Goal: Information Seeking & Learning: Find specific fact

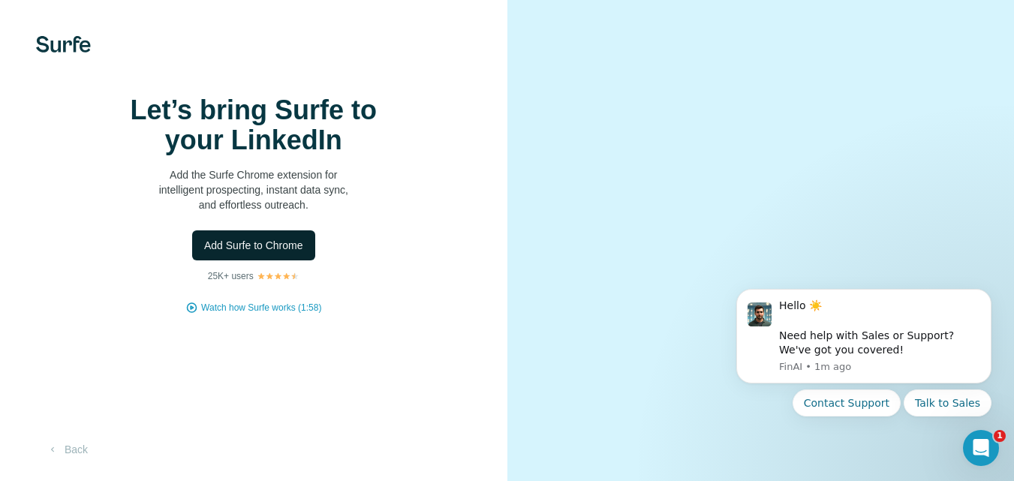
click at [280, 253] on span "Add Surfe to Chrome" at bounding box center [253, 245] width 99 height 15
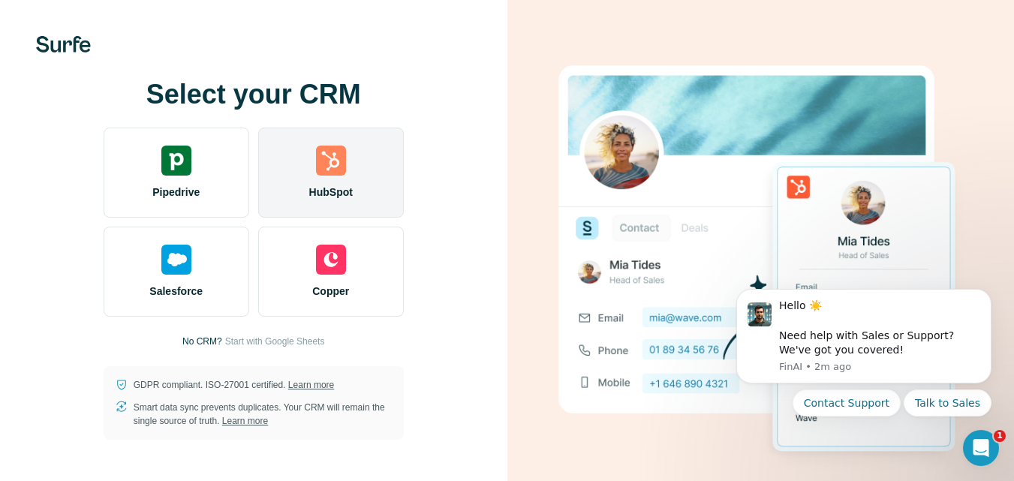
click at [322, 190] on span "HubSpot" at bounding box center [331, 192] width 44 height 15
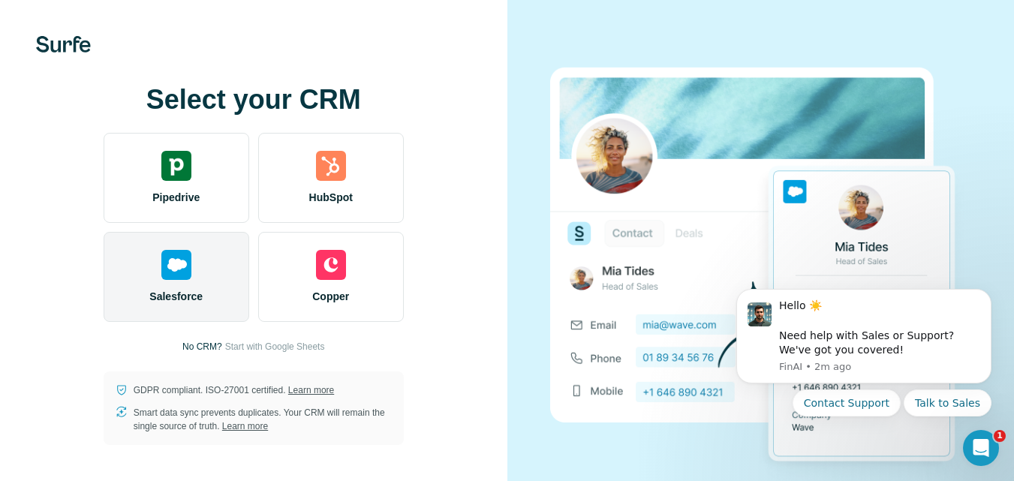
click at [215, 275] on div "Salesforce" at bounding box center [177, 277] width 146 height 90
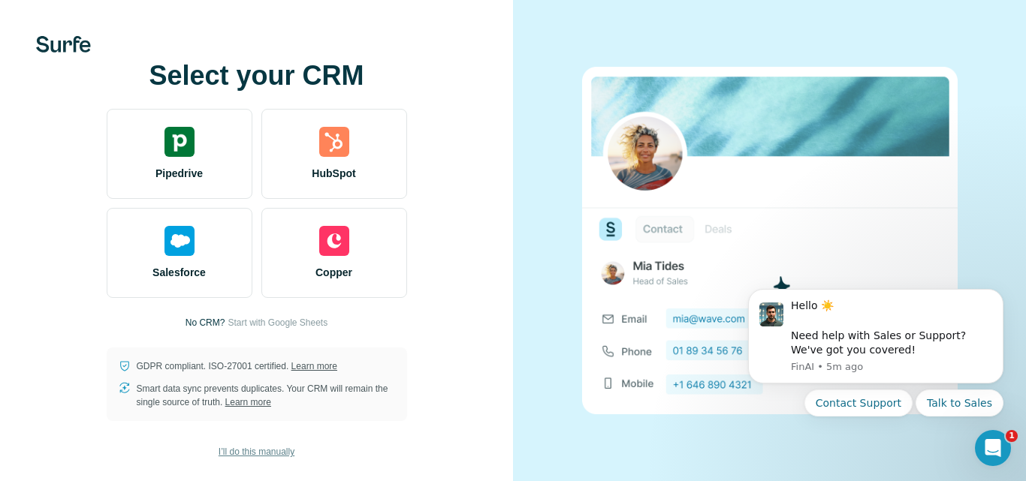
click at [258, 450] on span "I’ll do this manually" at bounding box center [256, 452] width 76 height 14
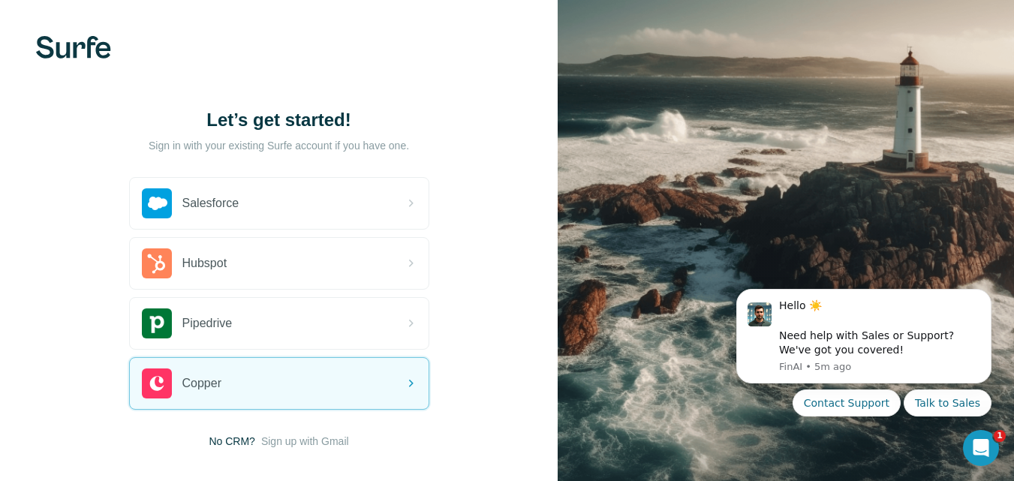
click at [309, 442] on span "Sign up with Gmail" at bounding box center [305, 441] width 88 height 15
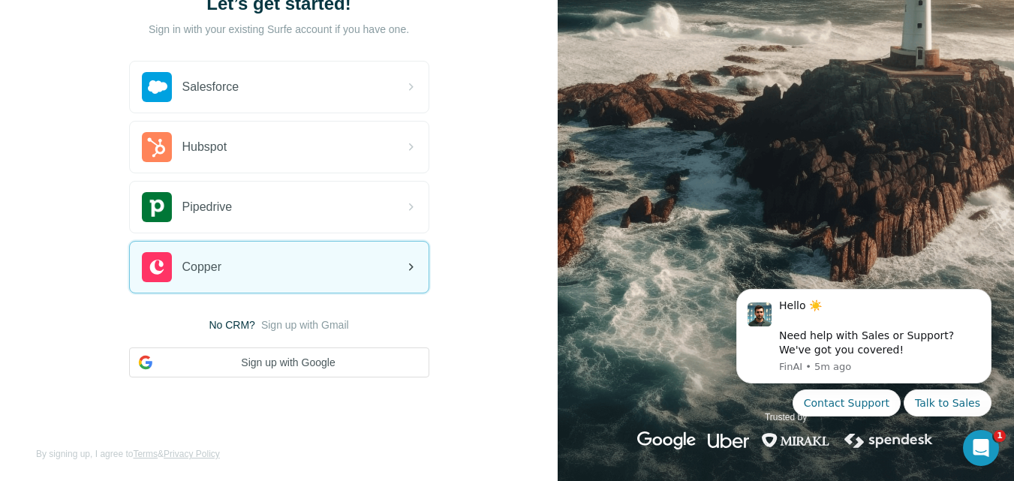
scroll to position [121, 0]
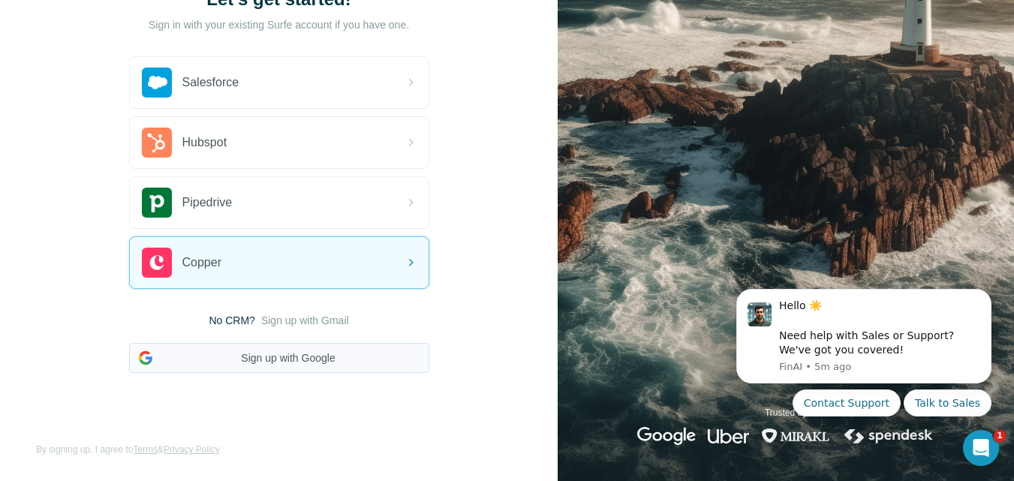
click at [288, 360] on button "Sign up with Google" at bounding box center [279, 358] width 300 height 30
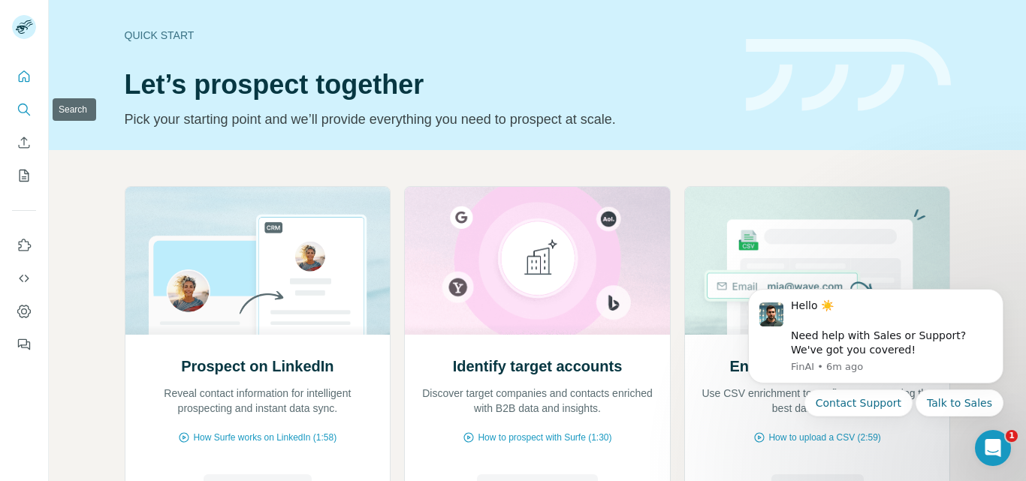
click at [25, 109] on icon "Search" at bounding box center [24, 109] width 15 height 15
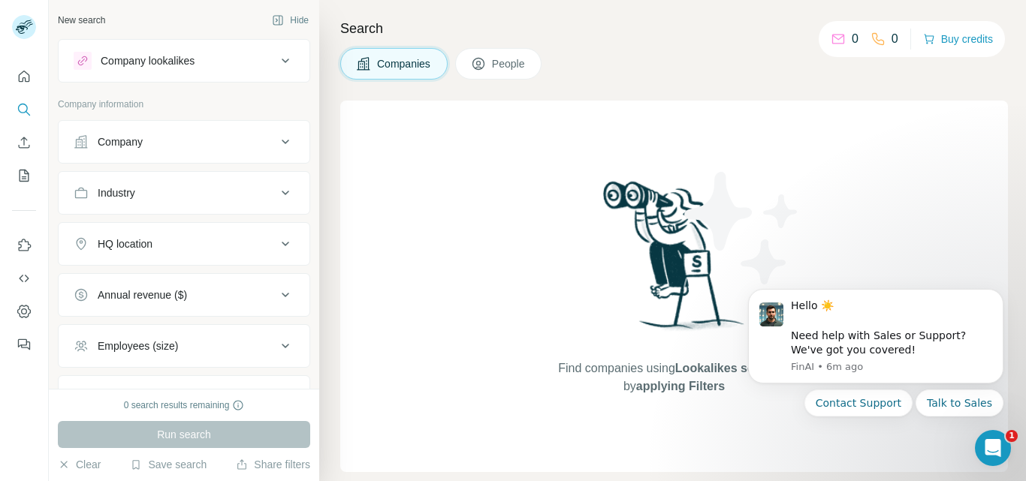
drag, startPoint x: 20, startPoint y: 108, endPoint x: 157, endPoint y: 96, distance: 137.9
click at [157, 96] on div "New search Hide Company lookalikes Company information Company Industry HQ loca…" at bounding box center [513, 240] width 1026 height 481
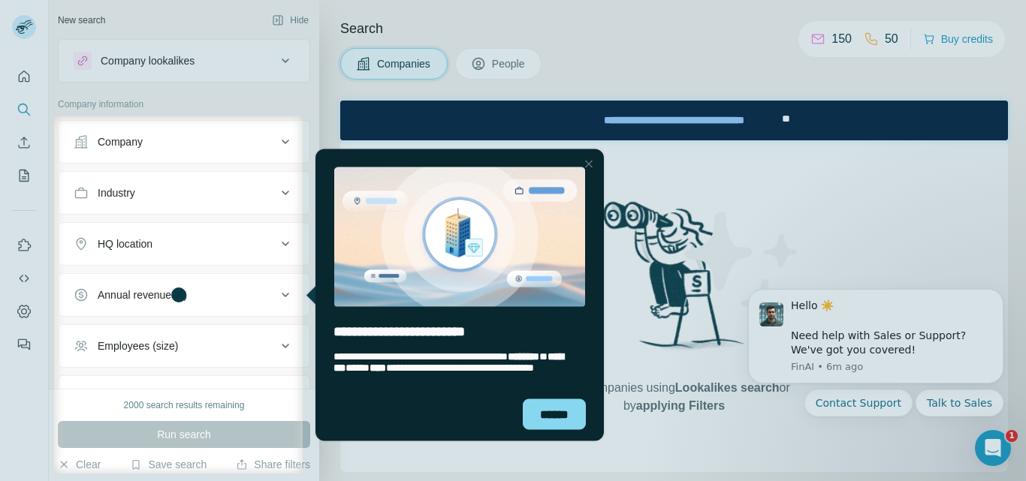
click at [592, 159] on div "Close Step" at bounding box center [589, 164] width 18 height 18
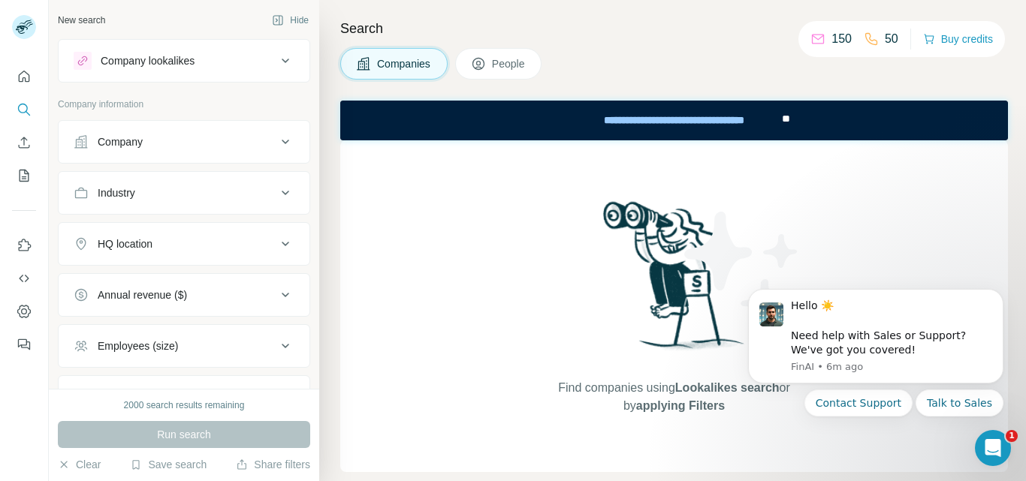
click at [169, 134] on button "Company" at bounding box center [184, 142] width 251 height 36
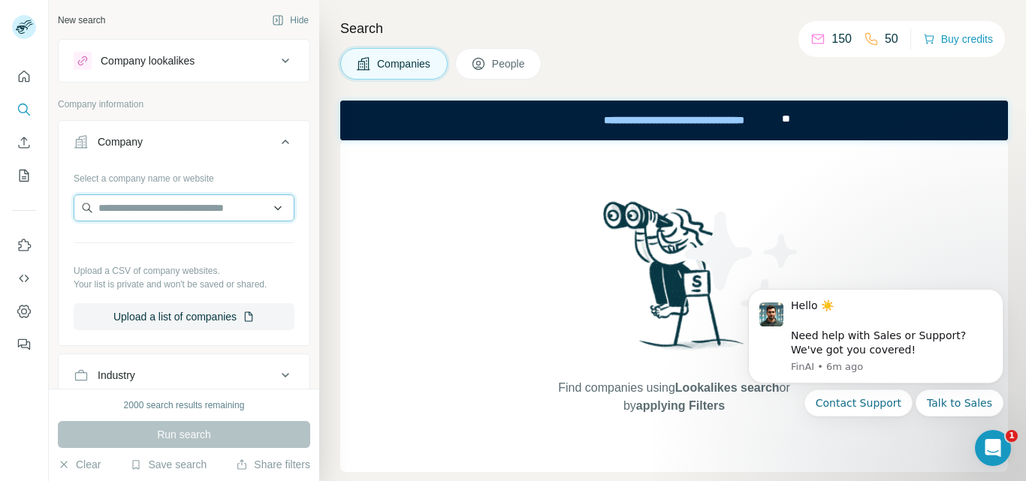
click at [167, 211] on input "text" at bounding box center [184, 207] width 221 height 27
click at [215, 62] on div "Company lookalikes" at bounding box center [175, 61] width 203 height 18
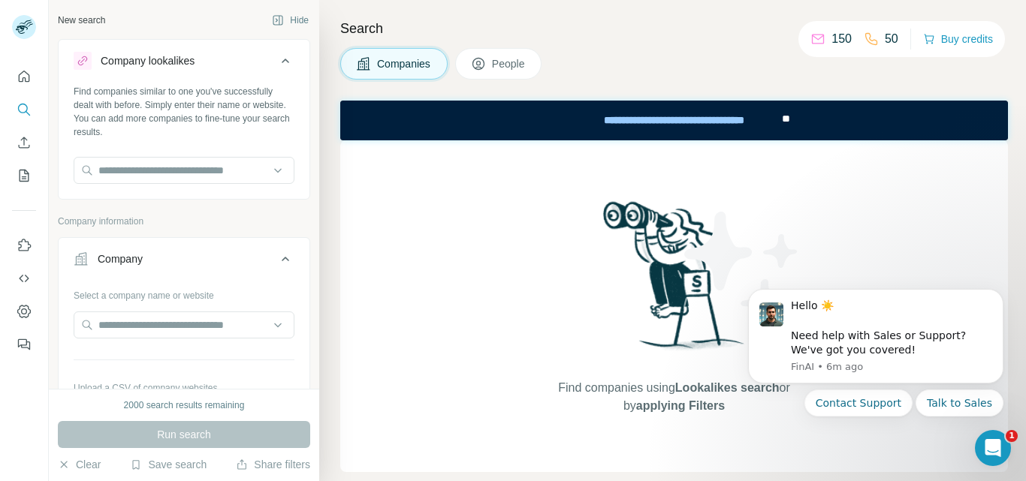
click at [497, 66] on span "People" at bounding box center [509, 63] width 35 height 15
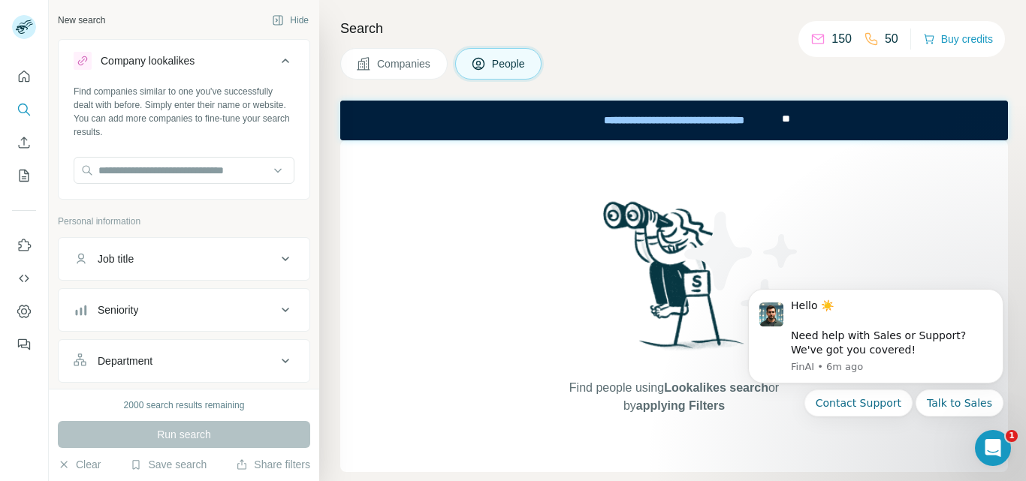
click at [188, 272] on button "Job title" at bounding box center [184, 259] width 251 height 36
click at [163, 299] on input "text" at bounding box center [169, 296] width 191 height 27
paste input "*******"
paste input "**********"
type input "**********"
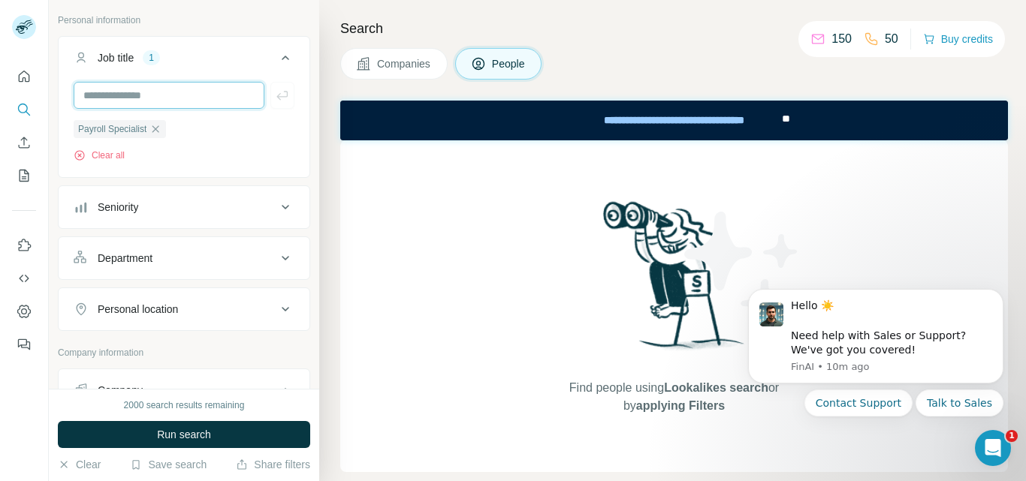
scroll to position [267, 0]
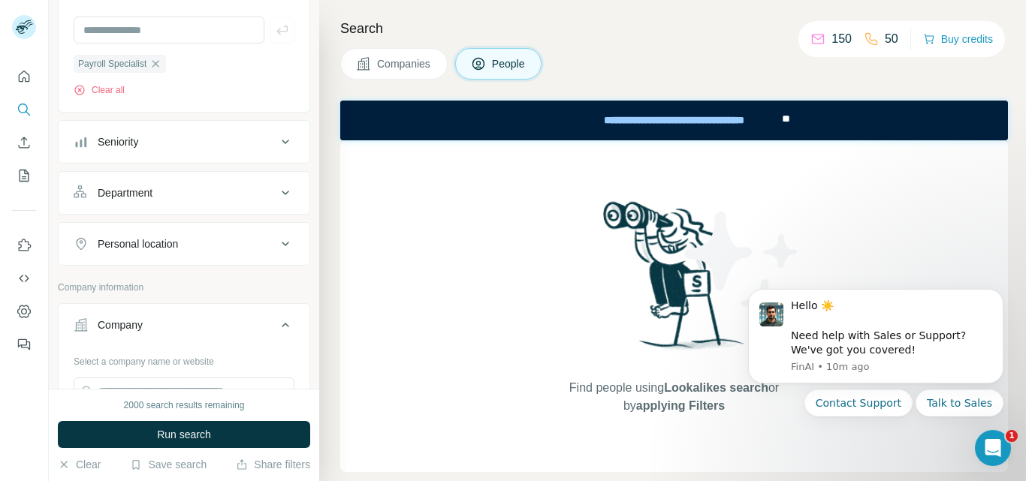
click at [190, 191] on div "Department" at bounding box center [175, 192] width 203 height 15
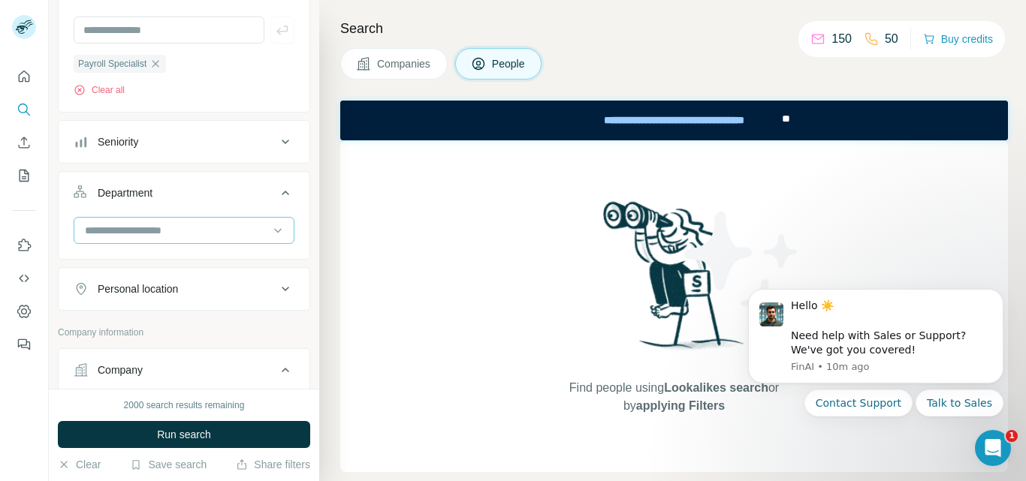
click at [183, 234] on input at bounding box center [175, 230] width 185 height 17
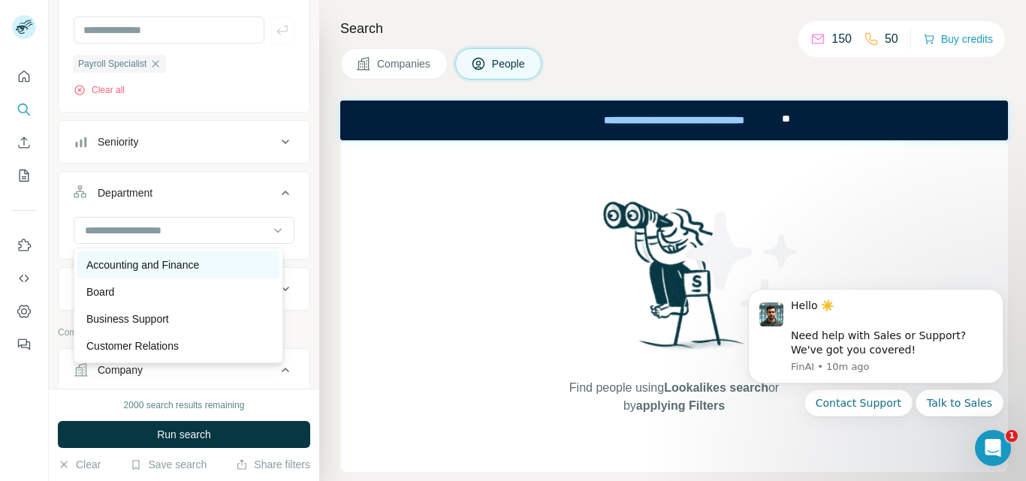
click at [224, 267] on div "Accounting and Finance" at bounding box center [178, 265] width 184 height 15
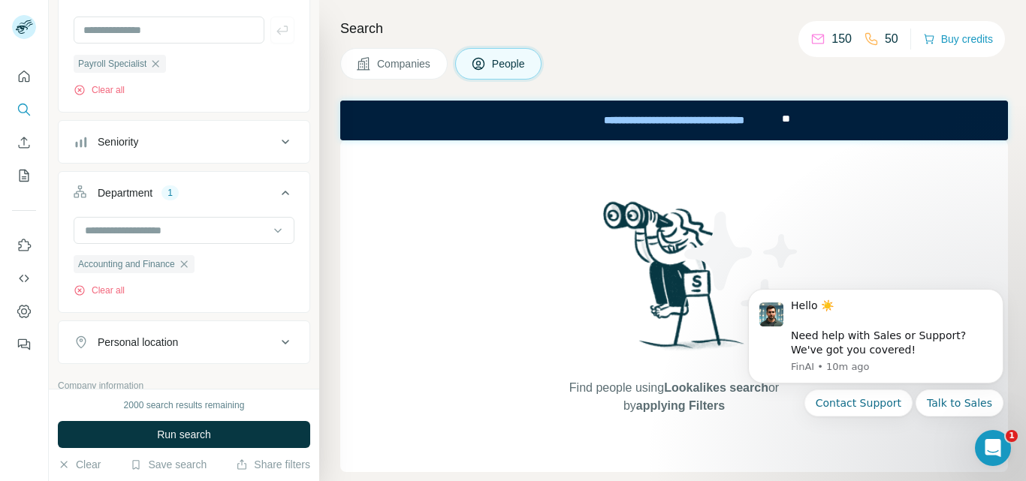
scroll to position [406, 0]
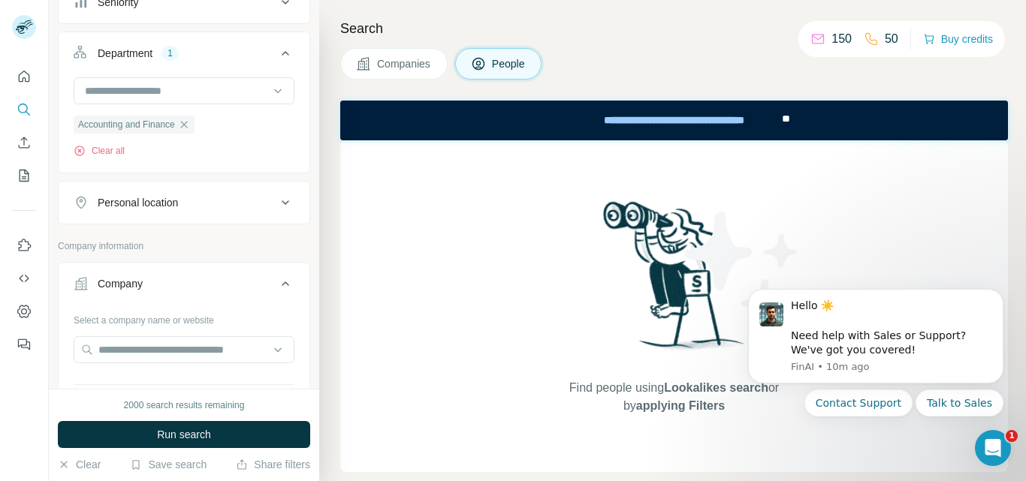
click at [221, 203] on div "Personal location" at bounding box center [175, 202] width 203 height 15
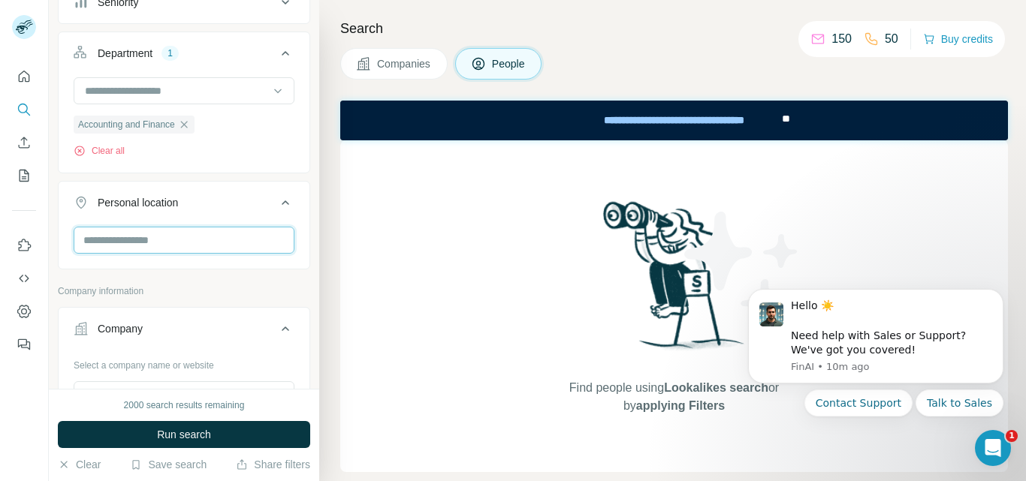
click at [207, 249] on input "text" at bounding box center [184, 240] width 221 height 27
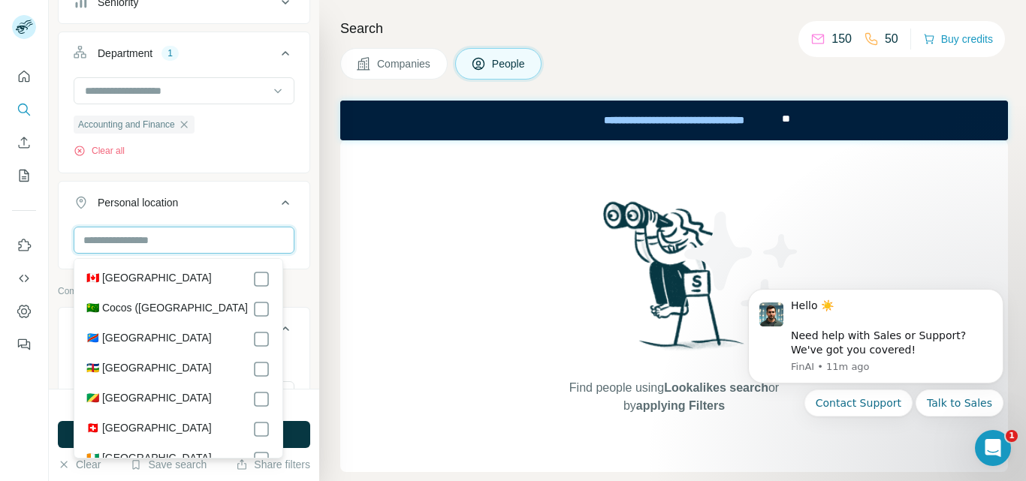
scroll to position [1132, 0]
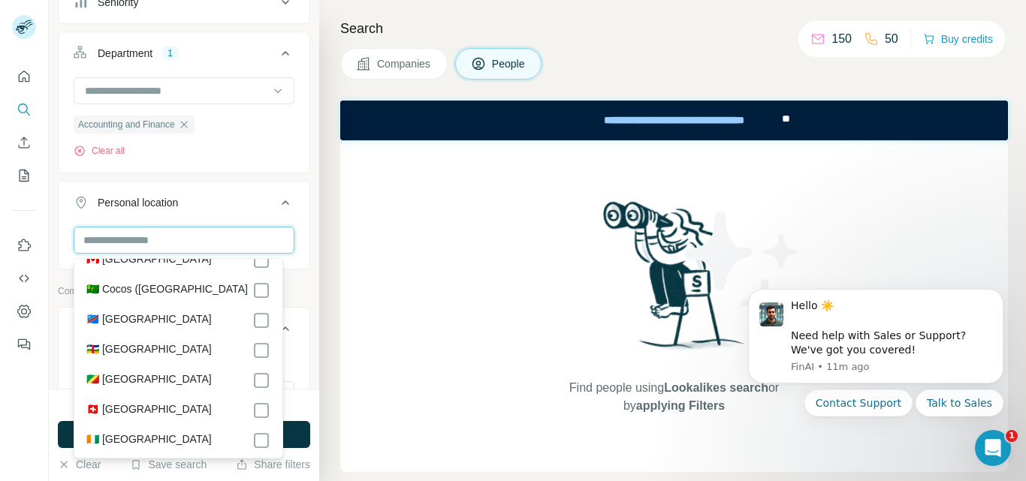
click at [185, 243] on input "text" at bounding box center [184, 240] width 221 height 27
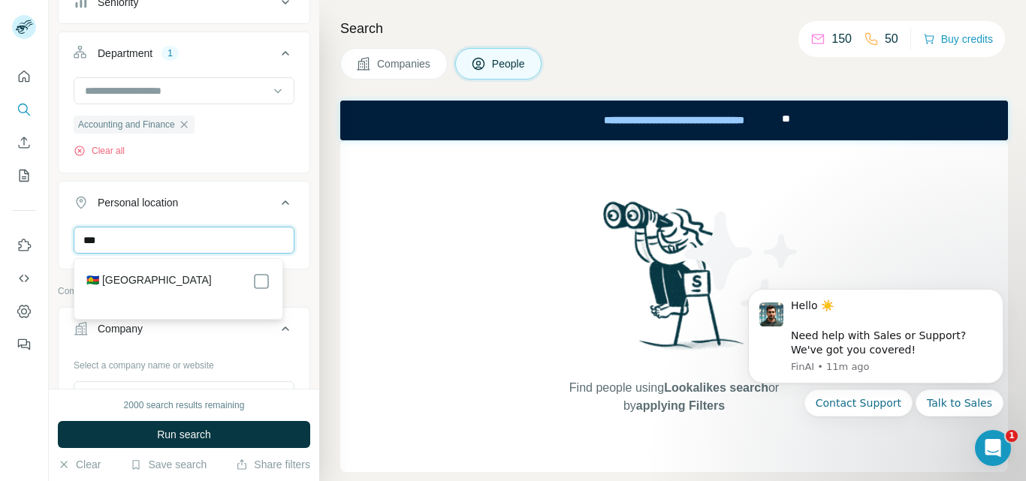
scroll to position [0, 0]
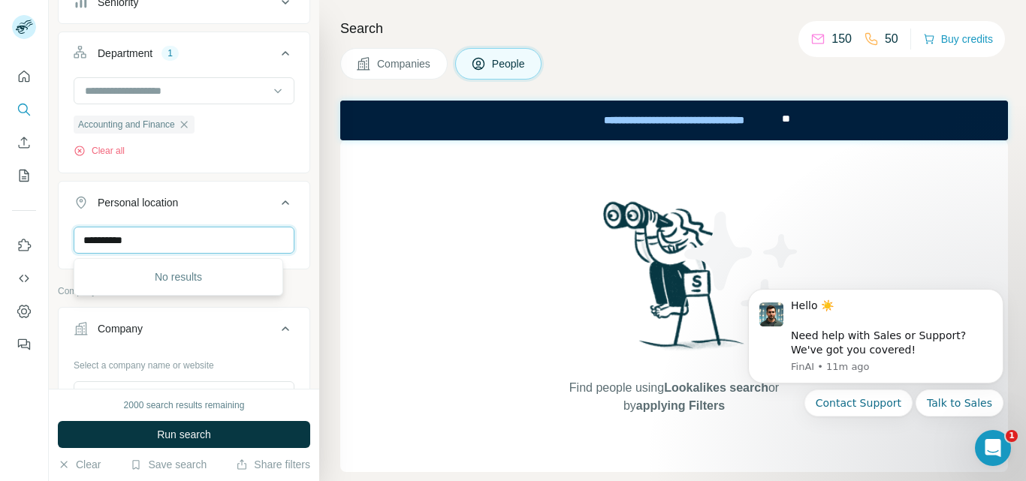
type input "**********"
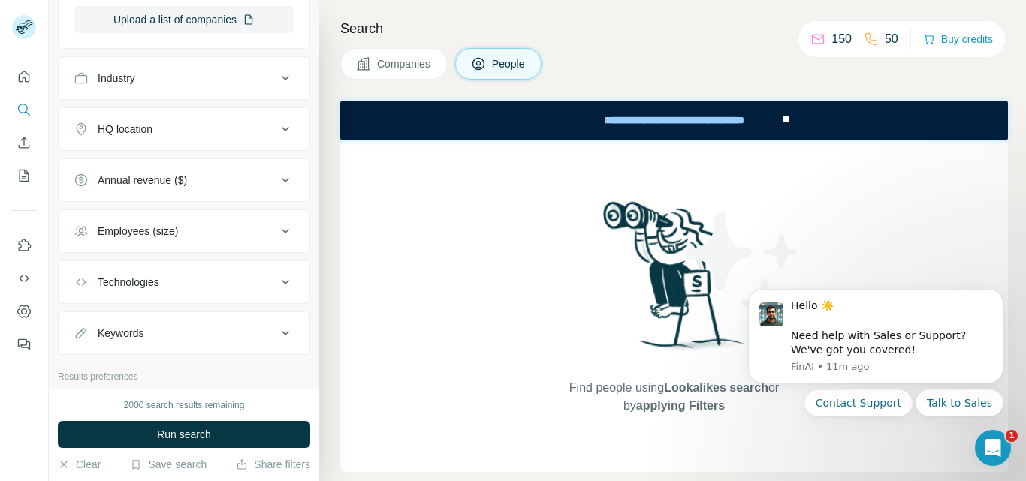
scroll to position [890, 0]
click at [198, 134] on div "HQ location" at bounding box center [175, 129] width 203 height 15
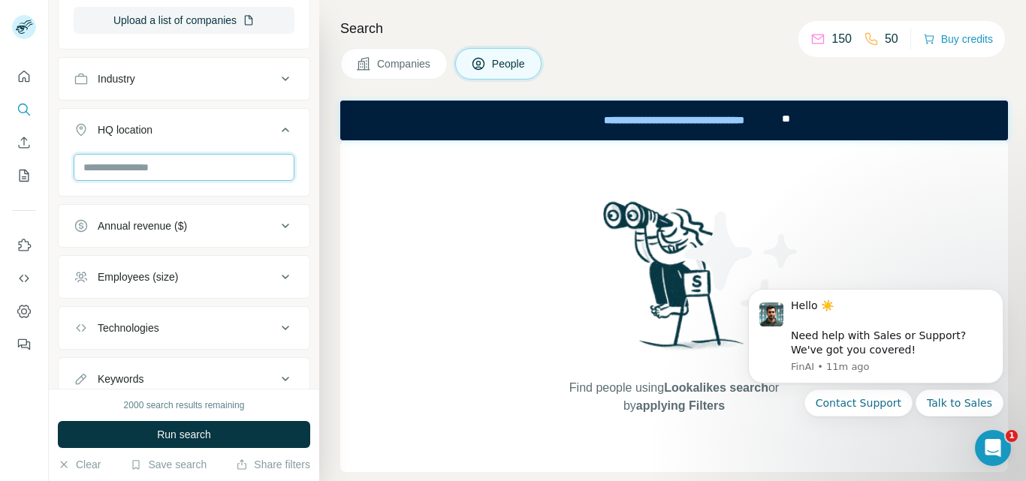
click at [178, 171] on input "text" at bounding box center [184, 167] width 221 height 27
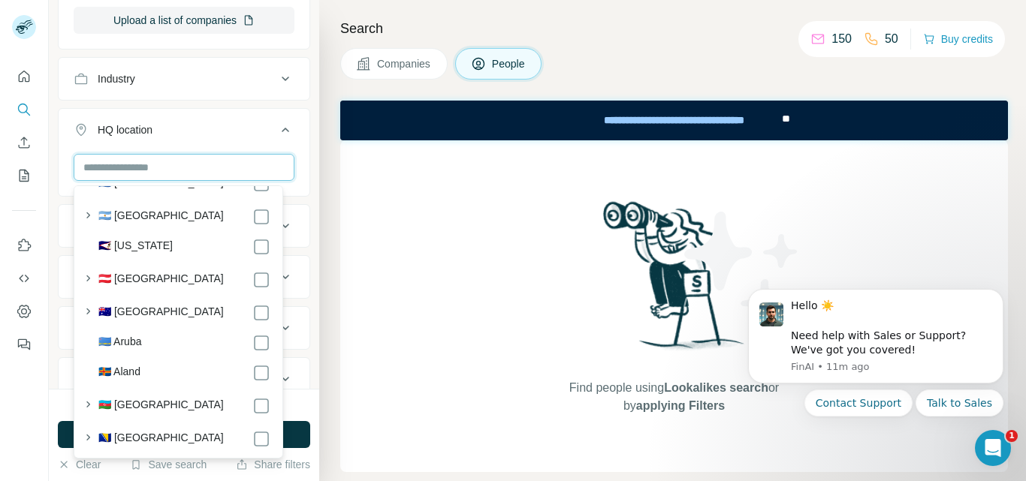
scroll to position [287, 0]
click at [158, 246] on label "🇦🇸 [US_STATE]" at bounding box center [135, 246] width 74 height 18
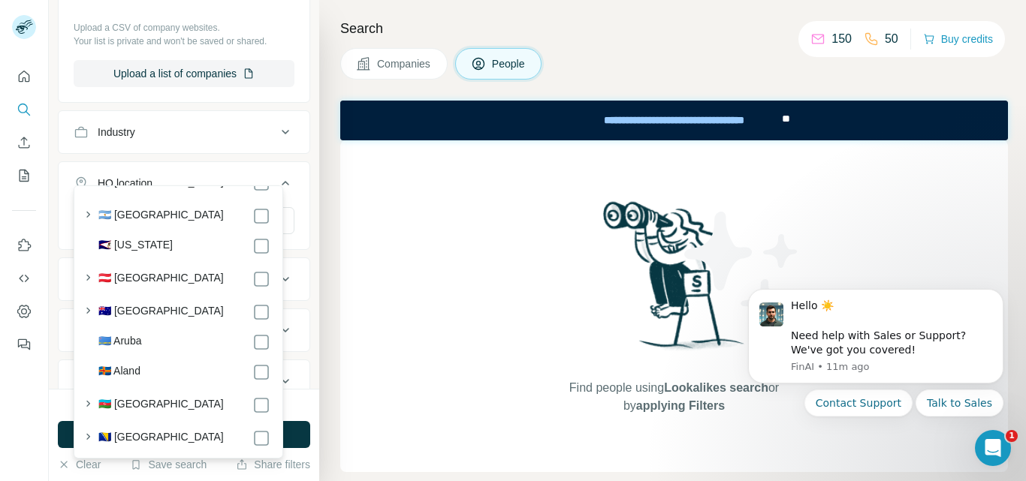
scroll to position [944, 0]
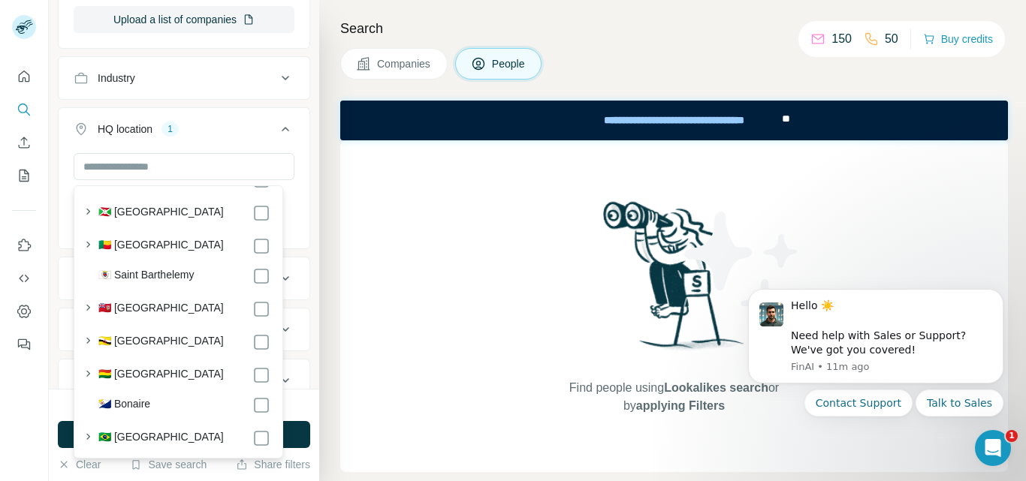
scroll to position [704, 0]
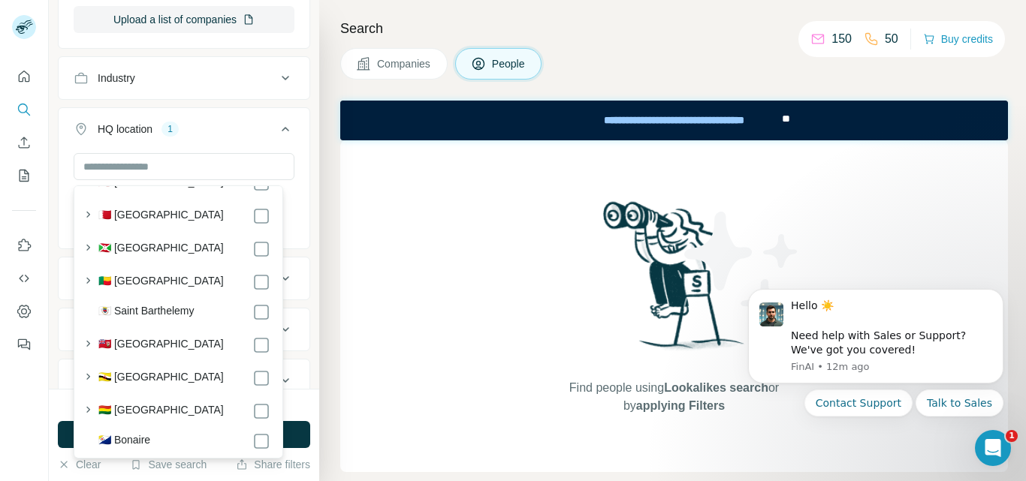
click at [697, 60] on div "Companies People" at bounding box center [673, 64] width 667 height 32
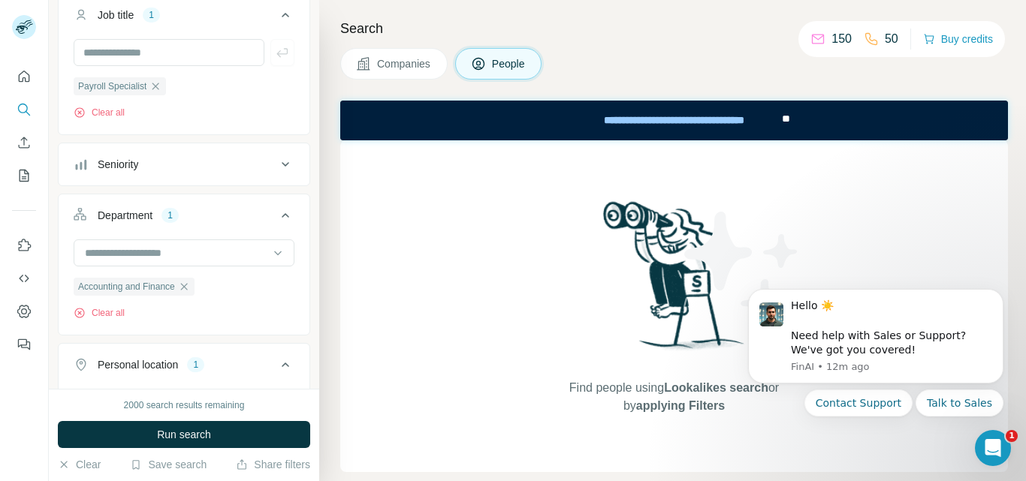
scroll to position [0, 0]
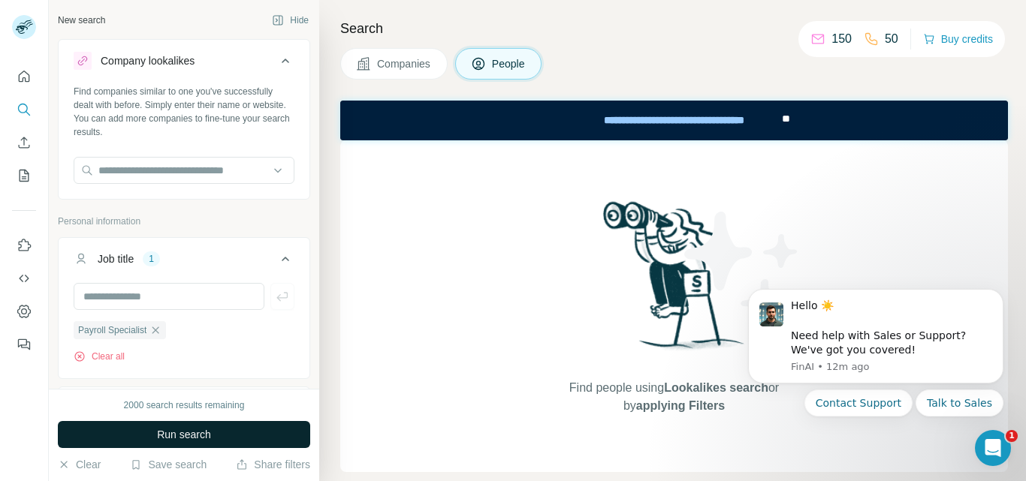
click at [163, 438] on span "Run search" at bounding box center [184, 434] width 54 height 15
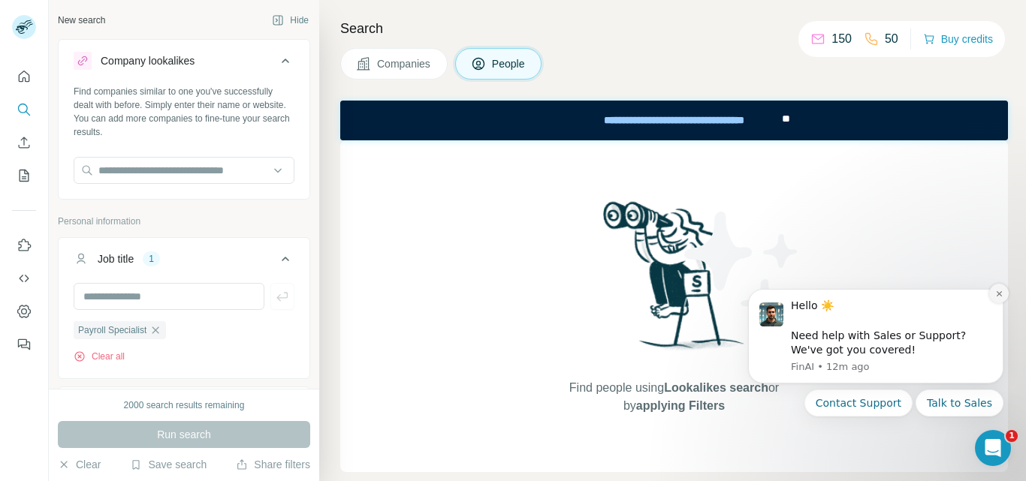
click at [997, 291] on icon "Dismiss notification" at bounding box center [999, 294] width 8 height 8
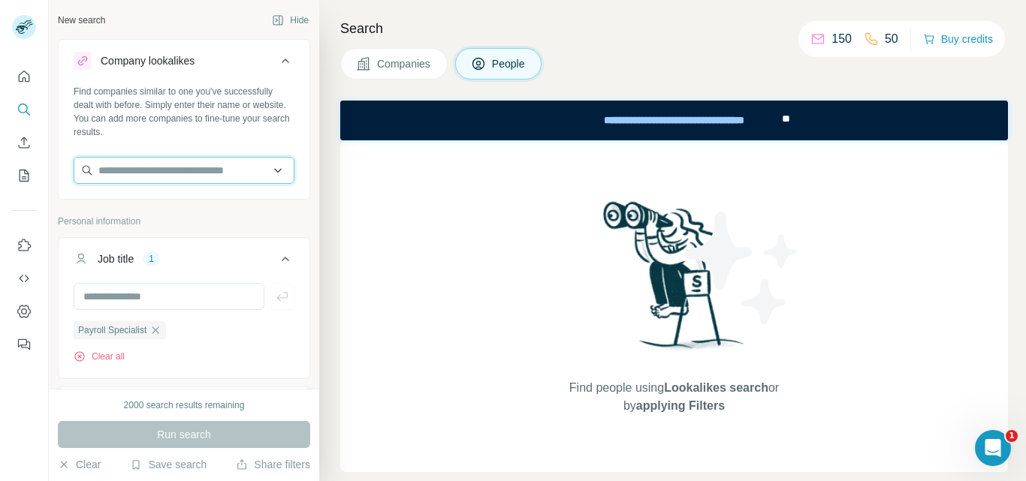
click at [210, 172] on input "text" at bounding box center [184, 170] width 221 height 27
click at [195, 168] on input "text" at bounding box center [184, 170] width 221 height 27
click at [178, 173] on input "text" at bounding box center [184, 170] width 221 height 27
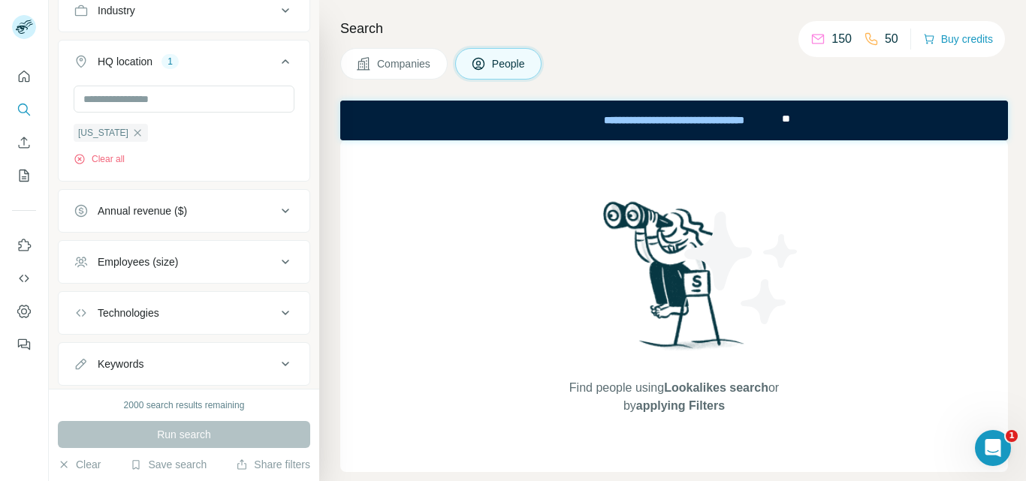
scroll to position [1161, 0]
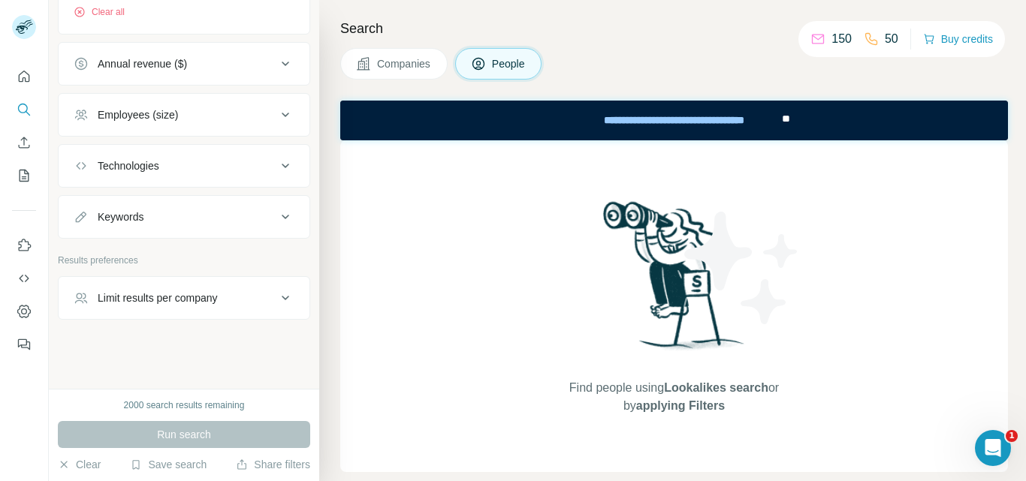
click at [205, 116] on div "Employees (size)" at bounding box center [175, 114] width 203 height 15
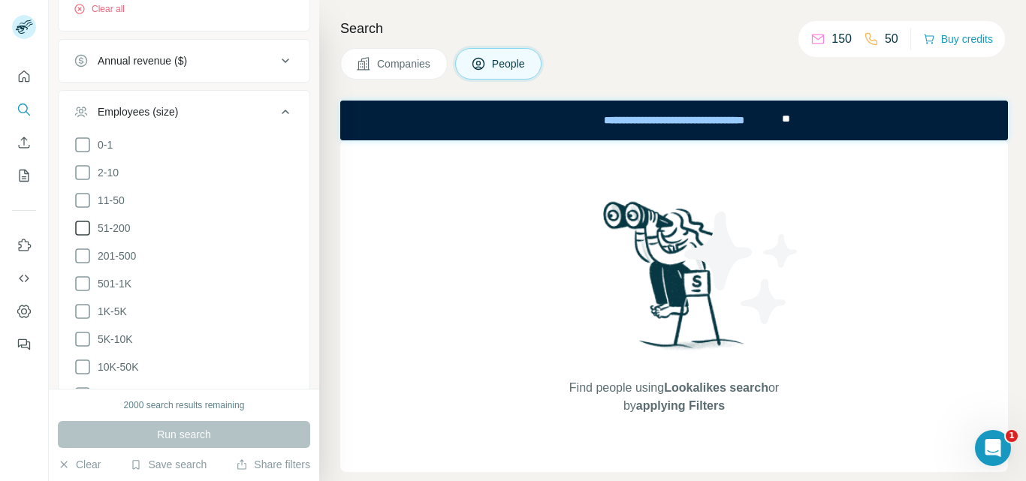
click at [87, 231] on icon at bounding box center [83, 228] width 18 height 18
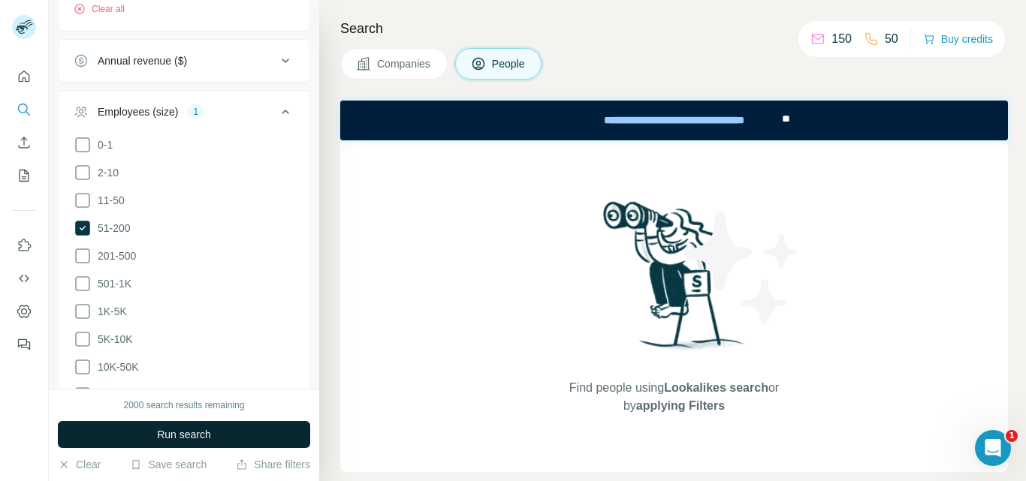
click at [157, 431] on span "Run search" at bounding box center [184, 434] width 54 height 15
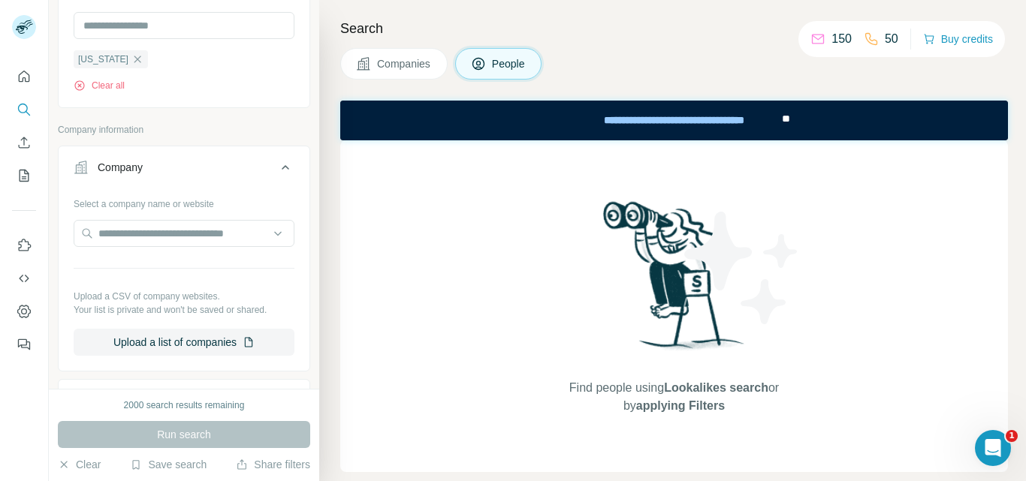
scroll to position [577, 0]
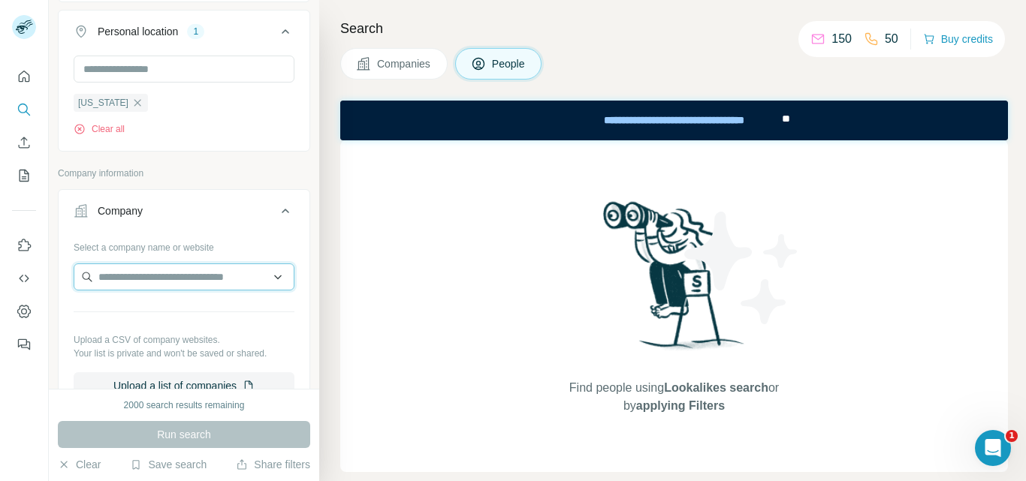
click at [182, 283] on input "text" at bounding box center [184, 277] width 221 height 27
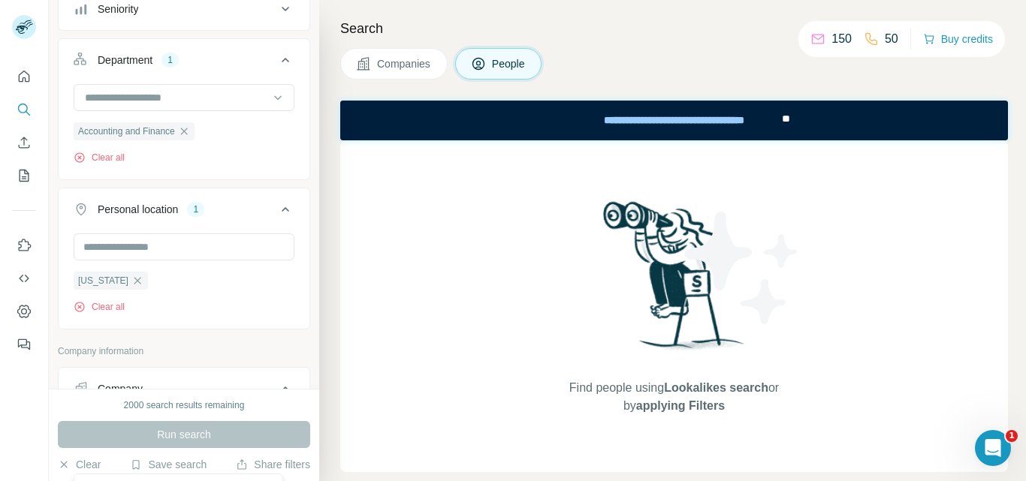
scroll to position [399, 0]
click at [141, 284] on icon "button" at bounding box center [137, 281] width 7 height 7
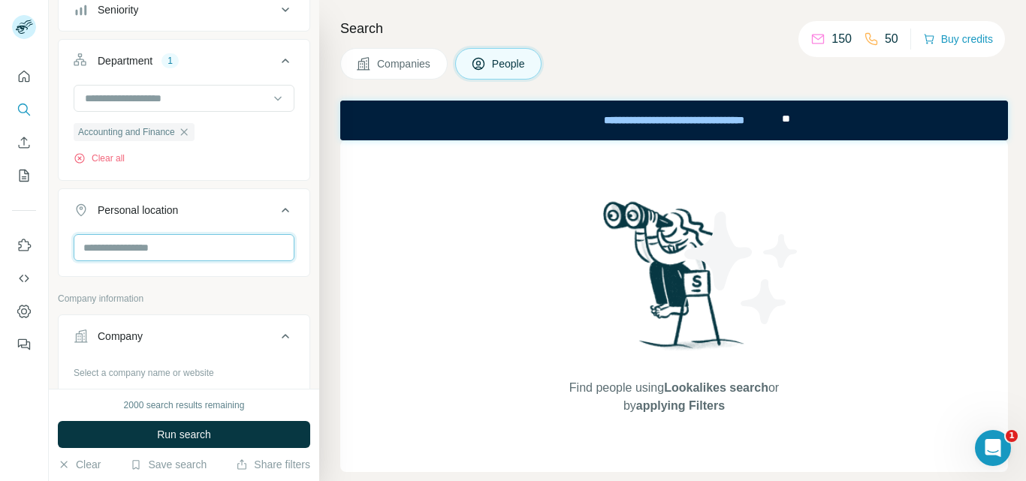
click at [178, 252] on input "text" at bounding box center [184, 247] width 221 height 27
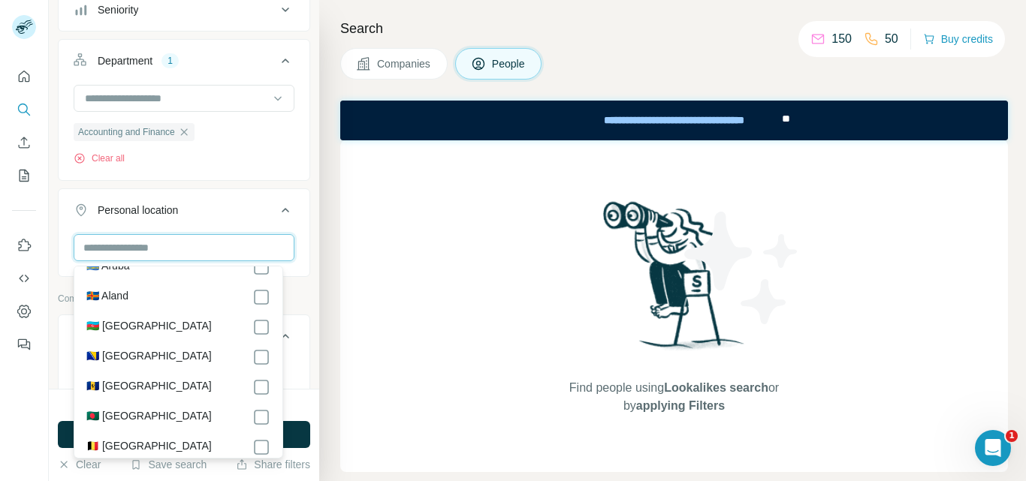
scroll to position [413, 0]
click at [173, 250] on input "text" at bounding box center [184, 247] width 221 height 27
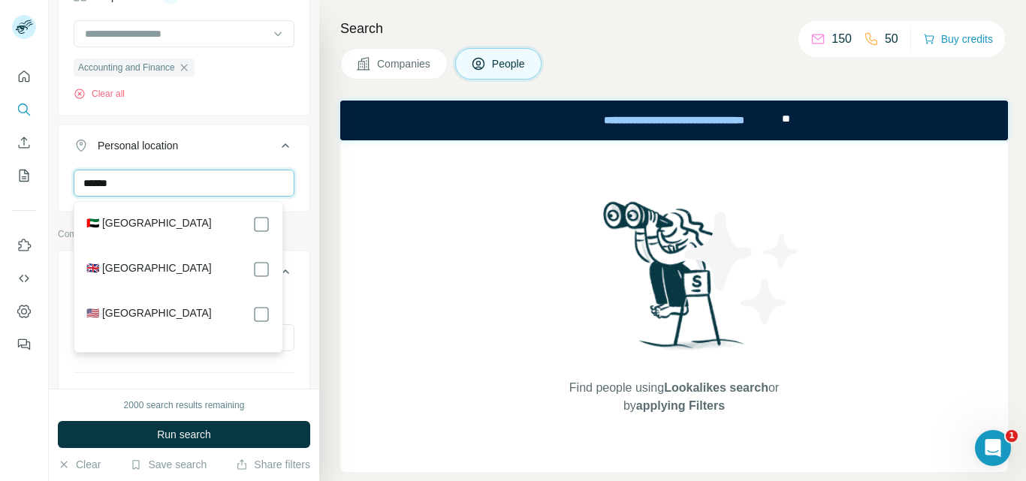
scroll to position [464, 0]
type input "******"
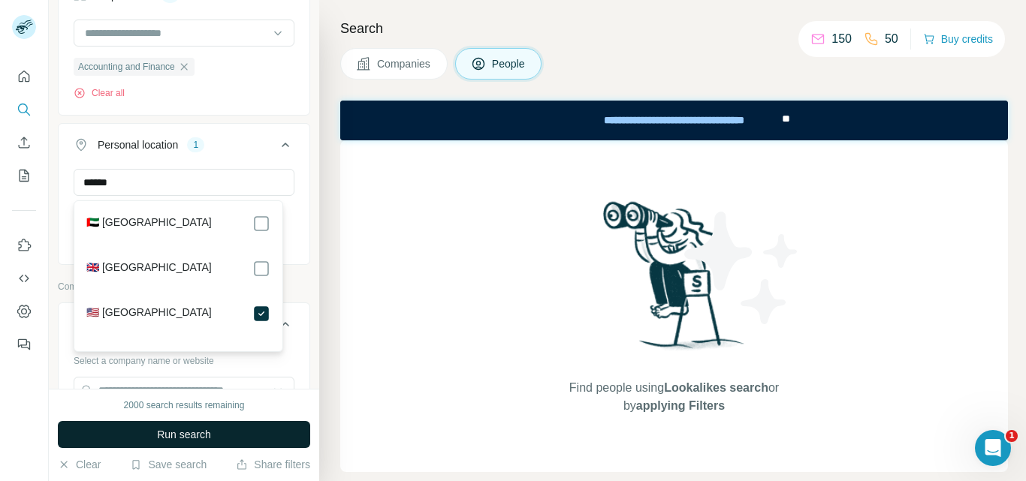
click at [185, 432] on span "Run search" at bounding box center [184, 434] width 54 height 15
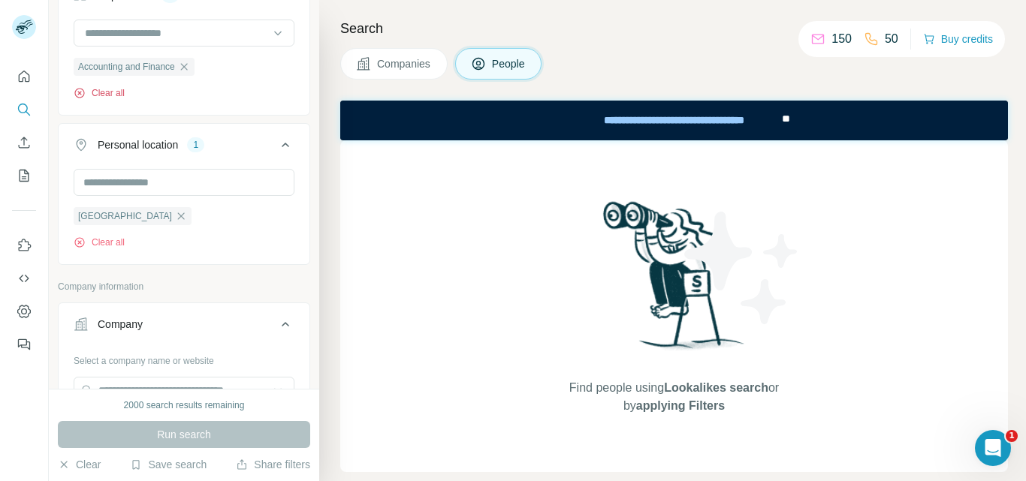
click at [123, 92] on button "Clear all" at bounding box center [99, 93] width 51 height 14
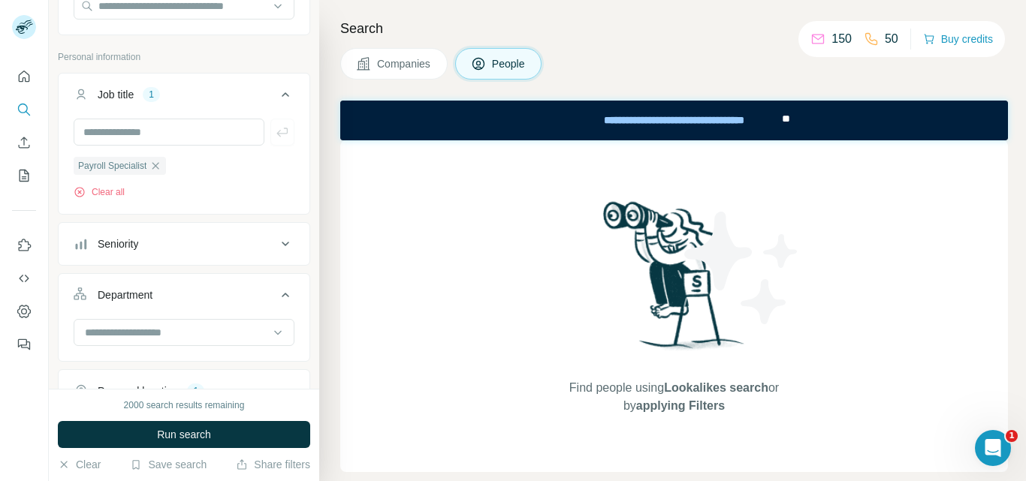
scroll to position [164, 0]
click at [158, 167] on icon "button" at bounding box center [155, 167] width 12 height 12
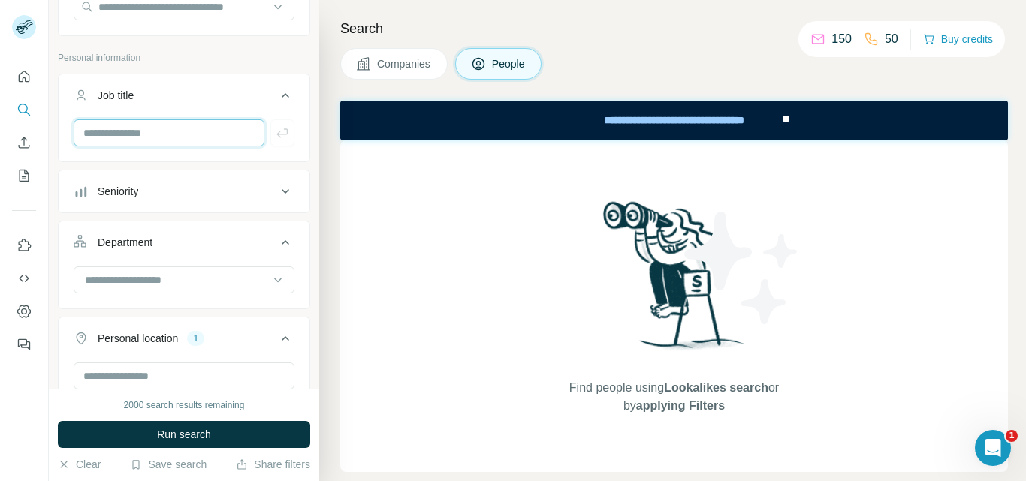
click at [155, 132] on input "text" at bounding box center [169, 132] width 191 height 27
type input "**********"
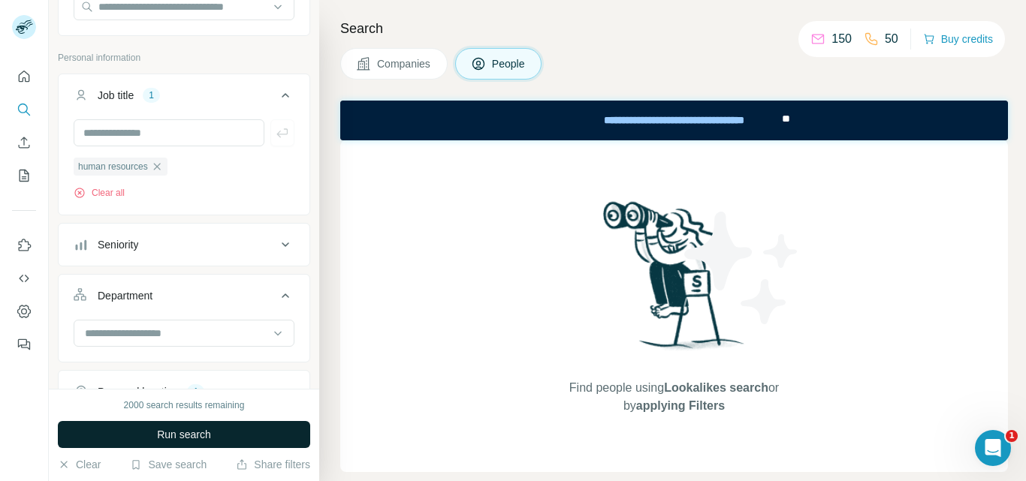
click at [154, 432] on button "Run search" at bounding box center [184, 434] width 252 height 27
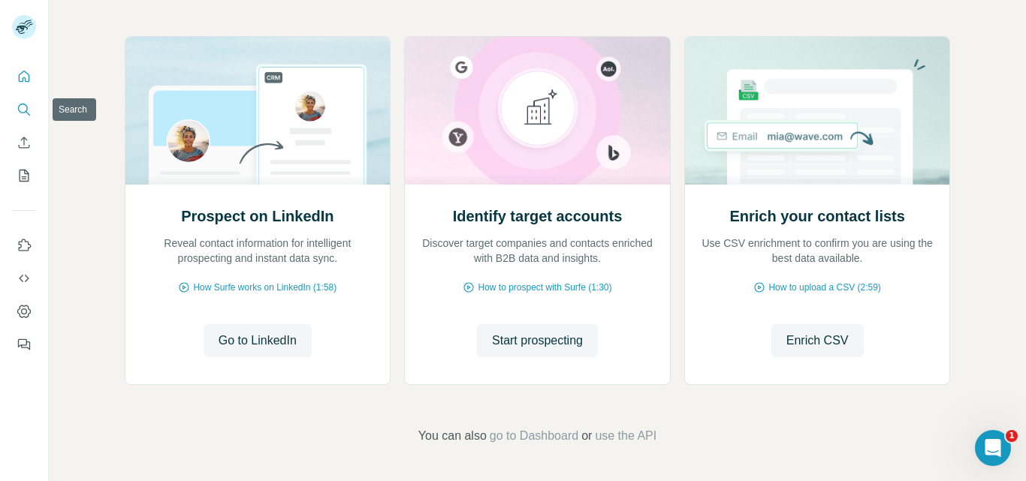
click at [25, 106] on icon "Search" at bounding box center [24, 109] width 15 height 15
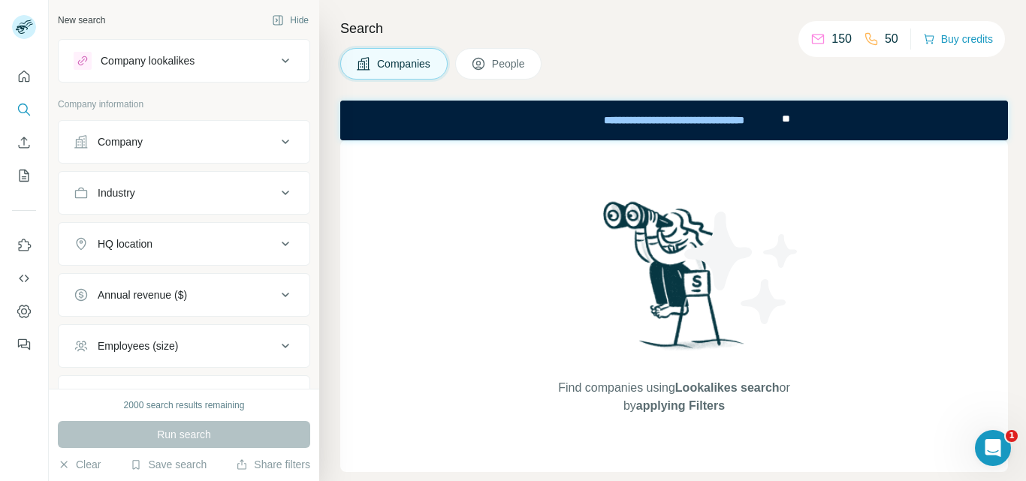
click at [183, 195] on div "Industry" at bounding box center [175, 192] width 203 height 15
click at [170, 224] on input at bounding box center [175, 230] width 185 height 17
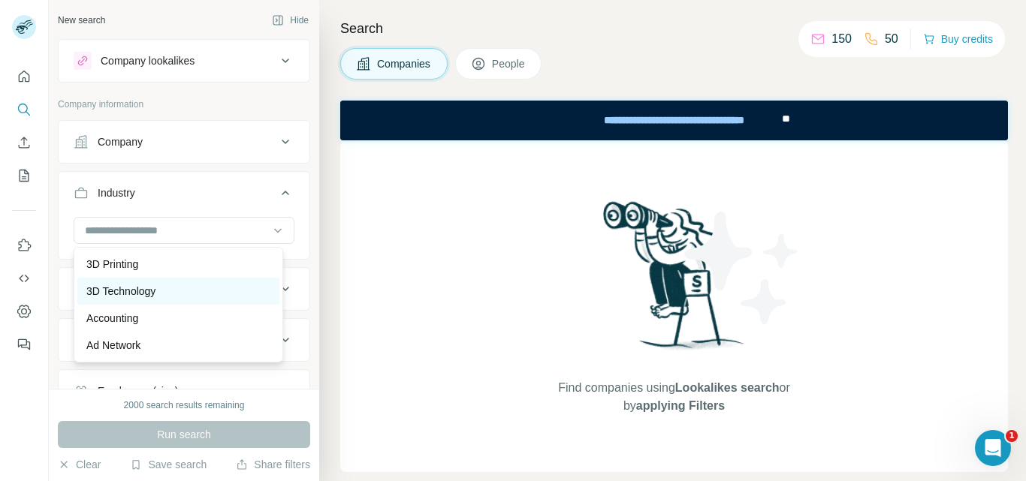
click at [199, 294] on div "3D Technology" at bounding box center [178, 291] width 184 height 15
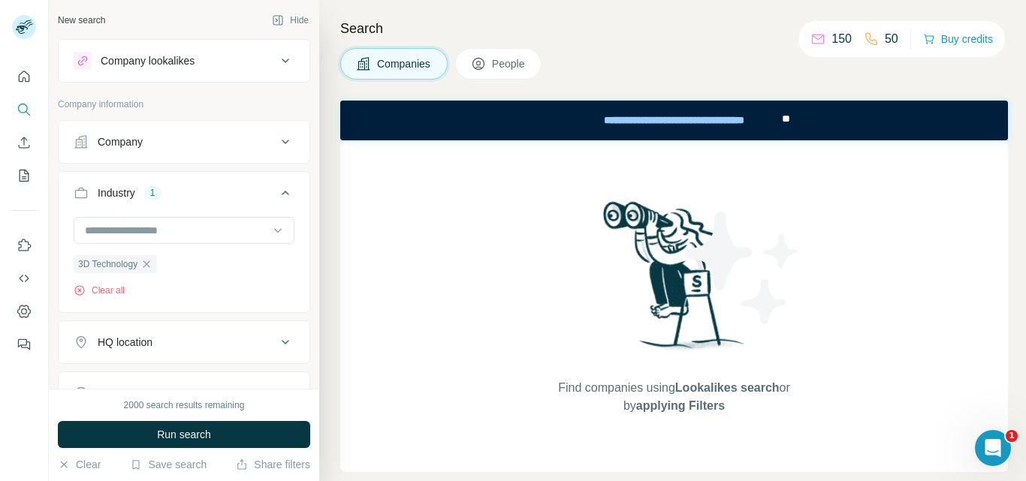
click at [176, 344] on div "HQ location" at bounding box center [175, 342] width 203 height 15
click at [162, 381] on input "text" at bounding box center [184, 379] width 221 height 27
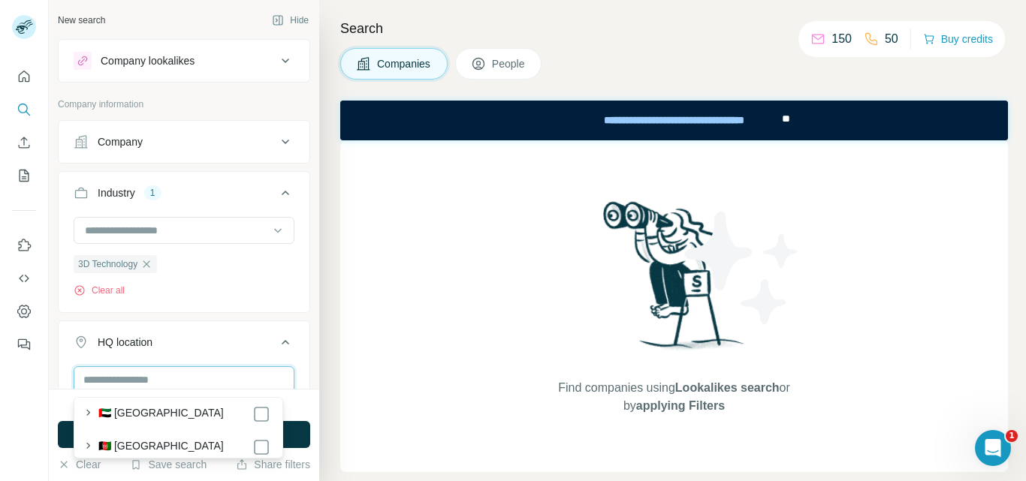
scroll to position [41, 0]
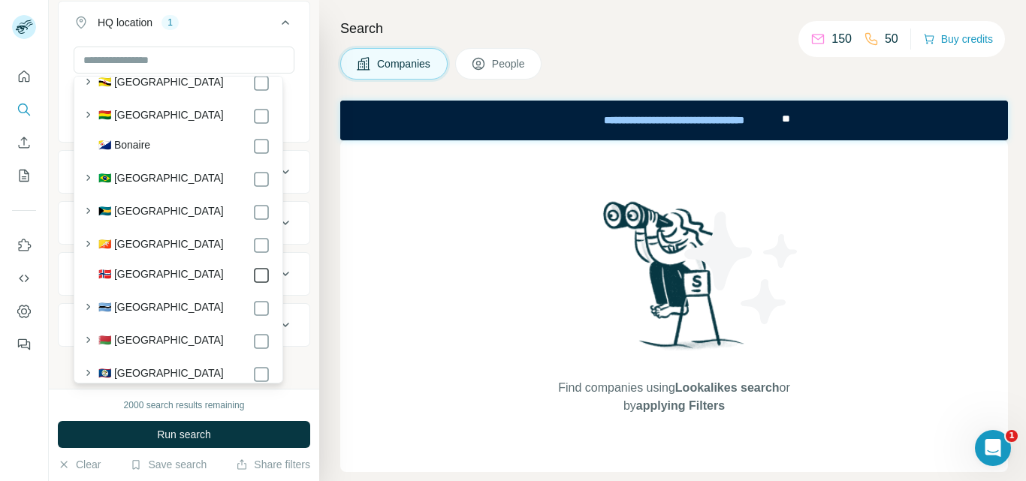
scroll to position [911, 0]
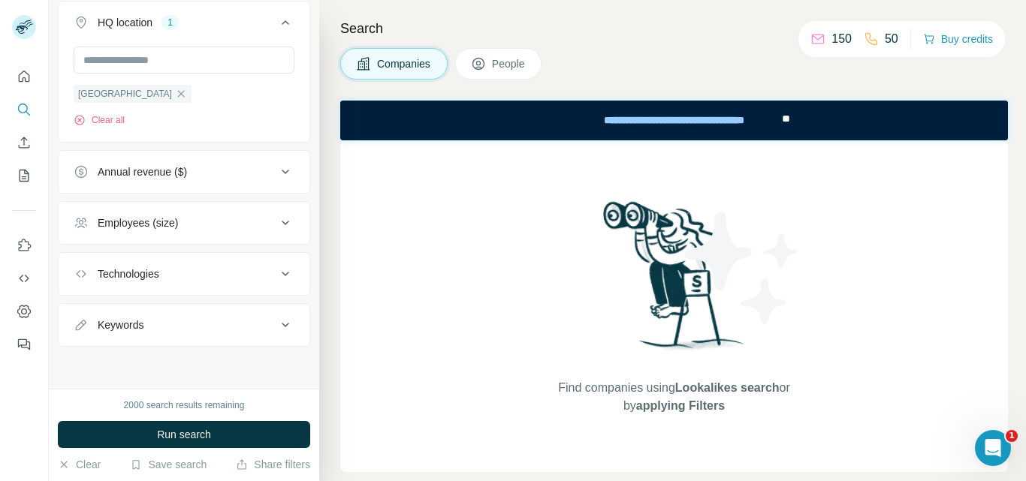
click at [287, 390] on div "2000 search results remaining Run search Clear Save search Share filters" at bounding box center [184, 435] width 270 height 92
click at [187, 221] on div "Employees (size)" at bounding box center [175, 222] width 203 height 15
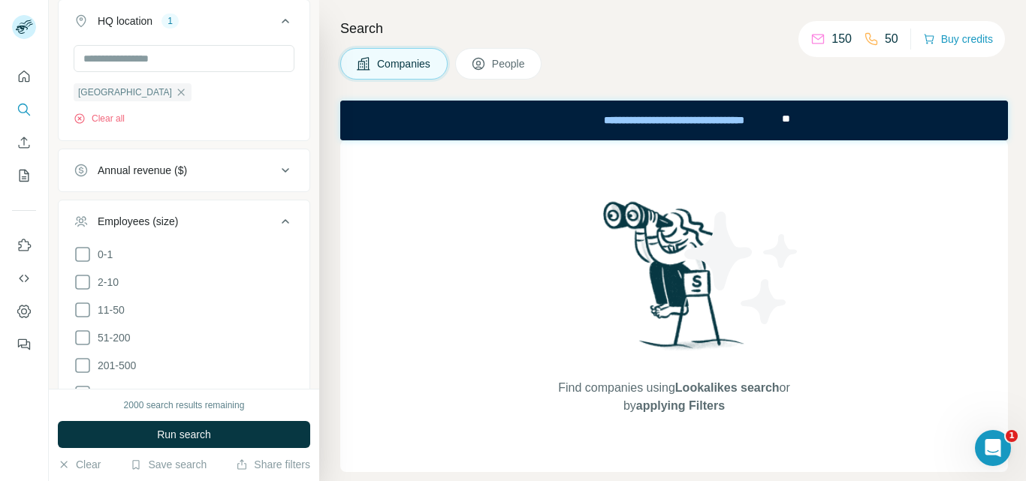
click at [152, 333] on li "51-200" at bounding box center [184, 338] width 221 height 19
click at [83, 336] on icon at bounding box center [83, 338] width 18 height 18
click at [82, 366] on icon at bounding box center [83, 366] width 18 height 18
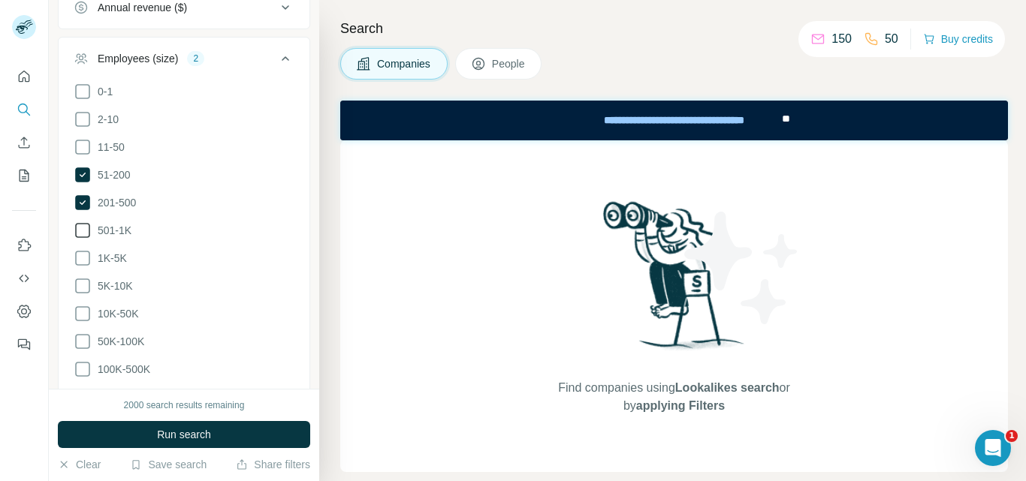
scroll to position [514, 0]
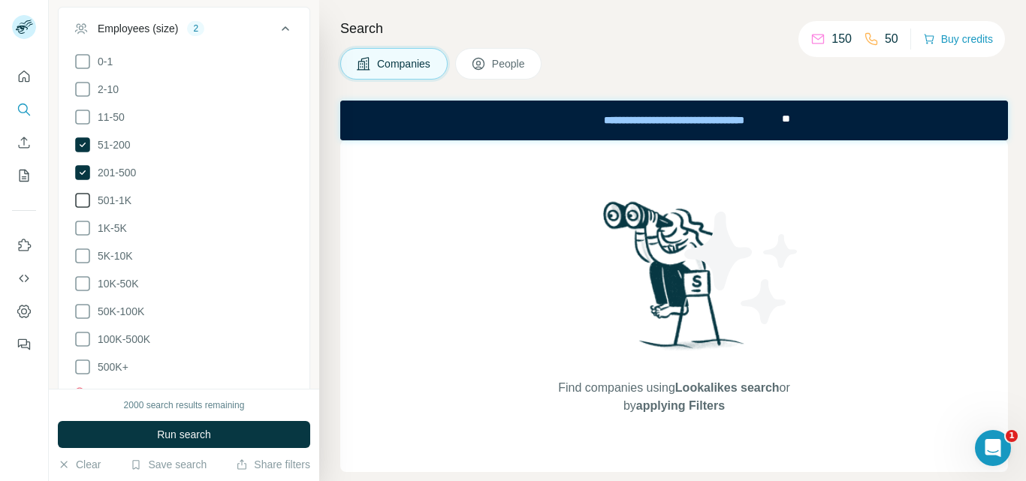
click at [87, 194] on icon at bounding box center [83, 200] width 18 height 18
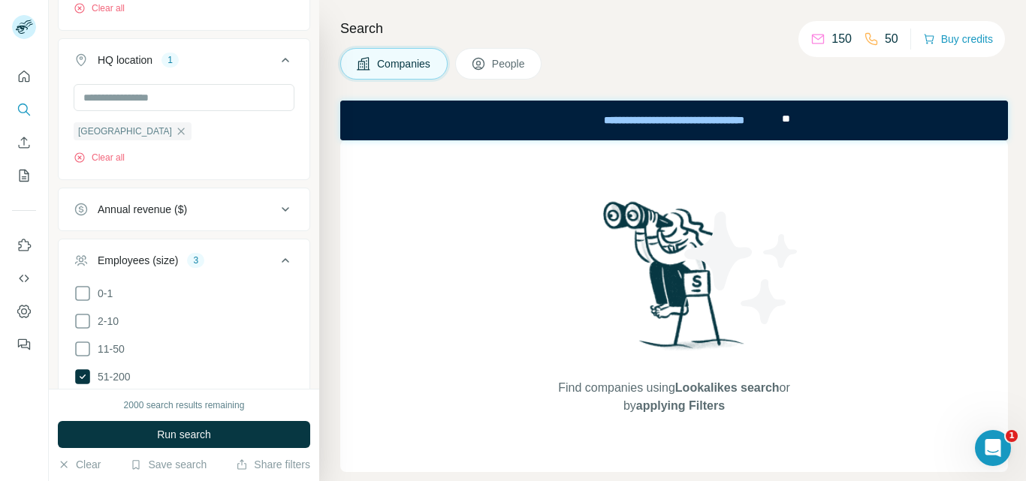
scroll to position [230, 0]
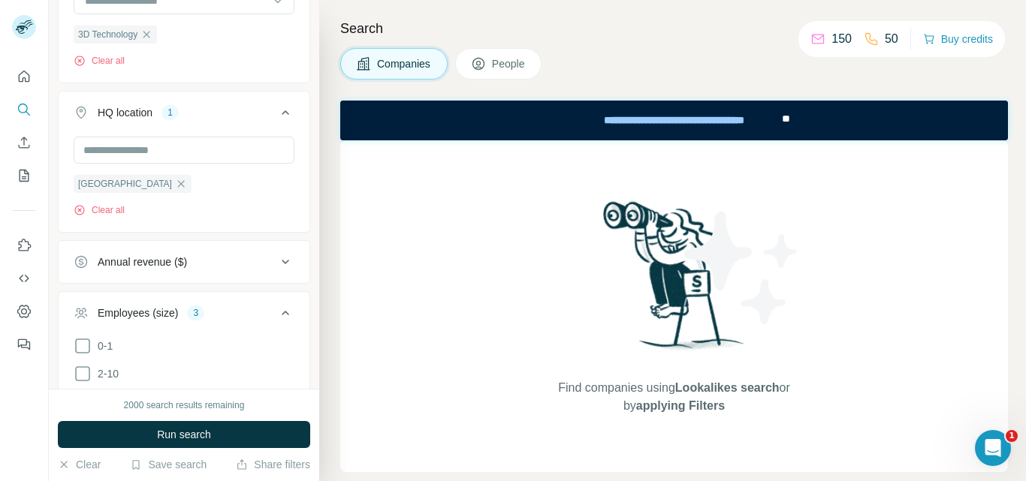
click at [204, 267] on div "Annual revenue ($)" at bounding box center [175, 262] width 203 height 15
click at [133, 354] on span "10-50M" at bounding box center [112, 350] width 41 height 15
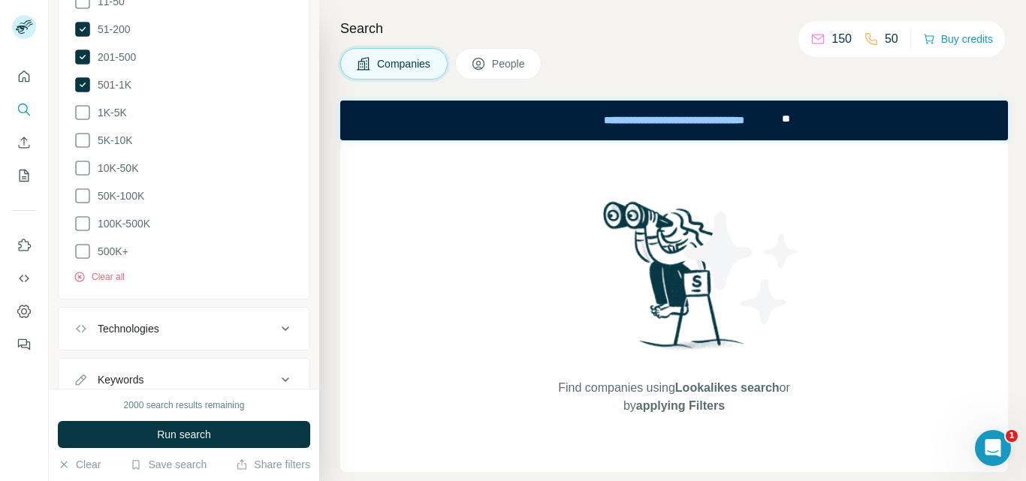
scroll to position [898, 0]
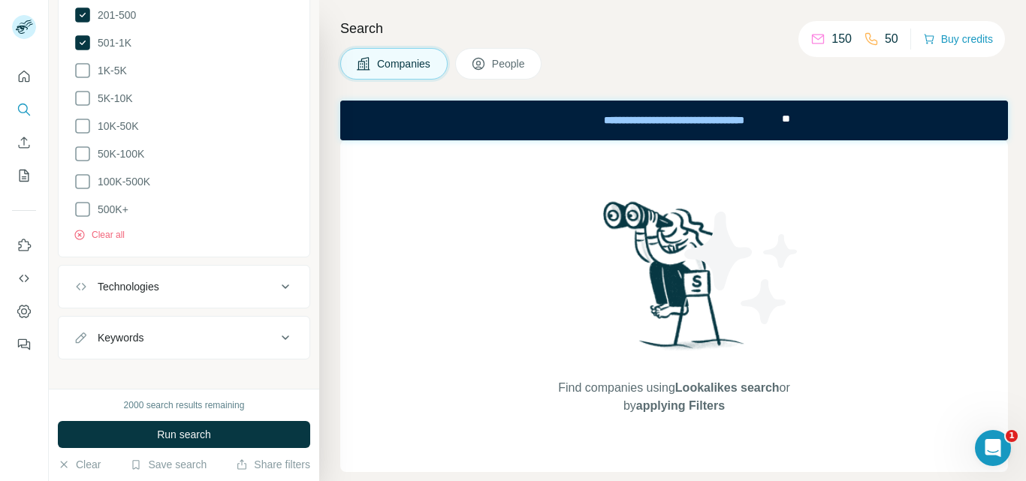
drag, startPoint x: 190, startPoint y: 306, endPoint x: 190, endPoint y: 320, distance: 13.5
click at [190, 320] on div "Keywords" at bounding box center [184, 338] width 252 height 44
click at [190, 330] on div "Keywords" at bounding box center [175, 337] width 203 height 15
click at [174, 362] on input "text" at bounding box center [169, 375] width 191 height 27
click at [172, 363] on input "text" at bounding box center [169, 375] width 191 height 27
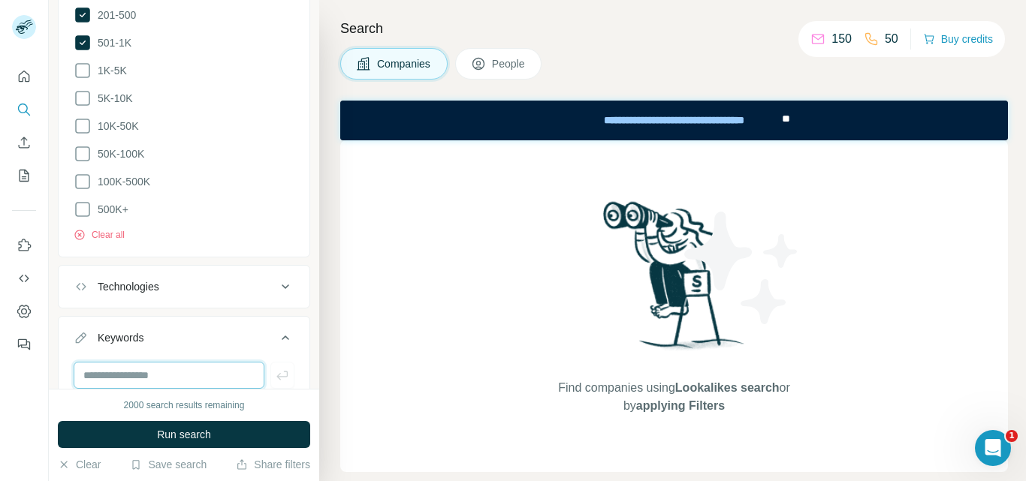
click at [172, 363] on input "text" at bounding box center [169, 375] width 191 height 27
click at [194, 279] on div "Technologies" at bounding box center [175, 286] width 203 height 15
click at [176, 313] on input "text" at bounding box center [184, 324] width 221 height 27
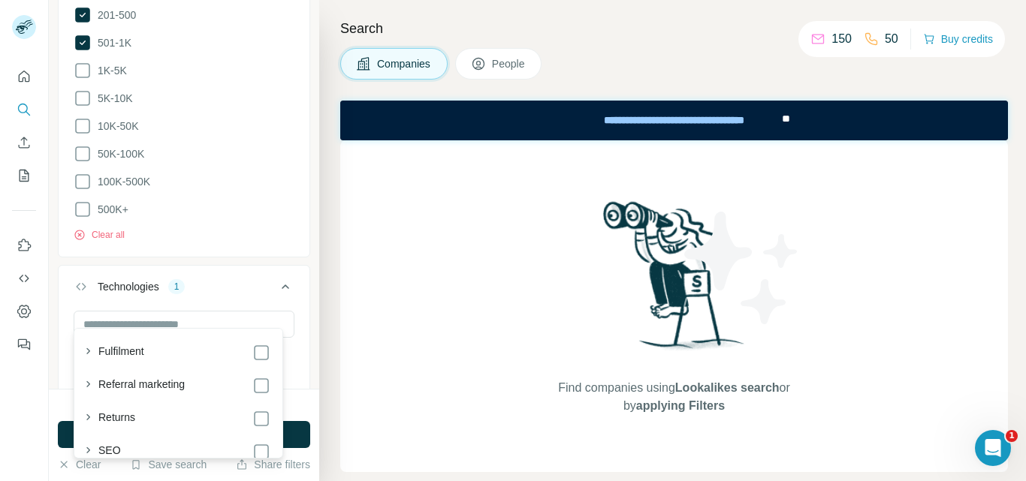
scroll to position [2512, 0]
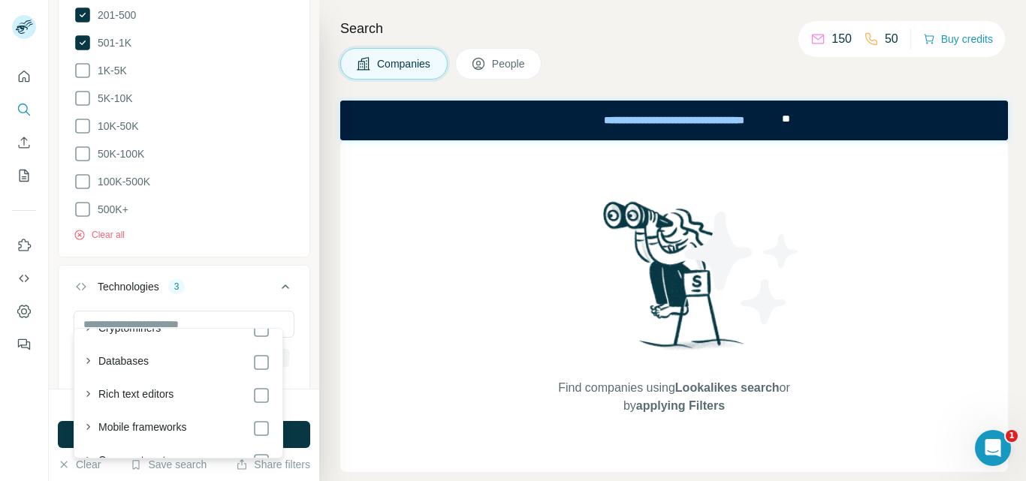
scroll to position [3186, 0]
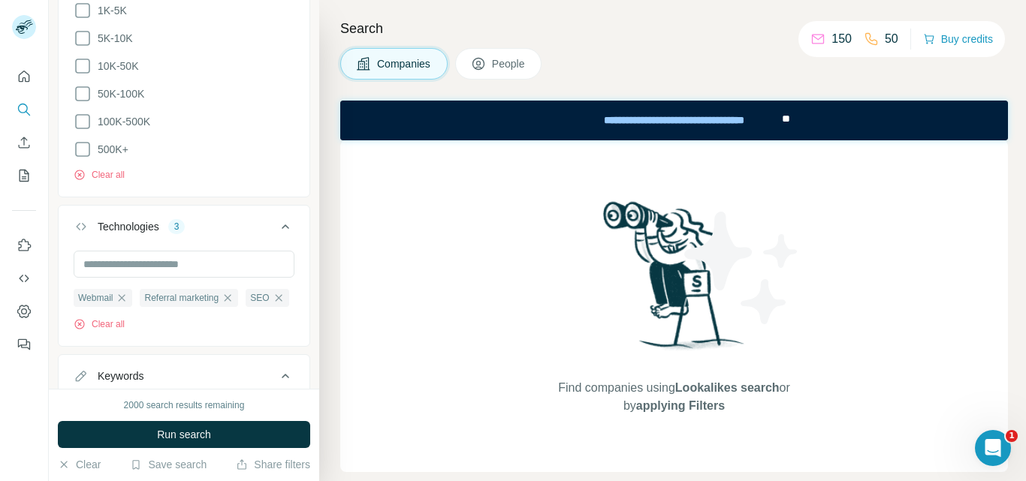
scroll to position [988, 0]
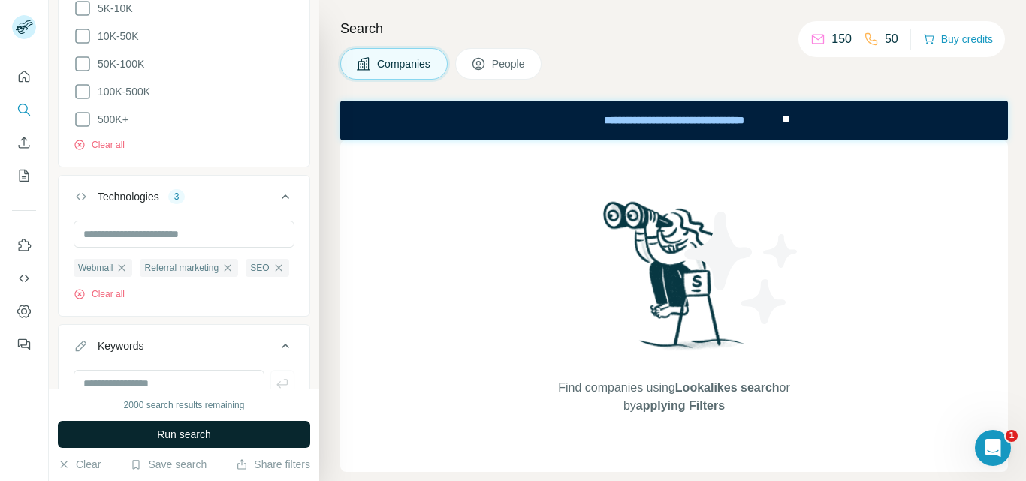
click at [203, 427] on span "Run search" at bounding box center [184, 434] width 54 height 15
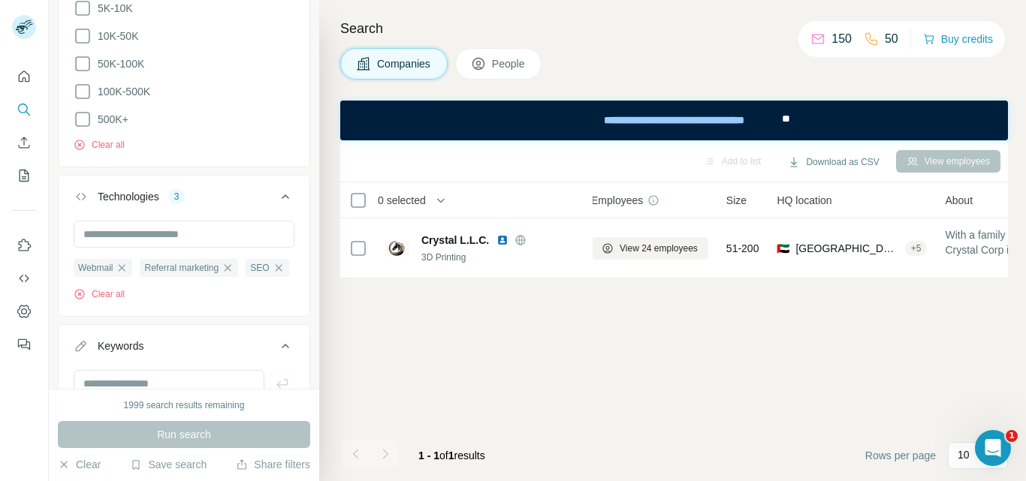
scroll to position [0, 0]
click at [934, 164] on div "View employees" at bounding box center [948, 161] width 104 height 23
click at [902, 160] on div "View employees" at bounding box center [948, 161] width 104 height 23
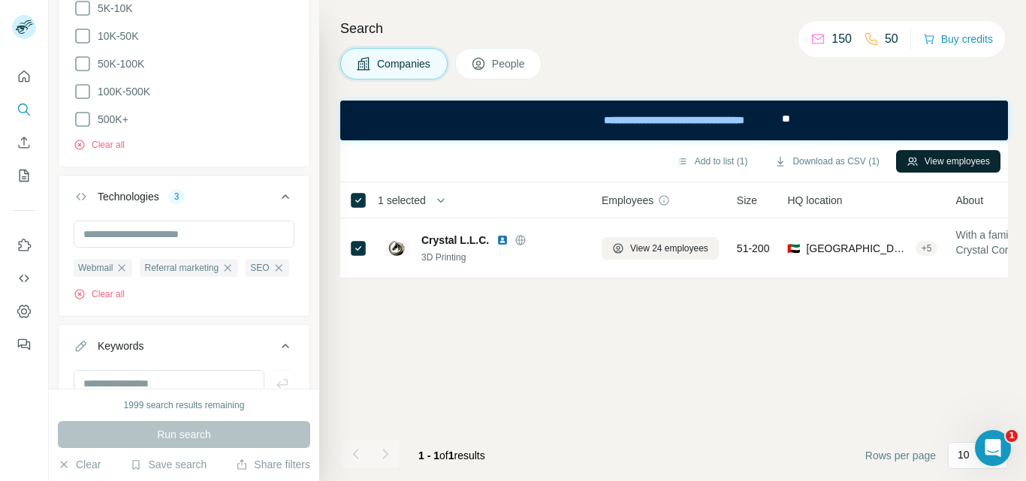
click at [930, 164] on button "View employees" at bounding box center [948, 161] width 104 height 23
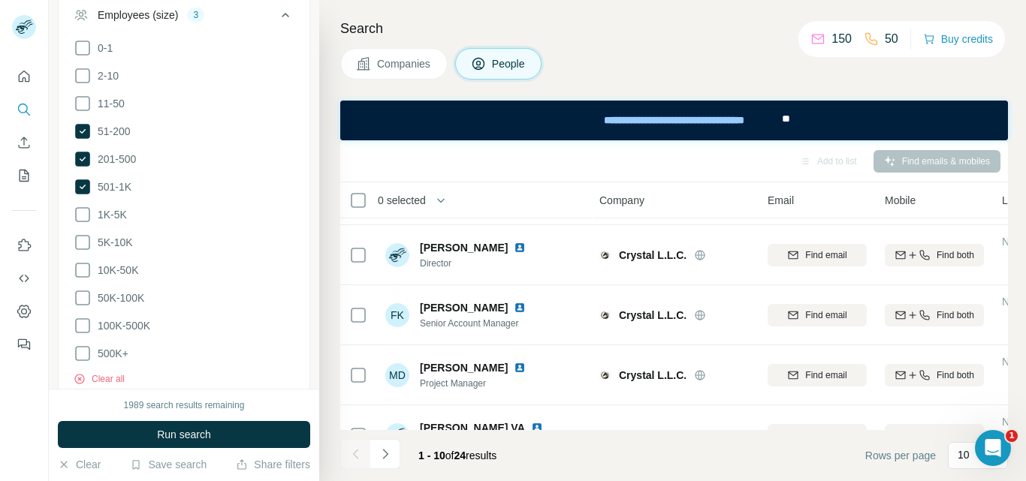
scroll to position [0, 2]
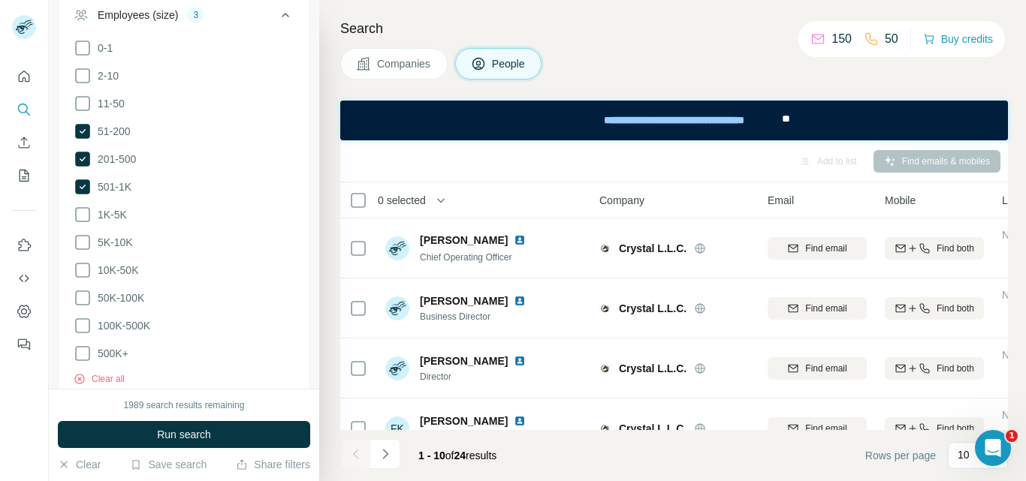
click at [483, 69] on icon at bounding box center [478, 64] width 12 height 12
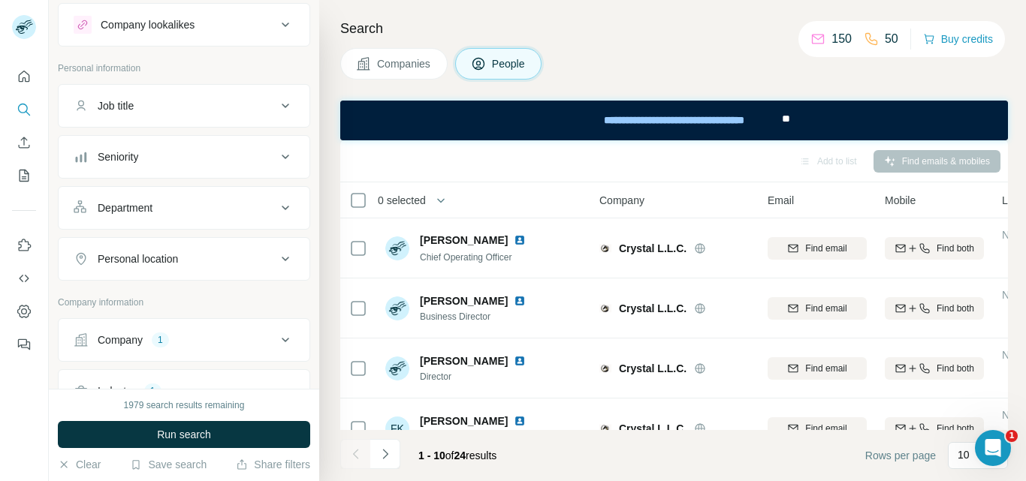
scroll to position [21, 0]
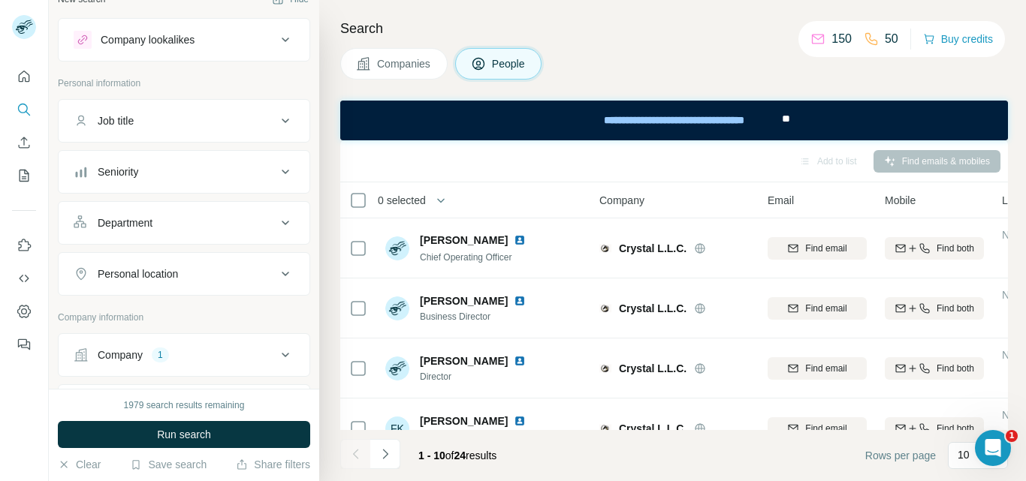
click at [185, 122] on div "Job title" at bounding box center [175, 120] width 203 height 15
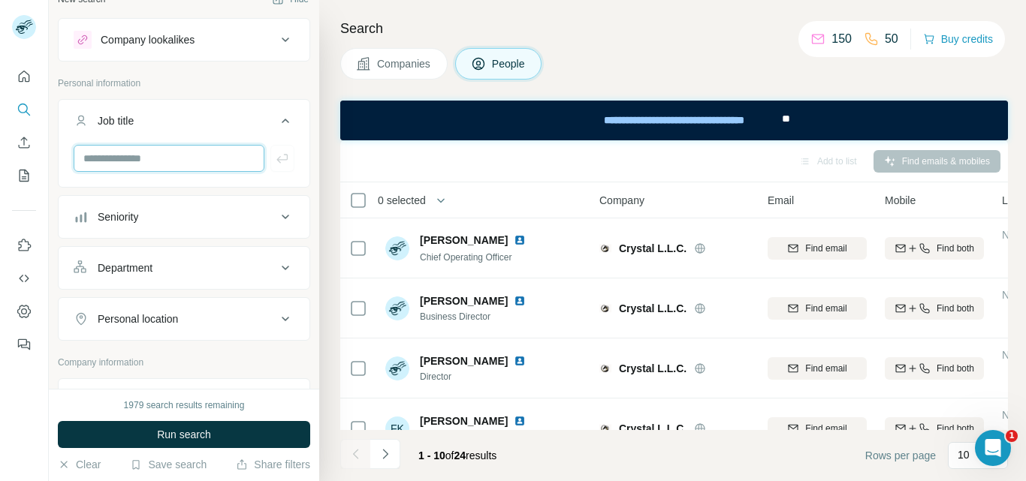
click at [167, 165] on input "text" at bounding box center [169, 158] width 191 height 27
type input "**********"
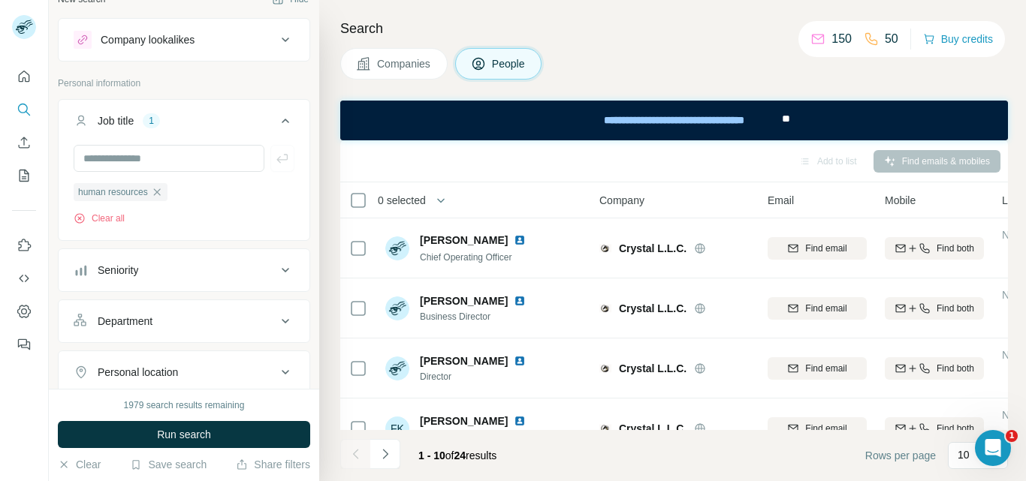
click at [169, 273] on div "Seniority" at bounding box center [175, 270] width 203 height 15
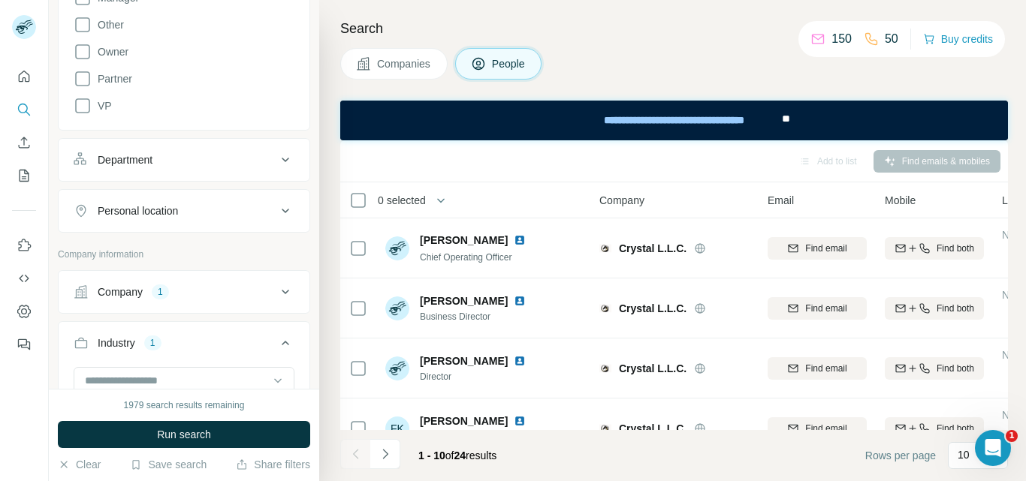
scroll to position [472, 0]
click at [213, 159] on div "Department" at bounding box center [175, 155] width 203 height 15
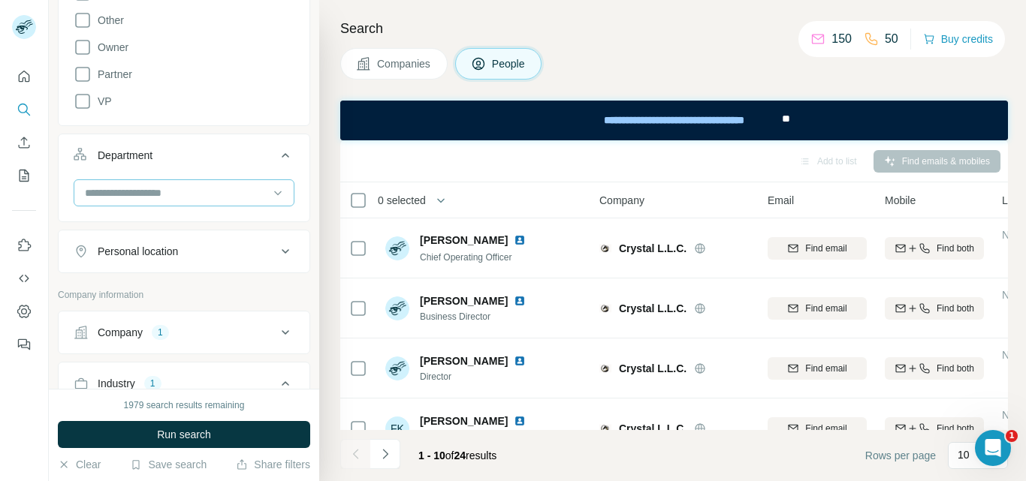
click at [212, 189] on input at bounding box center [175, 193] width 185 height 17
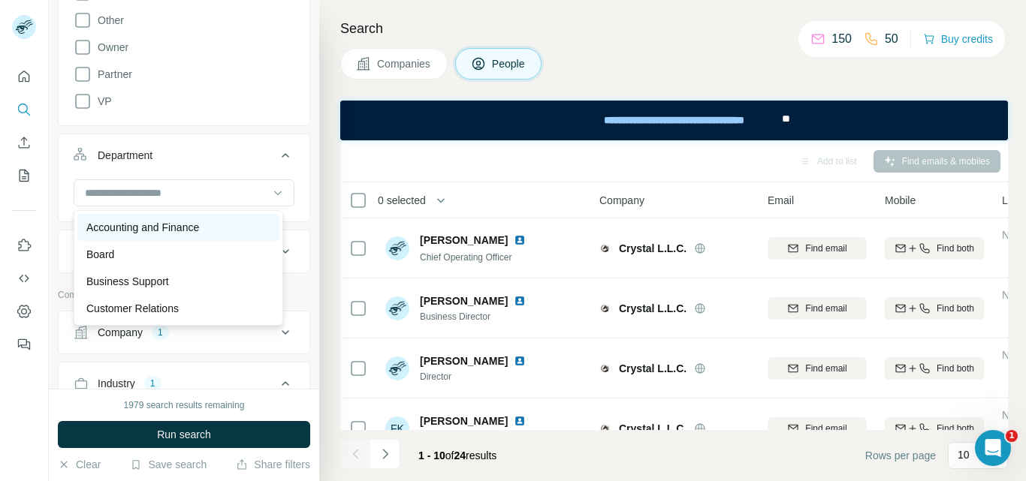
click at [236, 221] on div "Accounting and Finance" at bounding box center [178, 227] width 184 height 15
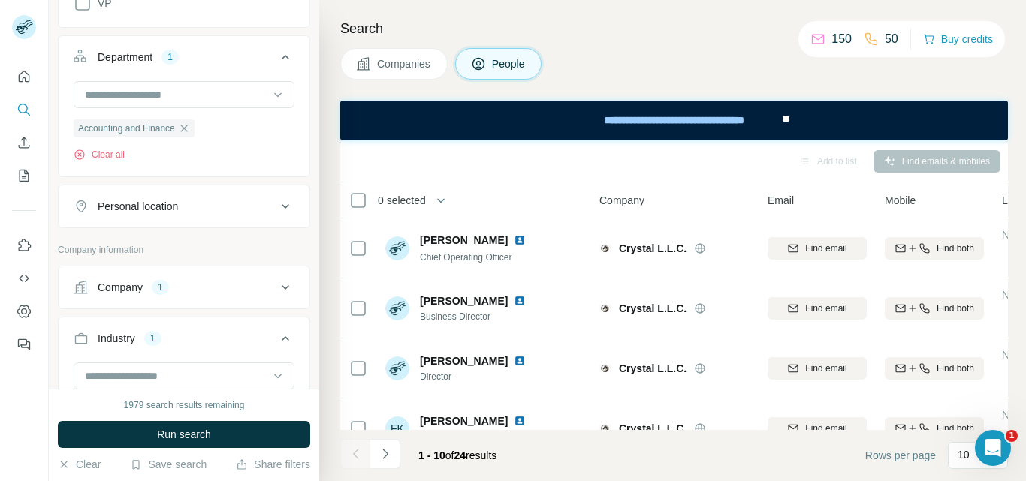
scroll to position [572, 0]
drag, startPoint x: 225, startPoint y: 214, endPoint x: 203, endPoint y: 214, distance: 21.8
click at [203, 214] on button "Personal location" at bounding box center [184, 205] width 251 height 36
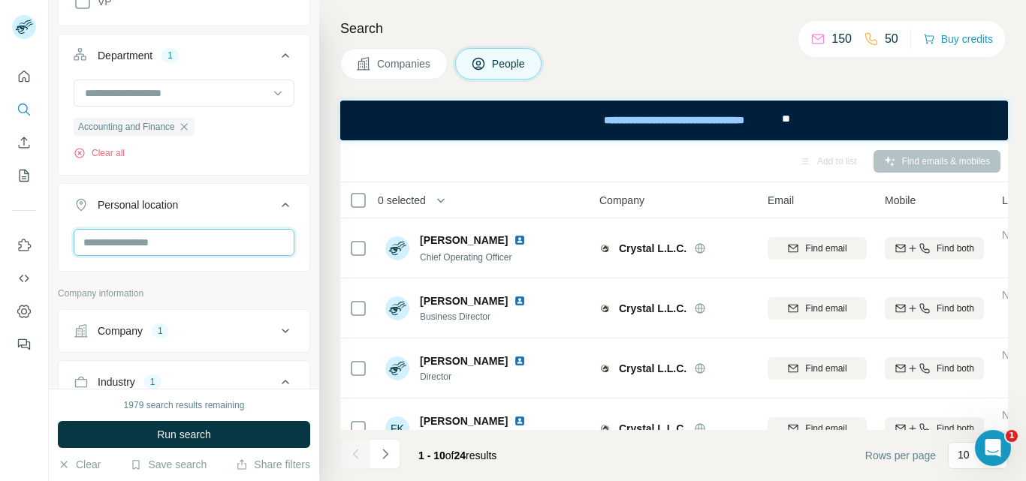
click at [186, 243] on input "text" at bounding box center [184, 242] width 221 height 27
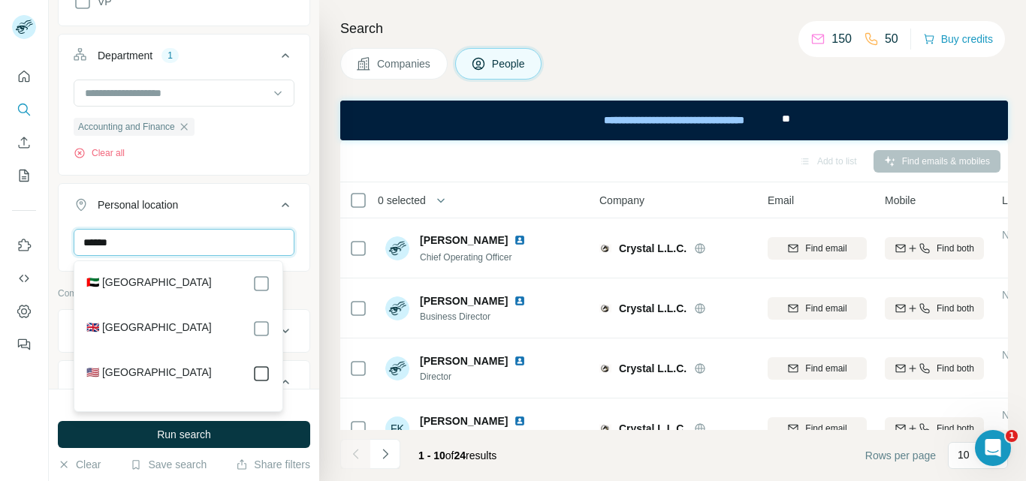
type input "******"
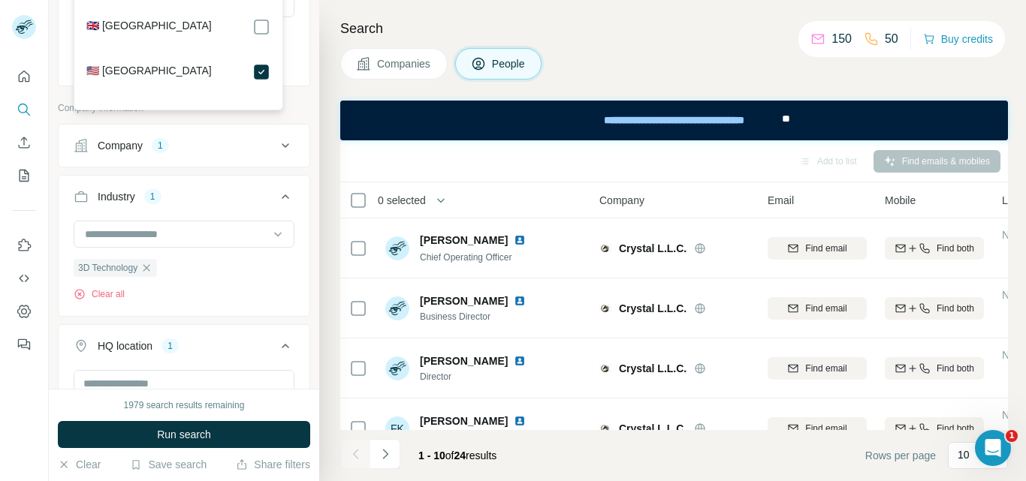
scroll to position [874, 0]
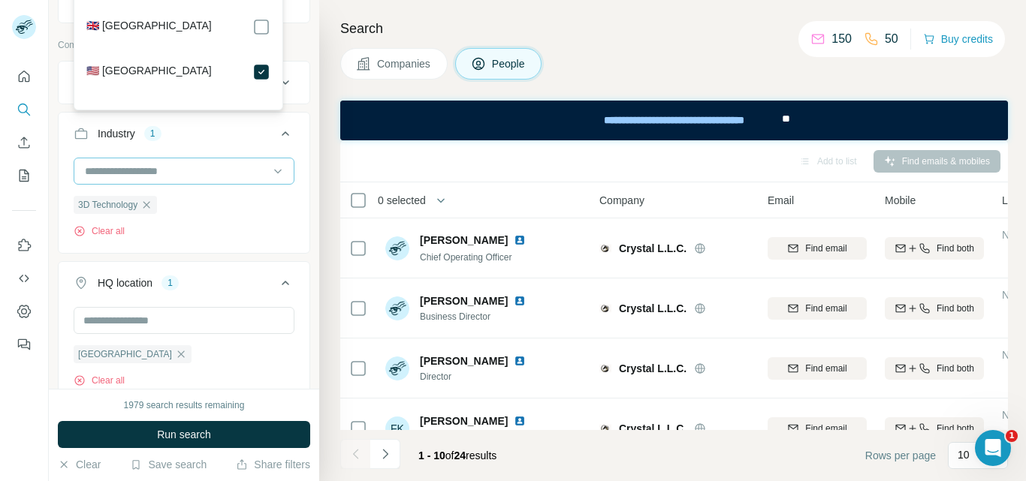
click at [218, 171] on input at bounding box center [175, 171] width 185 height 17
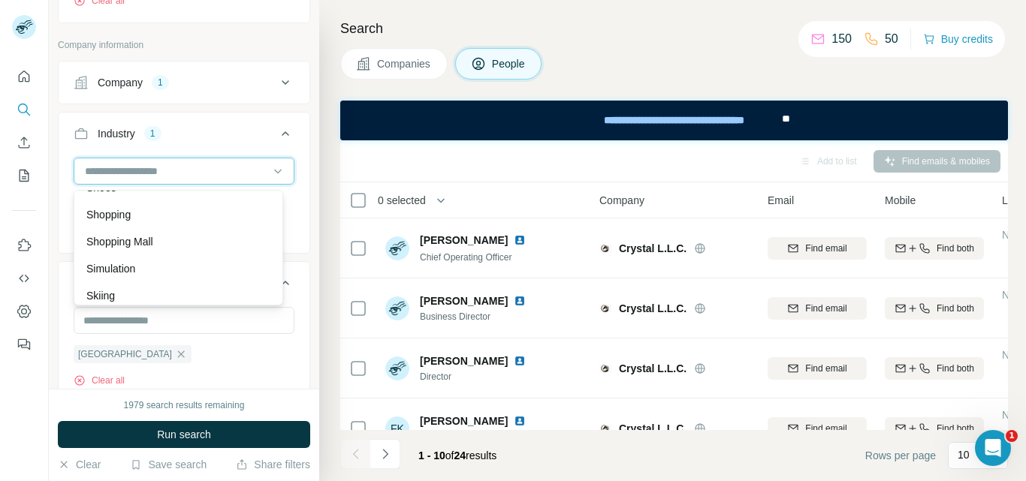
scroll to position [13818, 0]
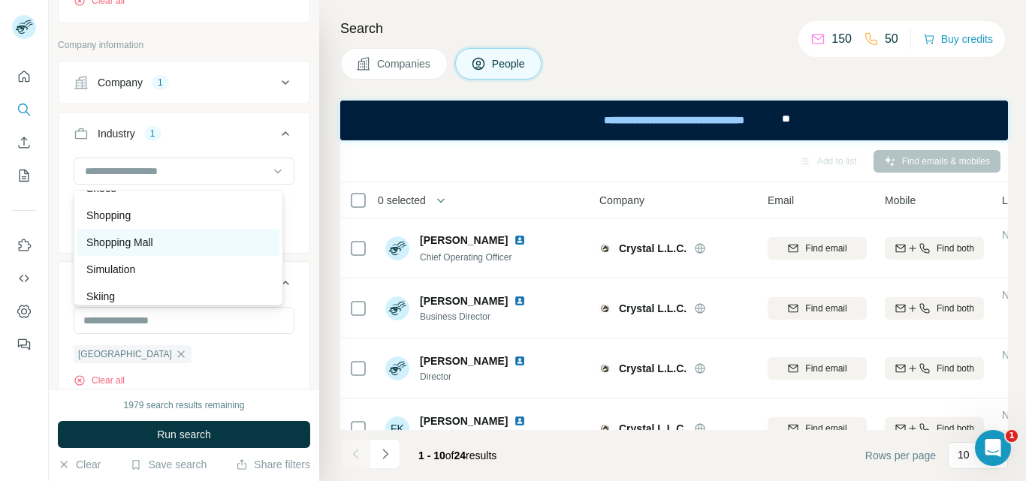
click at [241, 256] on div "Shopping Mall" at bounding box center [178, 242] width 202 height 27
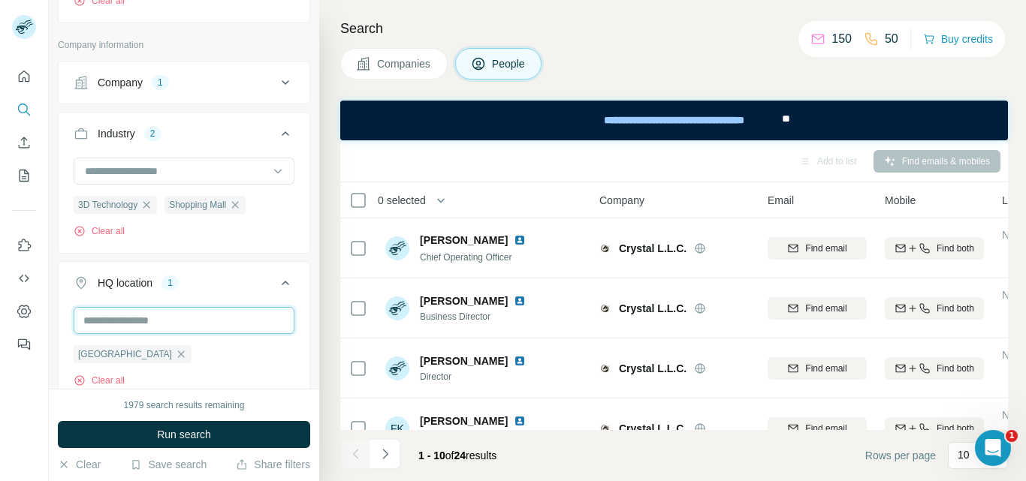
click at [192, 321] on input "text" at bounding box center [184, 320] width 221 height 27
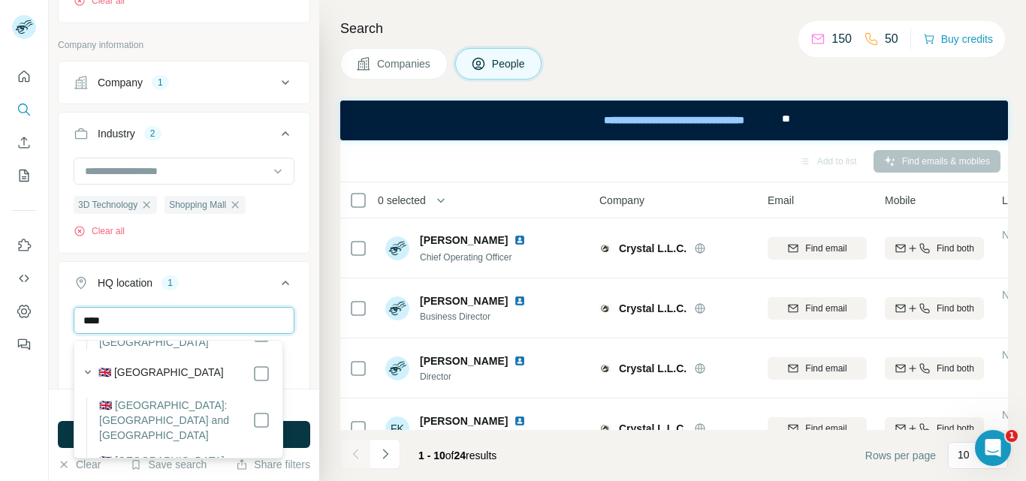
scroll to position [911, 0]
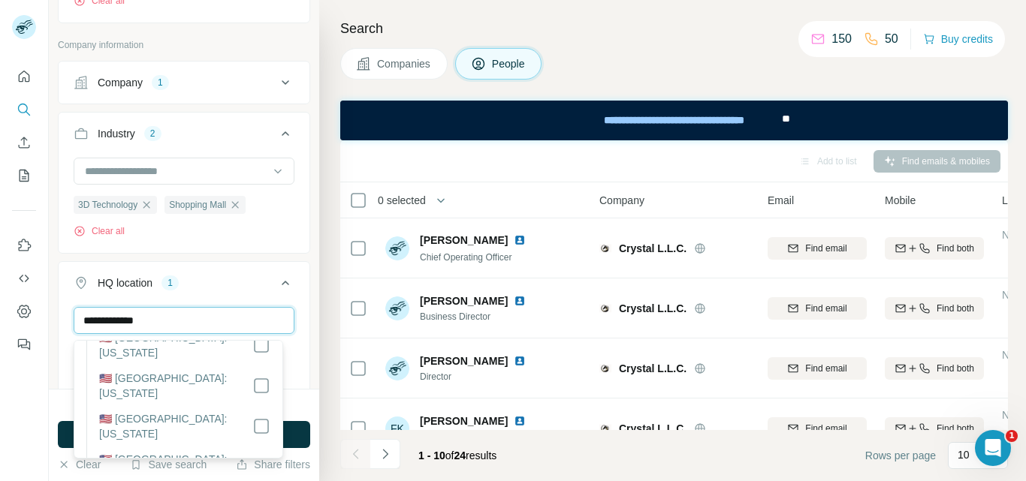
type input "**********"
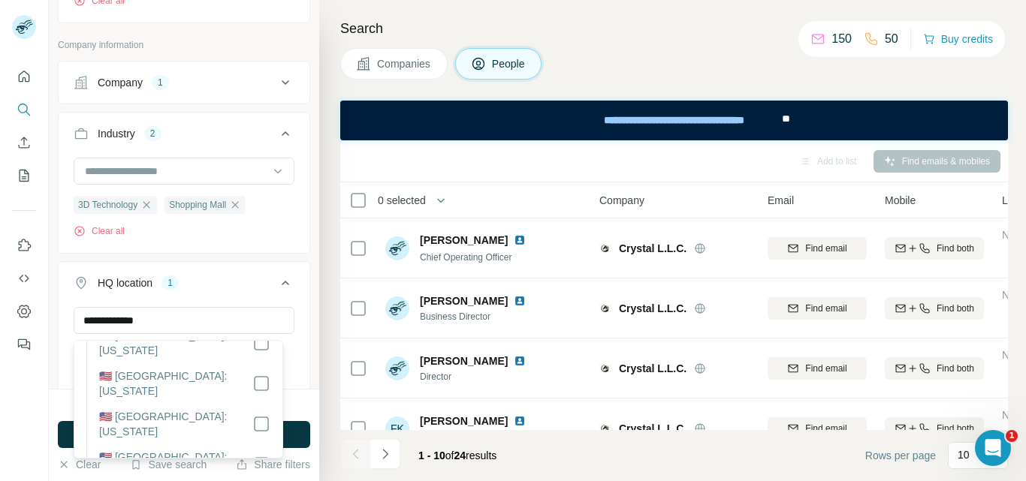
scroll to position [149, 0]
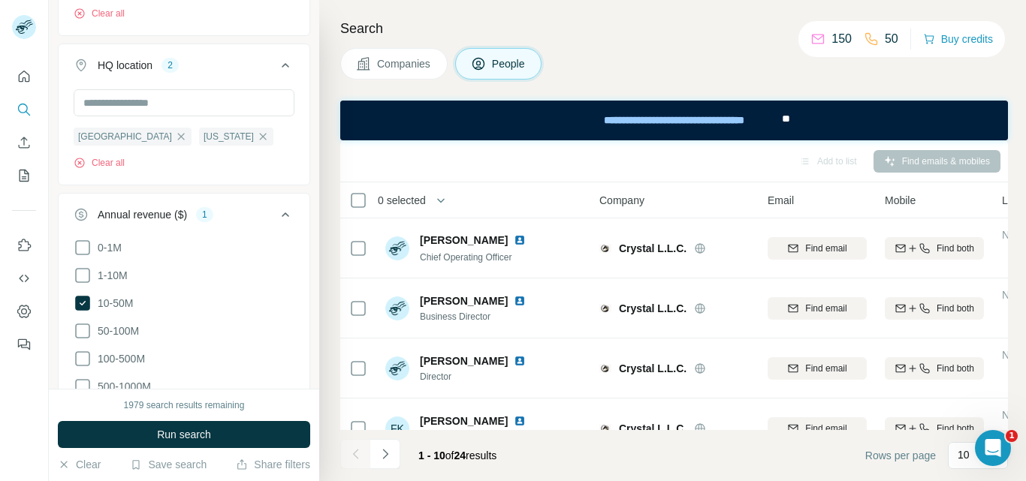
scroll to position [1096, 0]
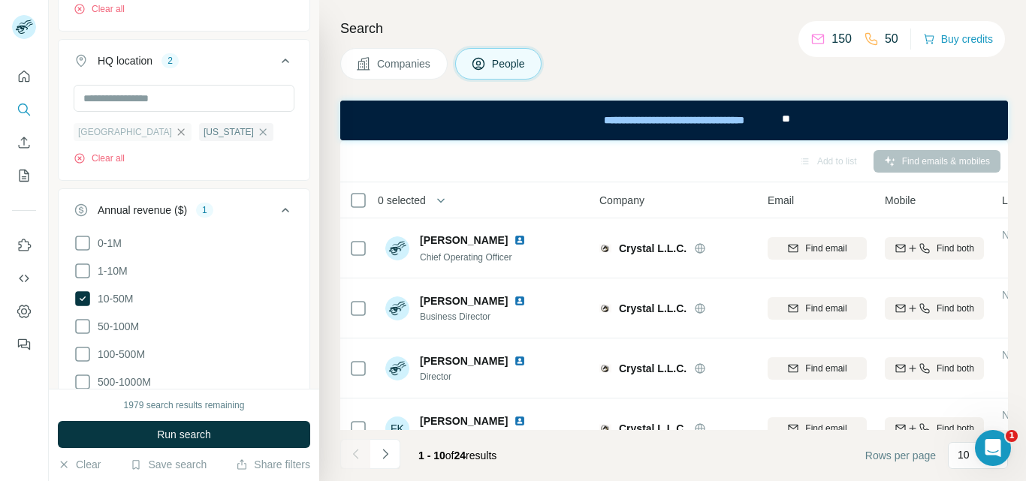
click at [178, 135] on icon "button" at bounding box center [181, 131] width 7 height 7
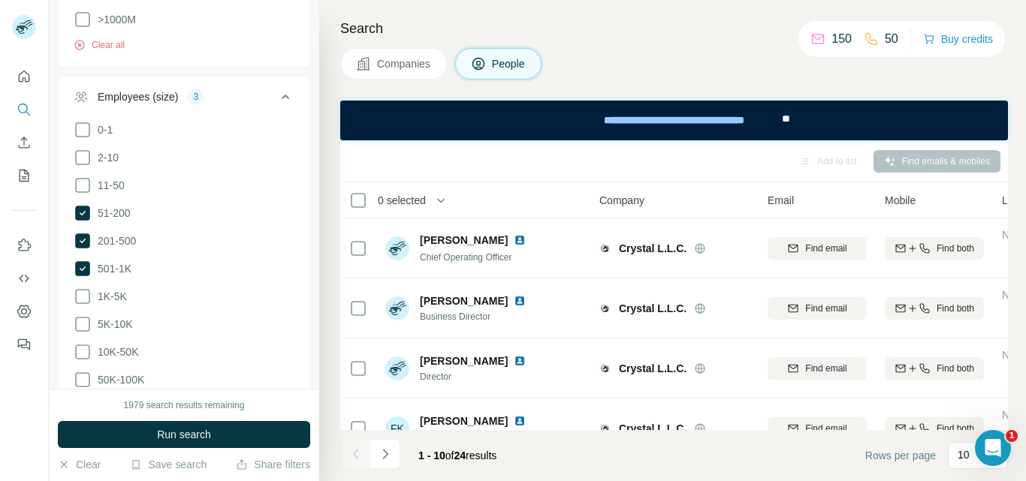
scroll to position [1491, 0]
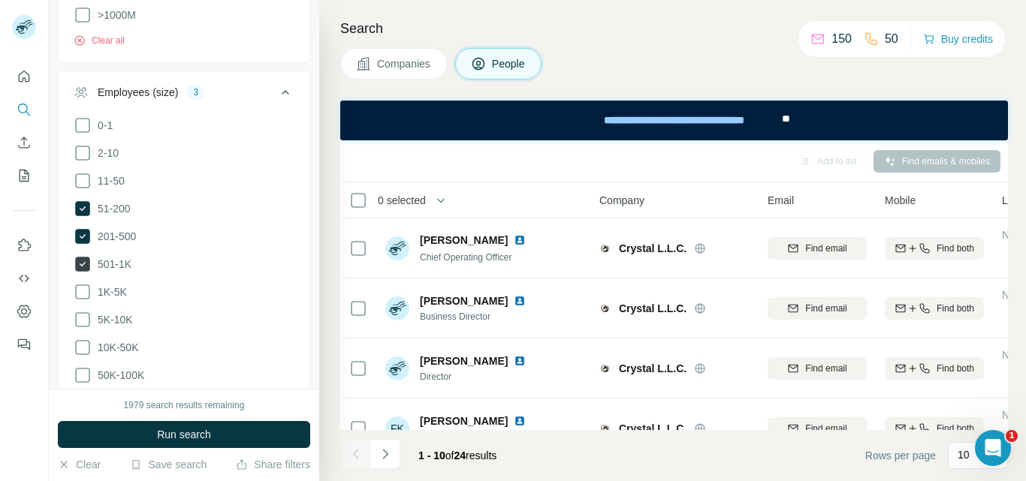
click at [80, 262] on icon at bounding box center [83, 264] width 6 height 5
click at [91, 179] on icon at bounding box center [83, 181] width 18 height 18
click at [75, 258] on icon at bounding box center [83, 264] width 18 height 18
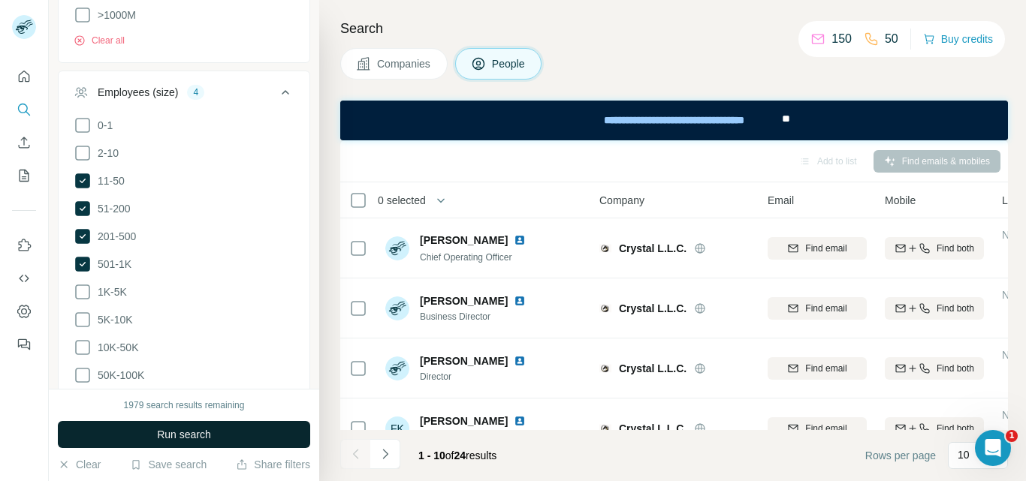
click at [155, 435] on button "Run search" at bounding box center [184, 434] width 252 height 27
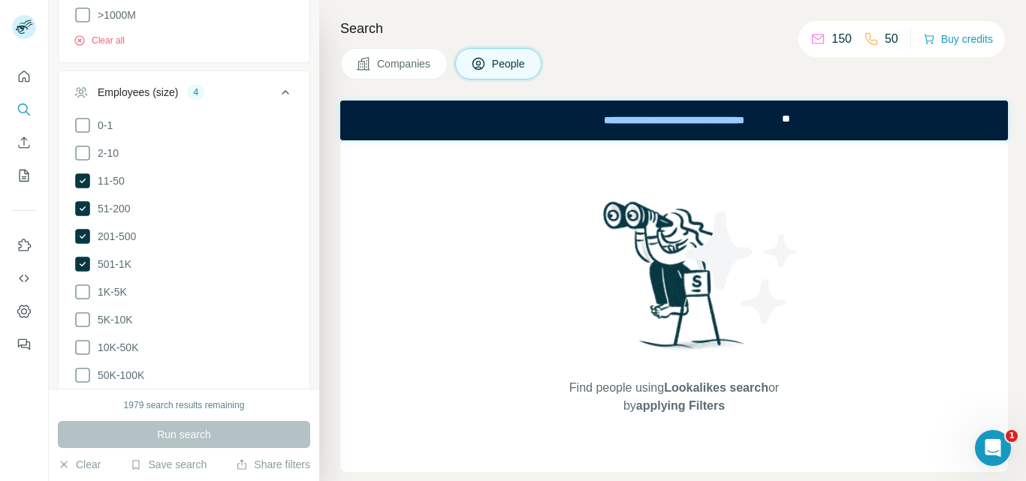
click at [420, 68] on span "Companies" at bounding box center [404, 63] width 55 height 15
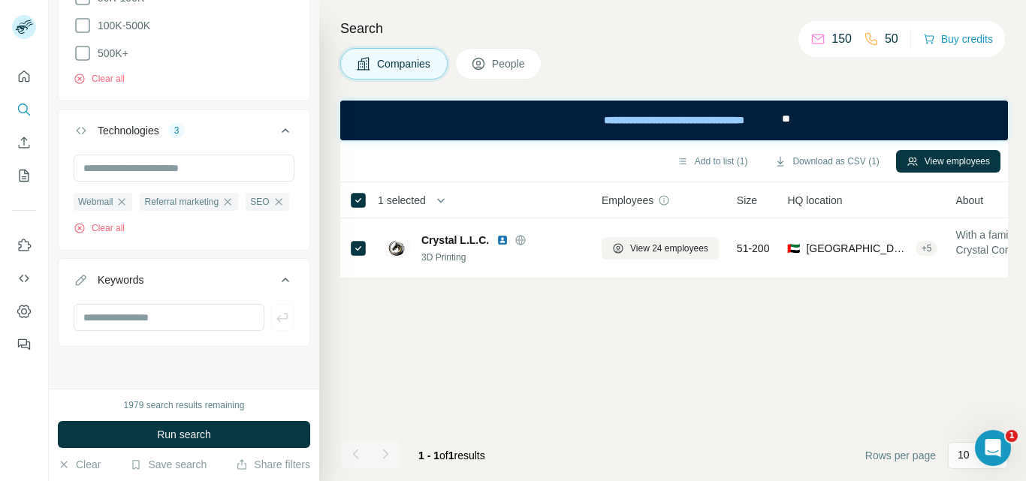
scroll to position [1069, 0]
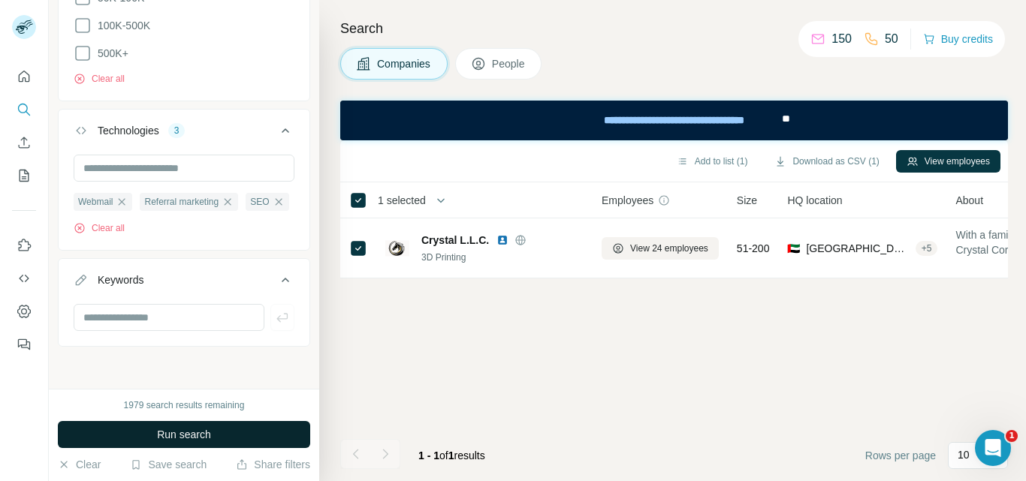
click at [201, 436] on span "Run search" at bounding box center [184, 434] width 54 height 15
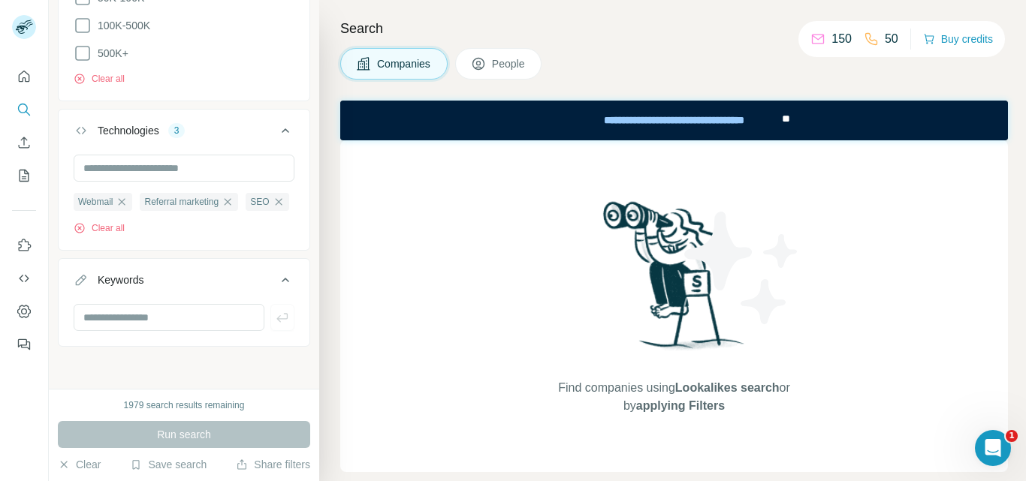
click at [493, 56] on button "People" at bounding box center [498, 64] width 87 height 32
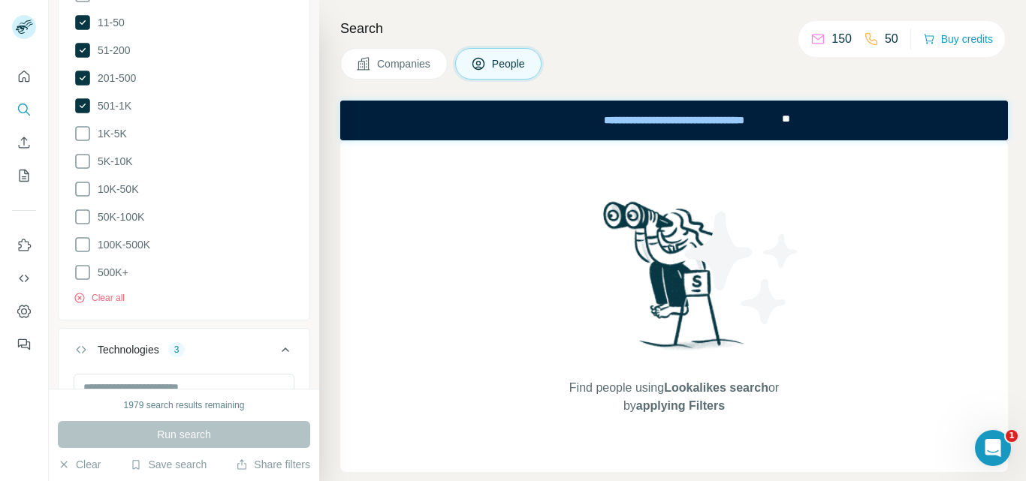
click at [410, 62] on span "Companies" at bounding box center [404, 63] width 55 height 15
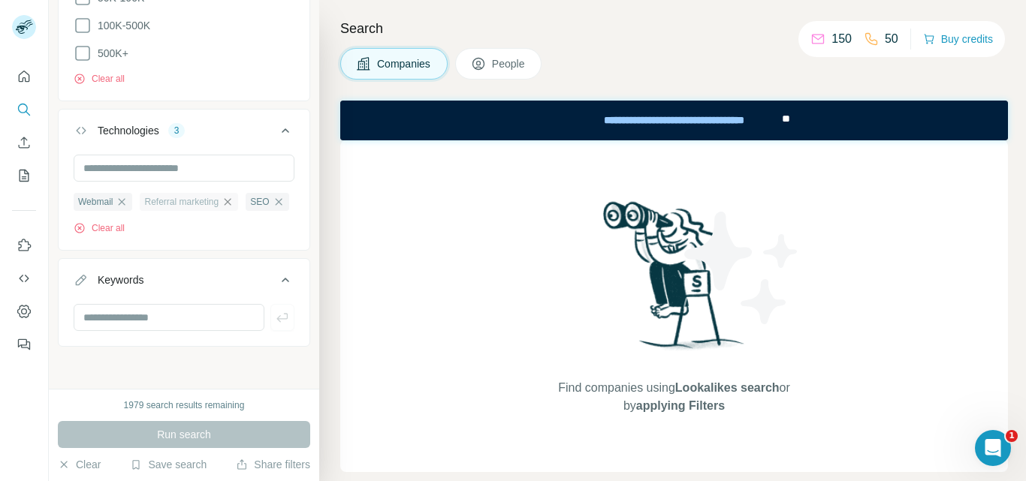
click at [233, 196] on icon "button" at bounding box center [227, 202] width 12 height 12
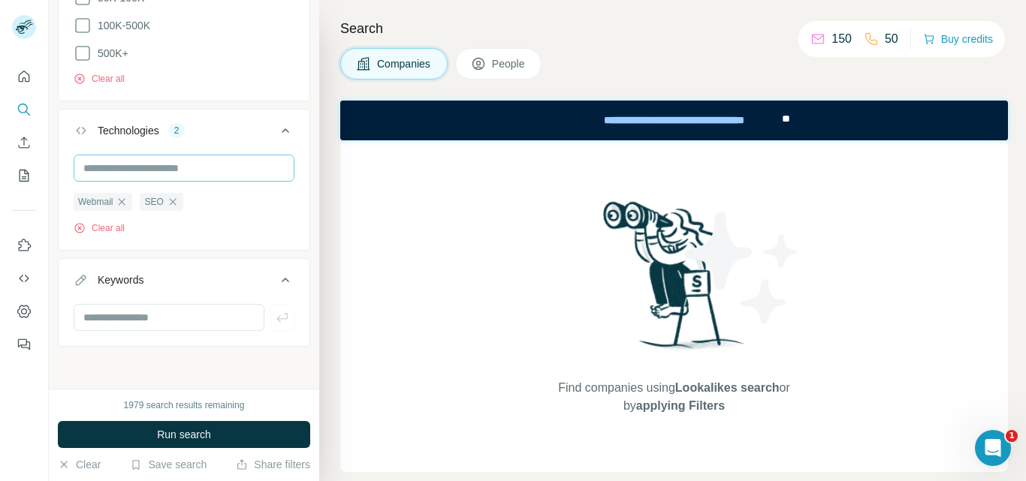
scroll to position [1042, 0]
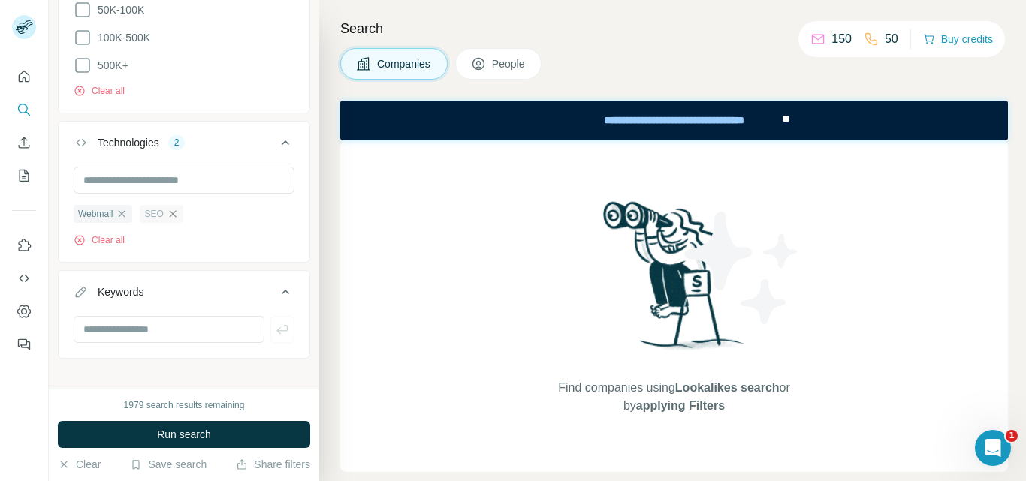
click at [173, 210] on icon "button" at bounding box center [172, 213] width 7 height 7
click at [160, 322] on input "text" at bounding box center [169, 329] width 191 height 27
click at [149, 320] on input "text" at bounding box center [169, 329] width 191 height 27
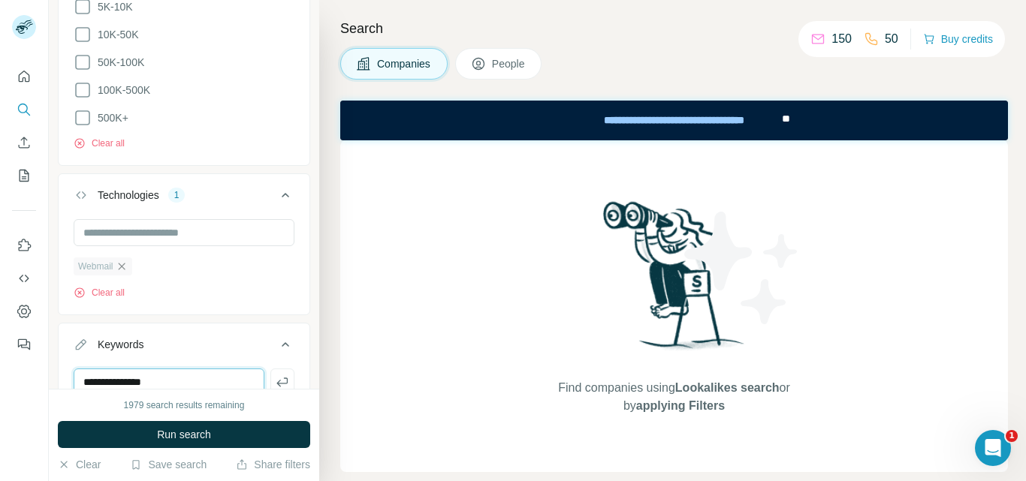
scroll to position [989, 0]
type input "**********"
click at [128, 261] on icon "button" at bounding box center [122, 267] width 12 height 12
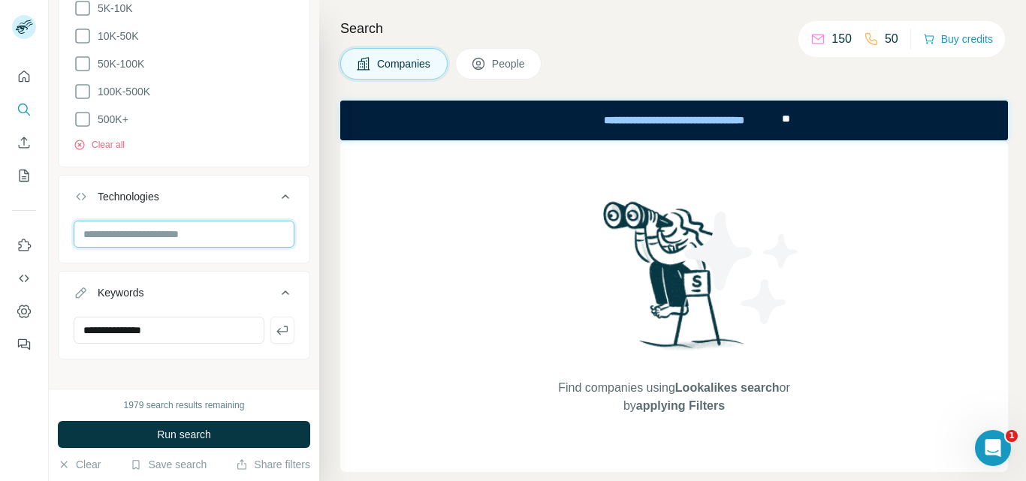
click at [164, 221] on input "text" at bounding box center [184, 234] width 221 height 27
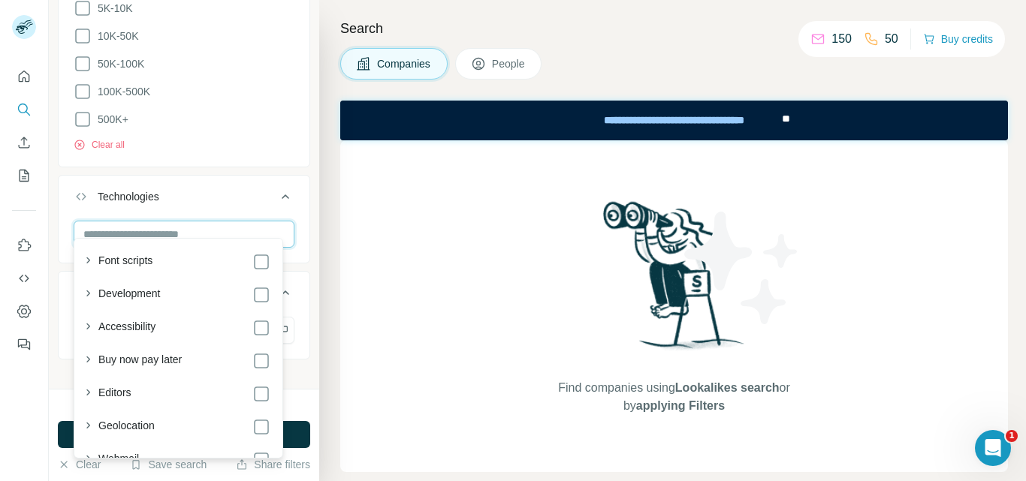
scroll to position [2116, 0]
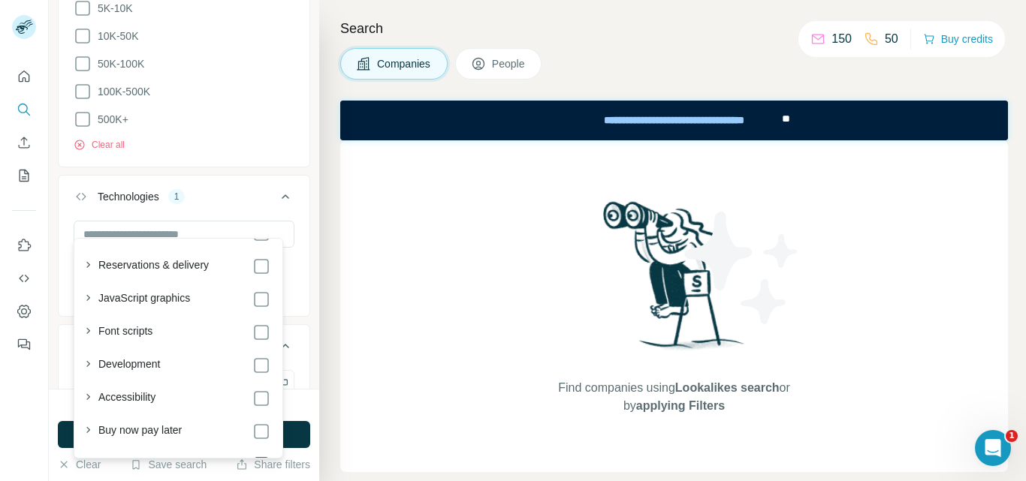
scroll to position [1969, 0]
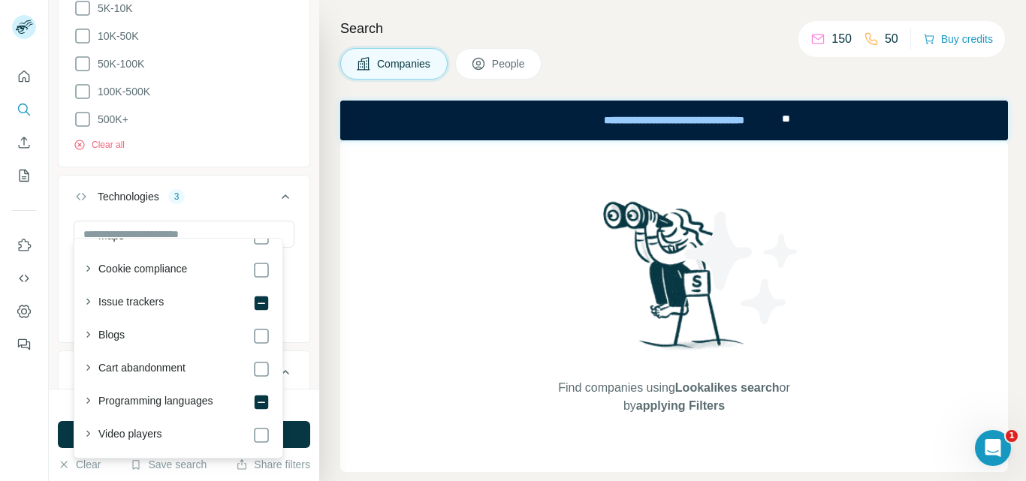
scroll to position [1240, 0]
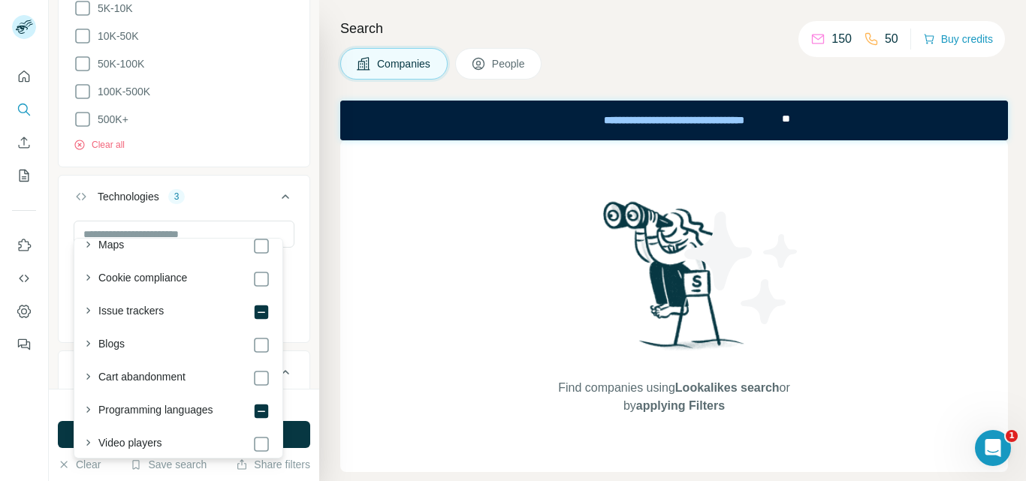
scroll to position [1151, 0]
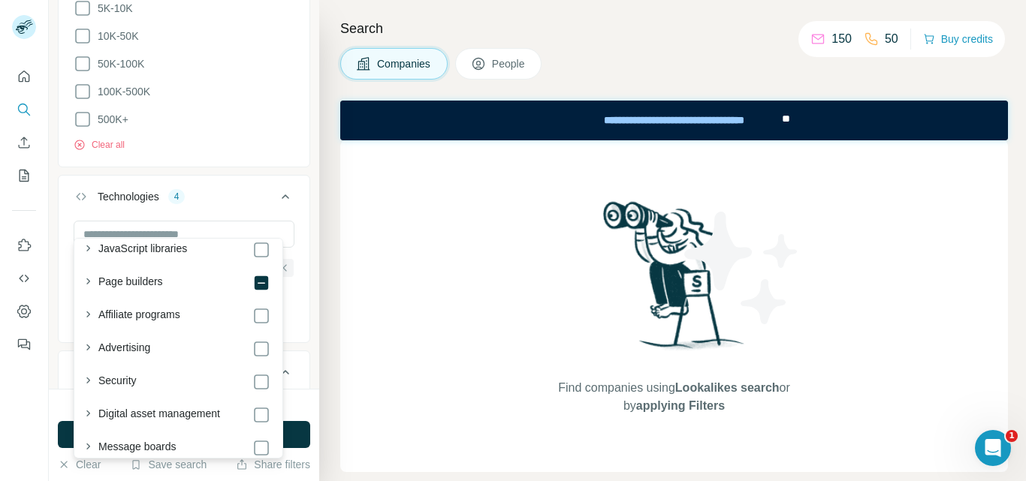
scroll to position [544, 0]
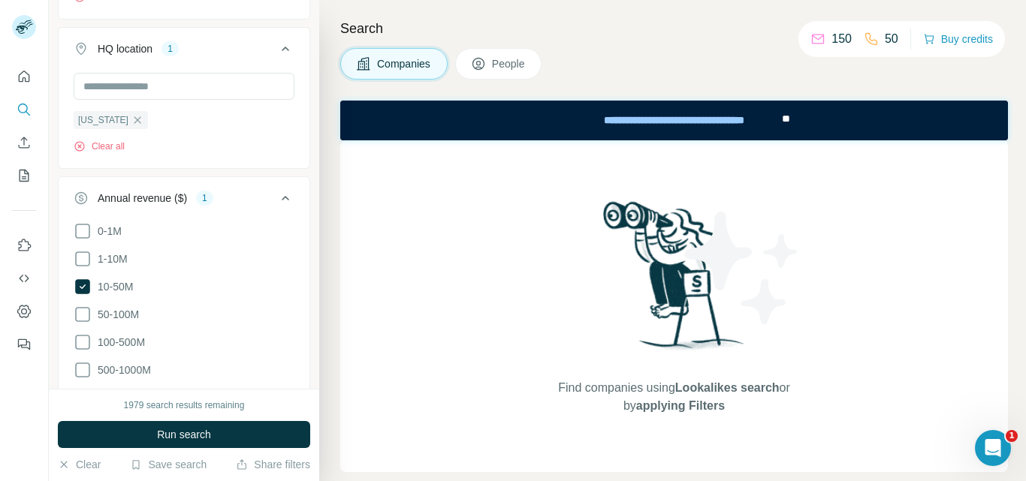
scroll to position [292, 0]
click at [90, 318] on icon at bounding box center [83, 316] width 18 height 18
click at [82, 346] on icon at bounding box center [83, 344] width 18 height 18
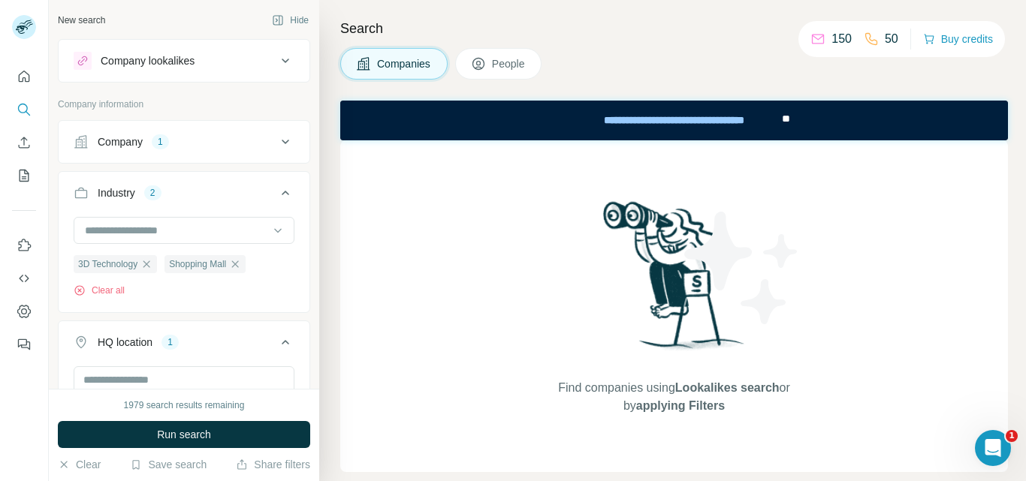
click at [200, 149] on div "Company 1" at bounding box center [175, 141] width 203 height 15
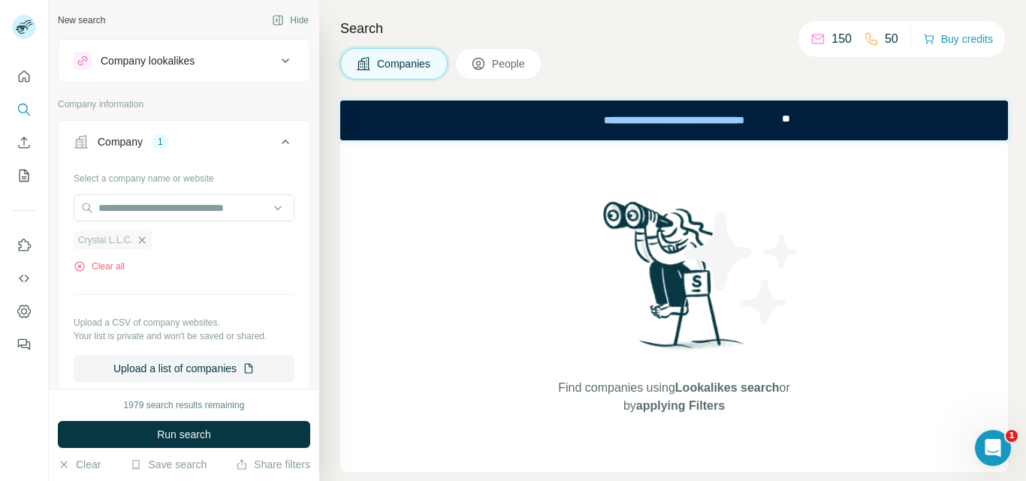
click at [146, 238] on icon "button" at bounding box center [142, 240] width 12 height 12
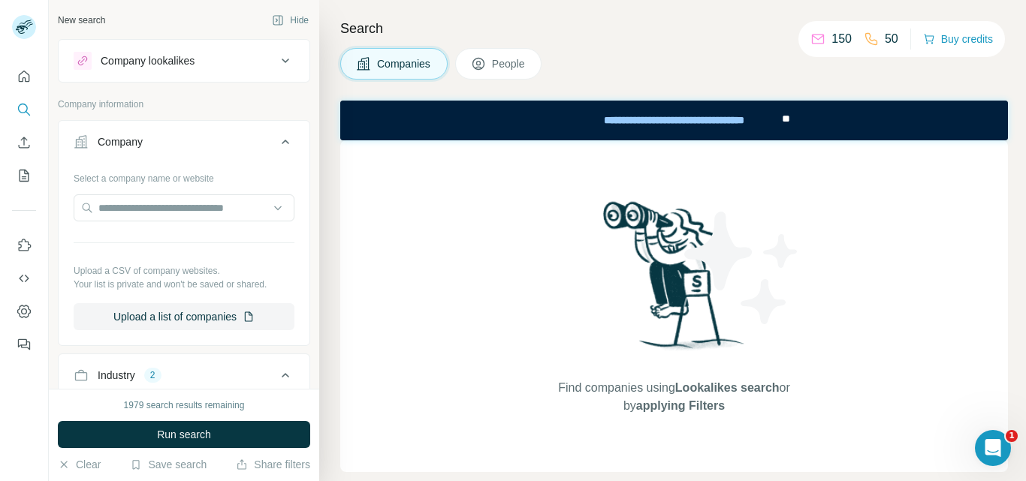
click at [198, 71] on button "Company lookalikes" at bounding box center [184, 61] width 251 height 36
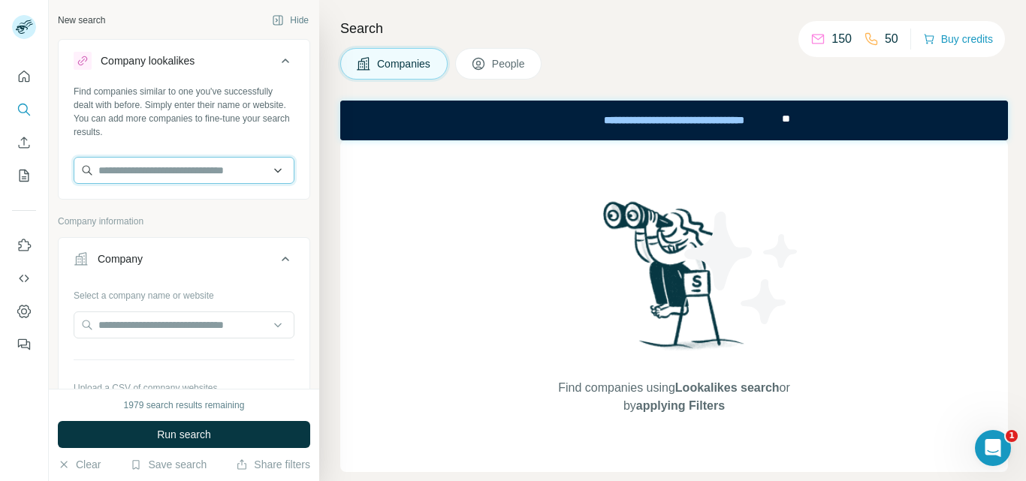
click at [173, 173] on input "text" at bounding box center [184, 170] width 221 height 27
drag, startPoint x: 223, startPoint y: 175, endPoint x: 219, endPoint y: 166, distance: 9.8
paste input "**********"
type input "**********"
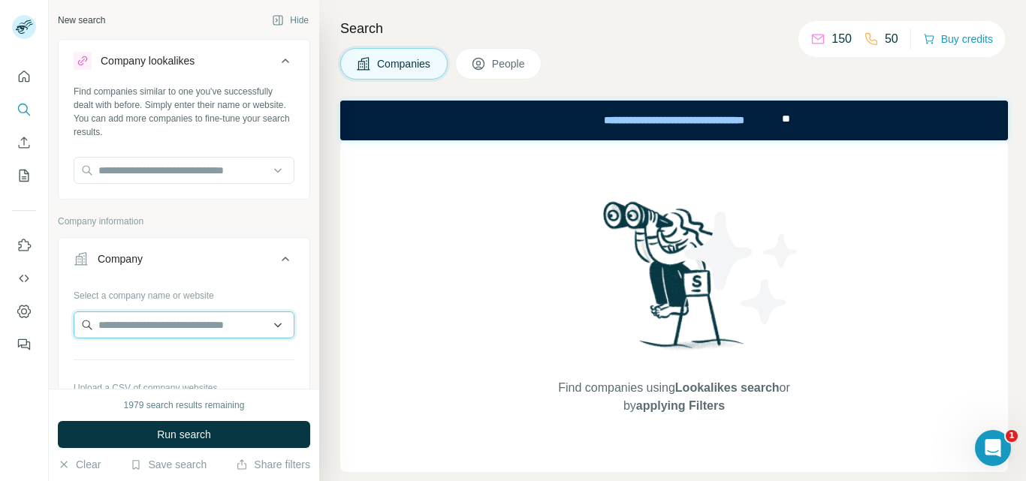
paste input "**********"
type input "**********"
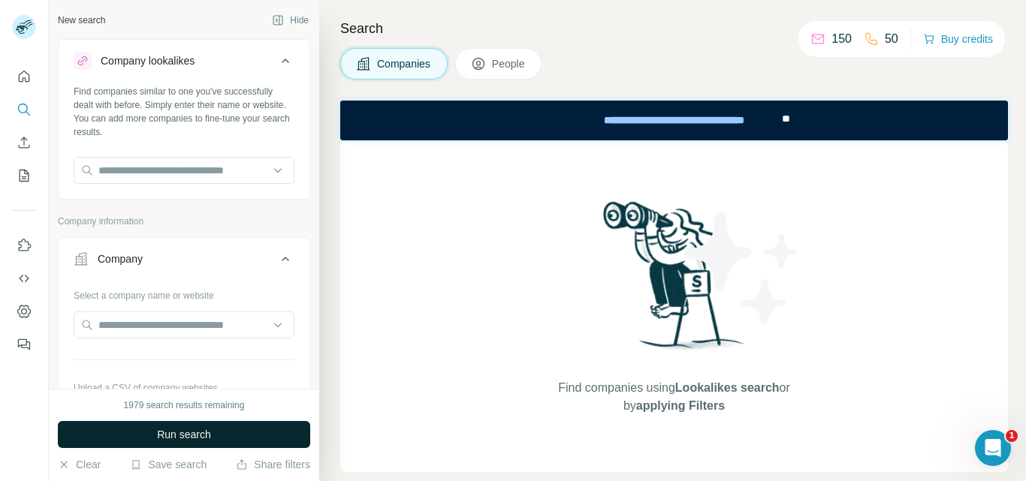
click at [157, 439] on span "Run search" at bounding box center [184, 434] width 54 height 15
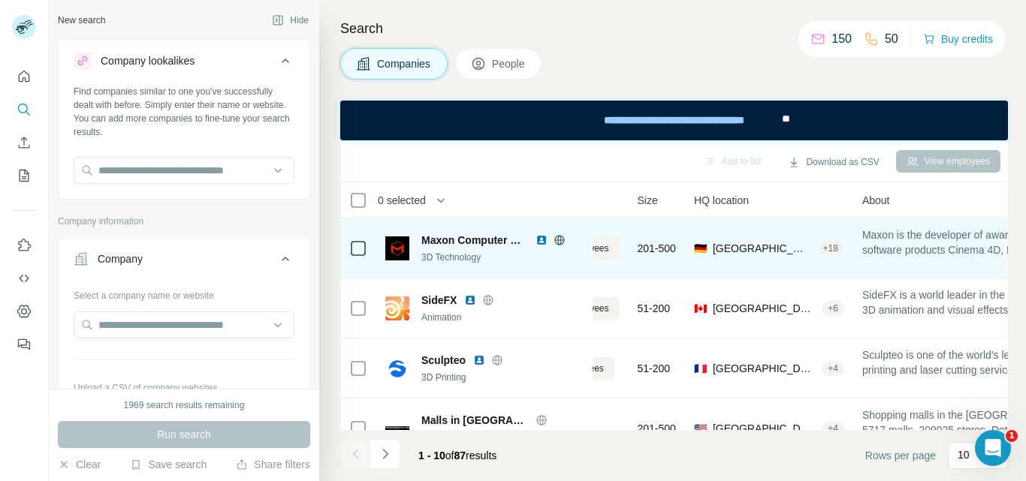
scroll to position [0, 105]
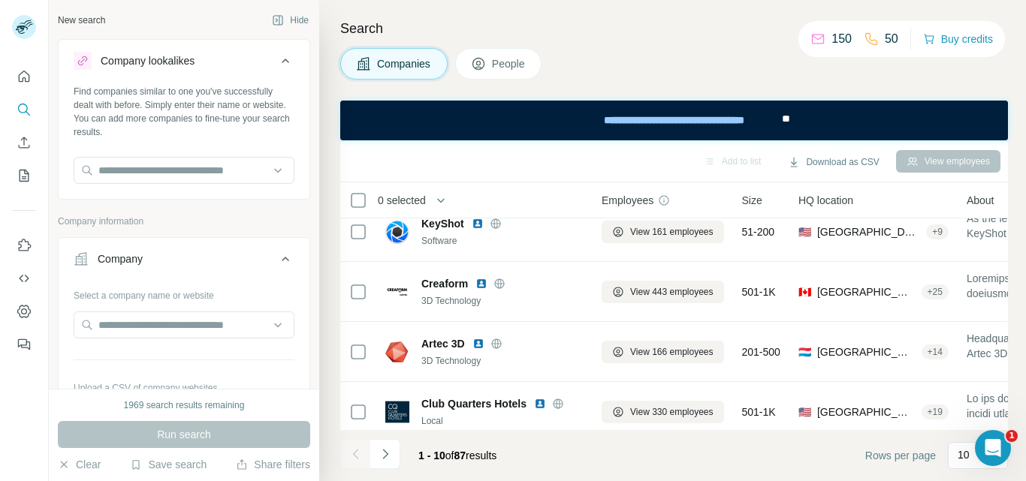
scroll to position [237, 0]
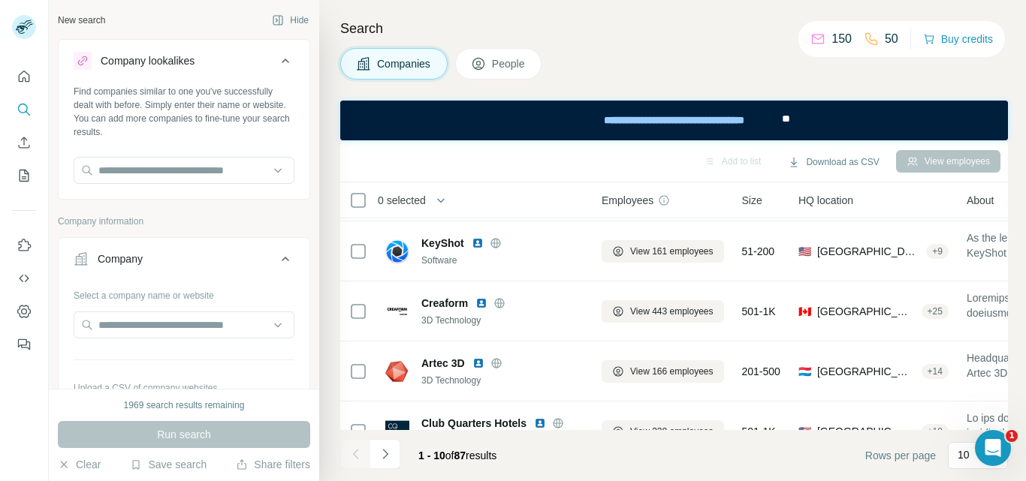
click at [507, 68] on span "People" at bounding box center [509, 63] width 35 height 15
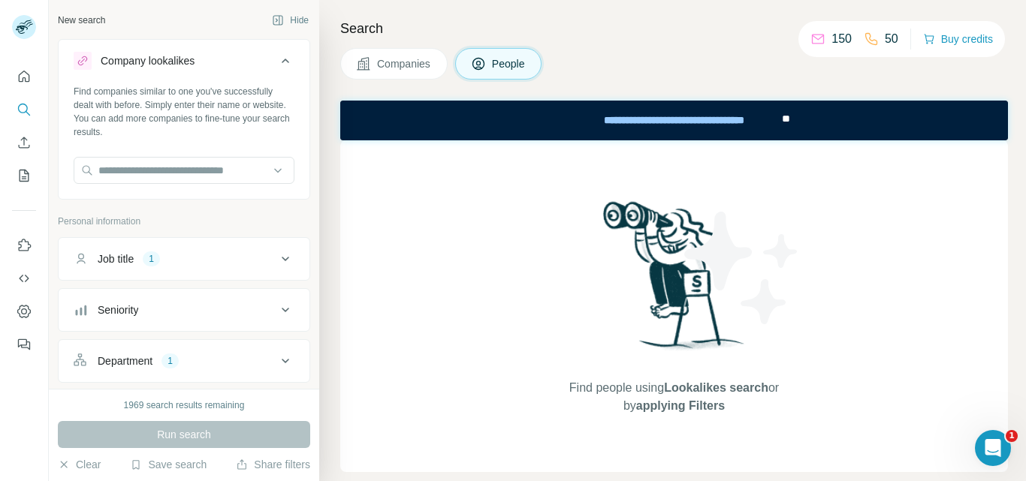
click at [423, 58] on span "Companies" at bounding box center [404, 63] width 55 height 15
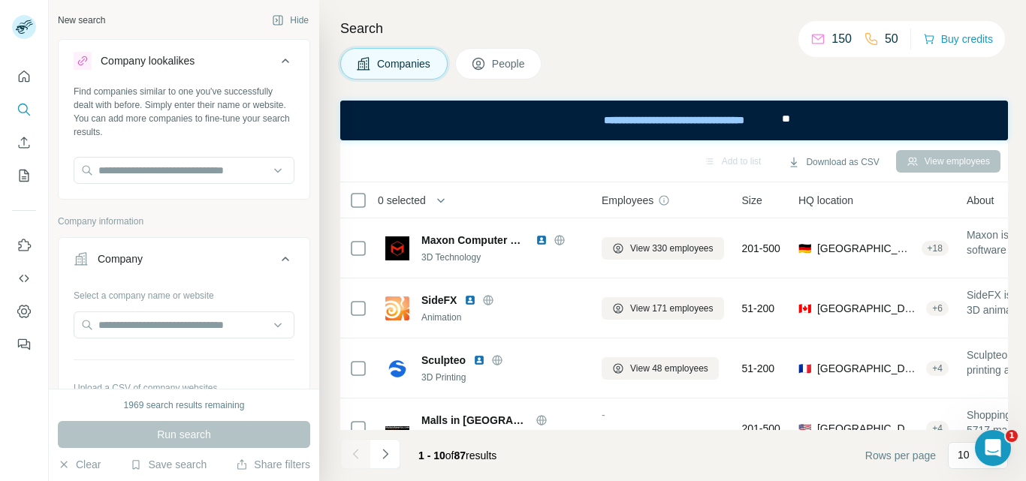
scroll to position [87, 0]
click at [949, 167] on button "View employees" at bounding box center [948, 161] width 104 height 23
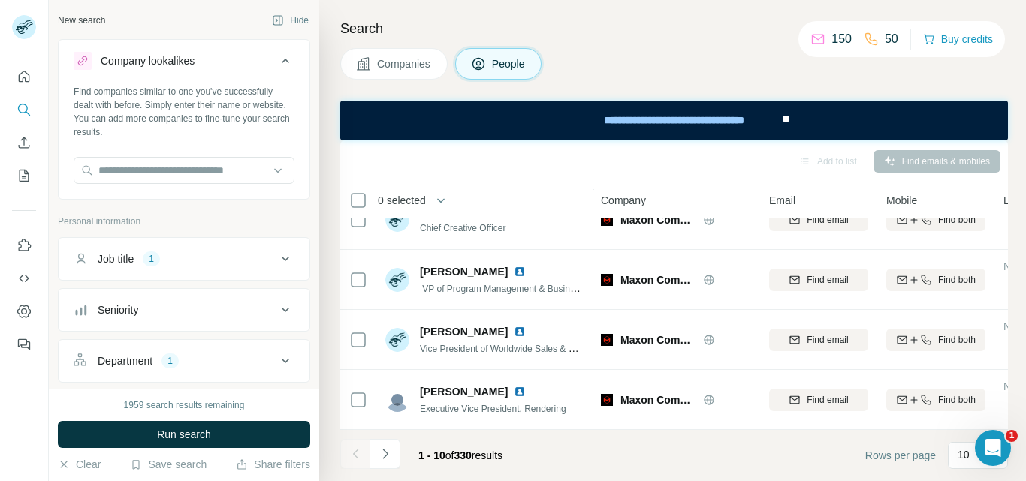
scroll to position [396, 1]
click at [390, 456] on icon "Navigate to next page" at bounding box center [385, 454] width 15 height 15
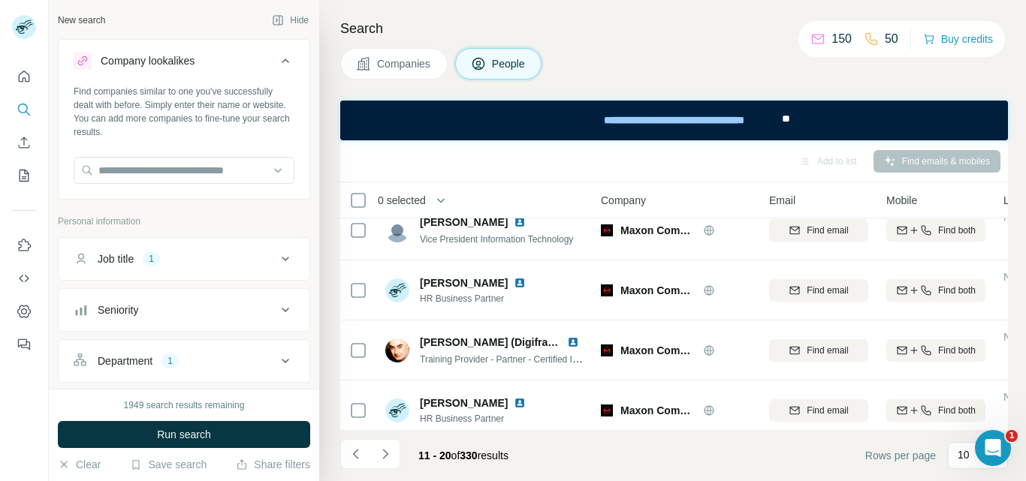
scroll to position [0, 1]
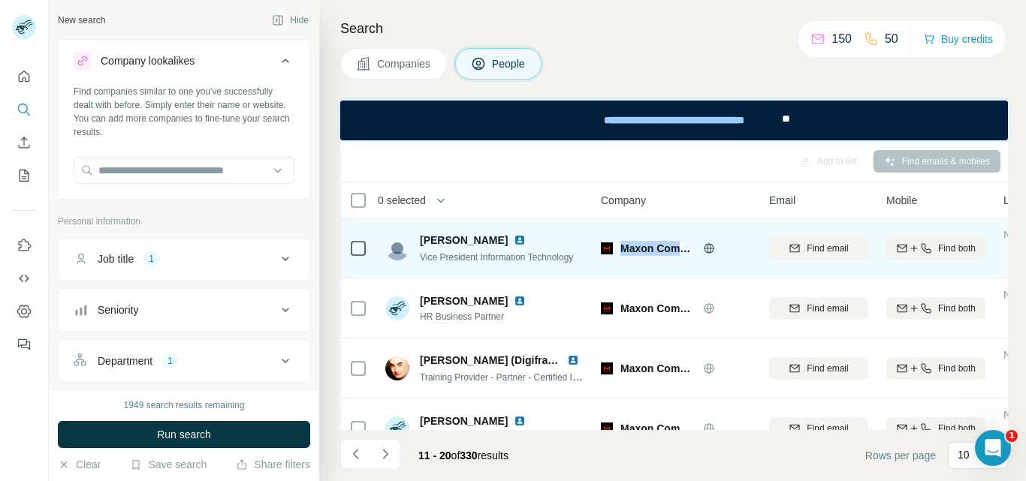
drag, startPoint x: 732, startPoint y: 245, endPoint x: 621, endPoint y: 242, distance: 111.2
click at [621, 242] on div "Maxon Computer GmbH" at bounding box center [685, 248] width 131 height 15
copy div "Maxon Computer GmbH"
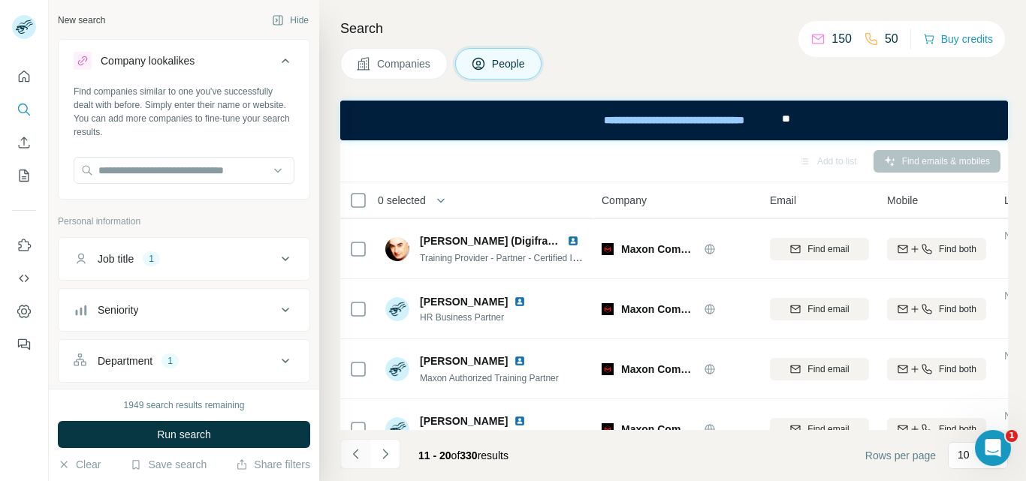
scroll to position [119, 0]
click at [358, 455] on icon "Navigate to previous page" at bounding box center [355, 454] width 15 height 15
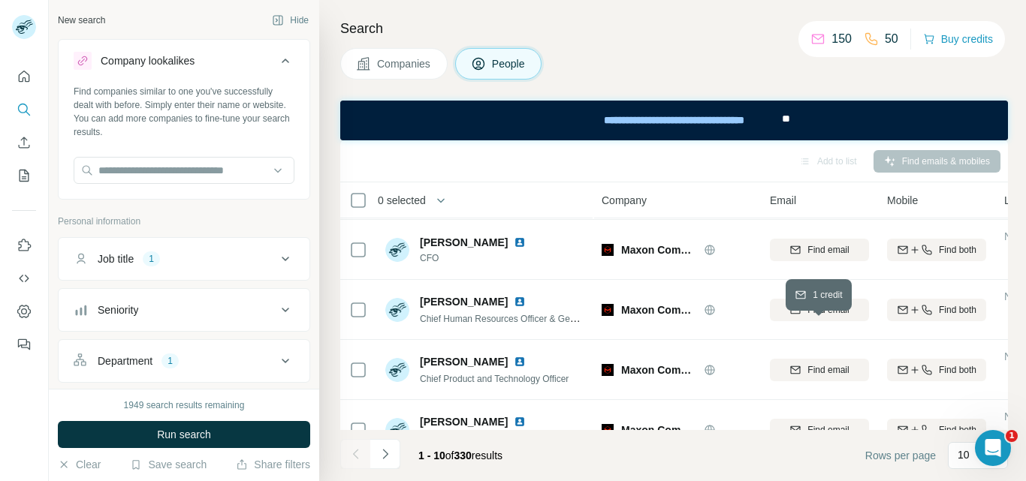
scroll to position [396, 0]
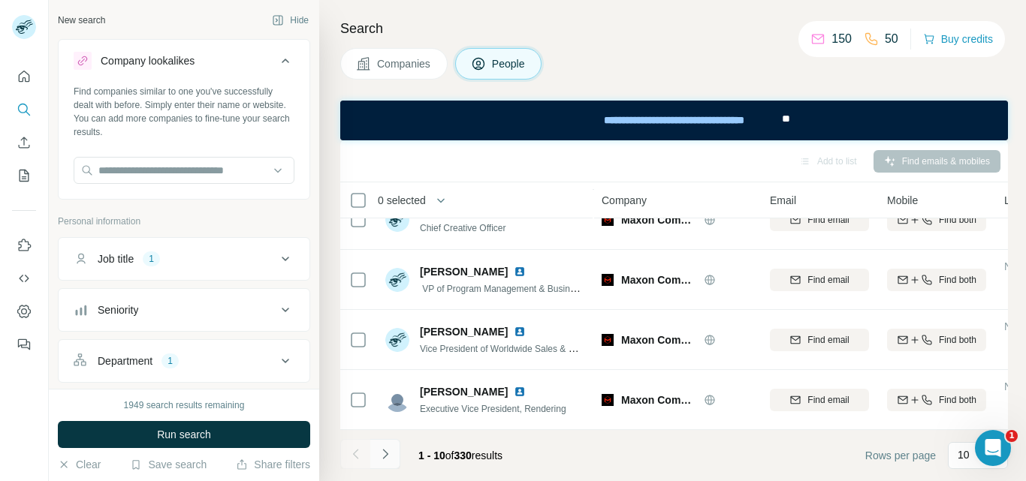
click at [390, 453] on icon "Navigate to next page" at bounding box center [385, 454] width 15 height 15
click at [390, 453] on div at bounding box center [385, 454] width 30 height 30
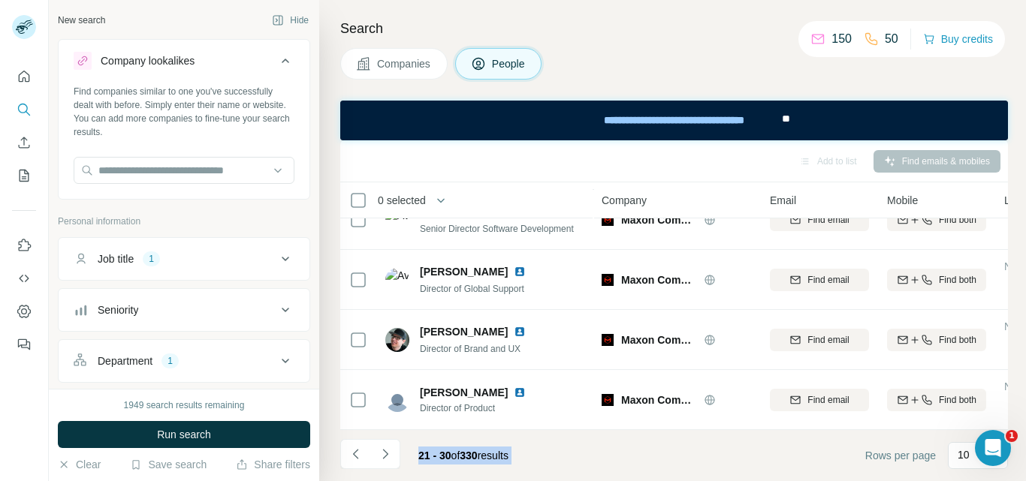
click at [618, 62] on div "Companies People" at bounding box center [673, 64] width 667 height 32
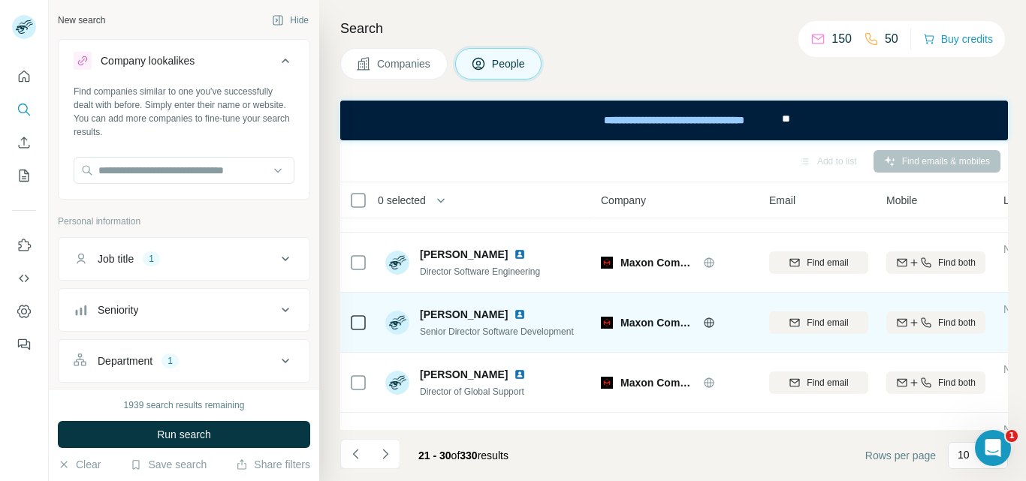
scroll to position [285, 1]
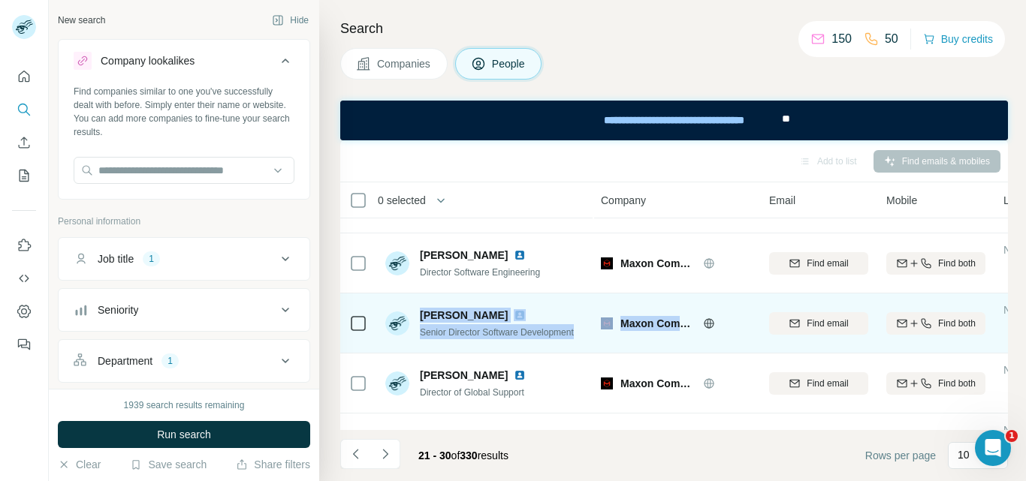
drag, startPoint x: 724, startPoint y: 321, endPoint x: 421, endPoint y: 312, distance: 302.7
click at [0, 0] on tr "[PERSON_NAME] Senior Director Software Development Maxon Computer GmbH Find ema…" at bounding box center [0, 0] width 0 height 0
click at [939, 324] on span "Find both" at bounding box center [957, 324] width 38 height 14
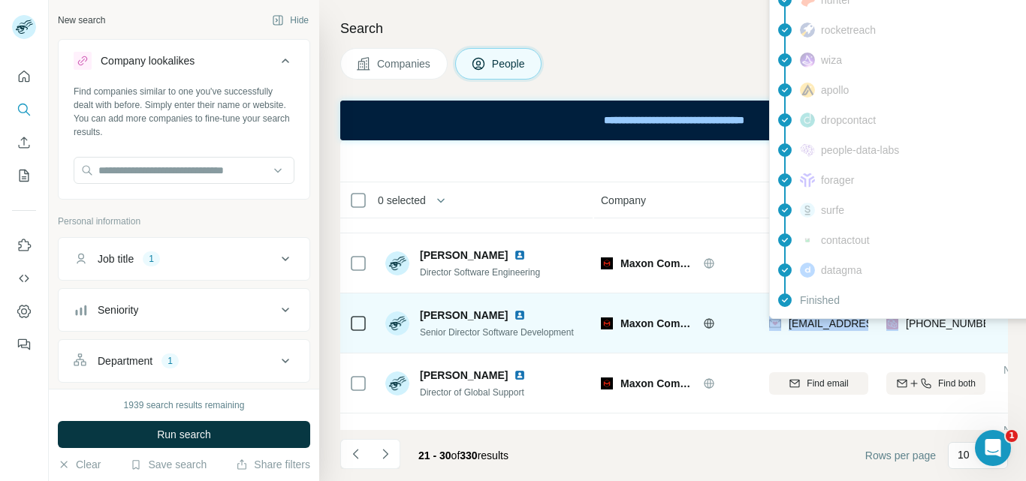
drag, startPoint x: 877, startPoint y: 323, endPoint x: 779, endPoint y: 324, distance: 98.4
click at [0, 0] on tr "[PERSON_NAME] Senior Director Software Development Maxon Computer GmbH [EMAIL_A…" at bounding box center [0, 0] width 0 height 0
copy div "[EMAIL_ADDRESS][DOMAIN_NAME]"
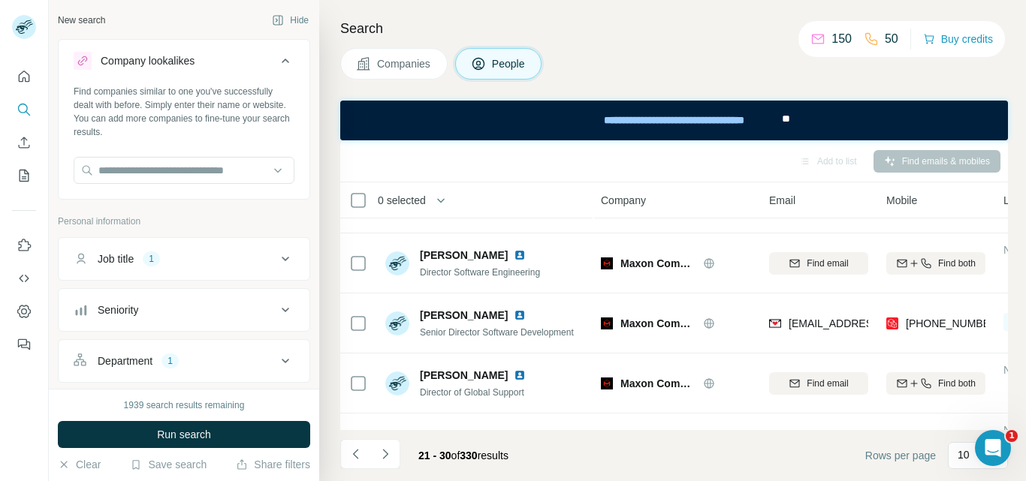
click at [628, 64] on div "Companies People" at bounding box center [673, 64] width 667 height 32
